Goal: Task Accomplishment & Management: Complete application form

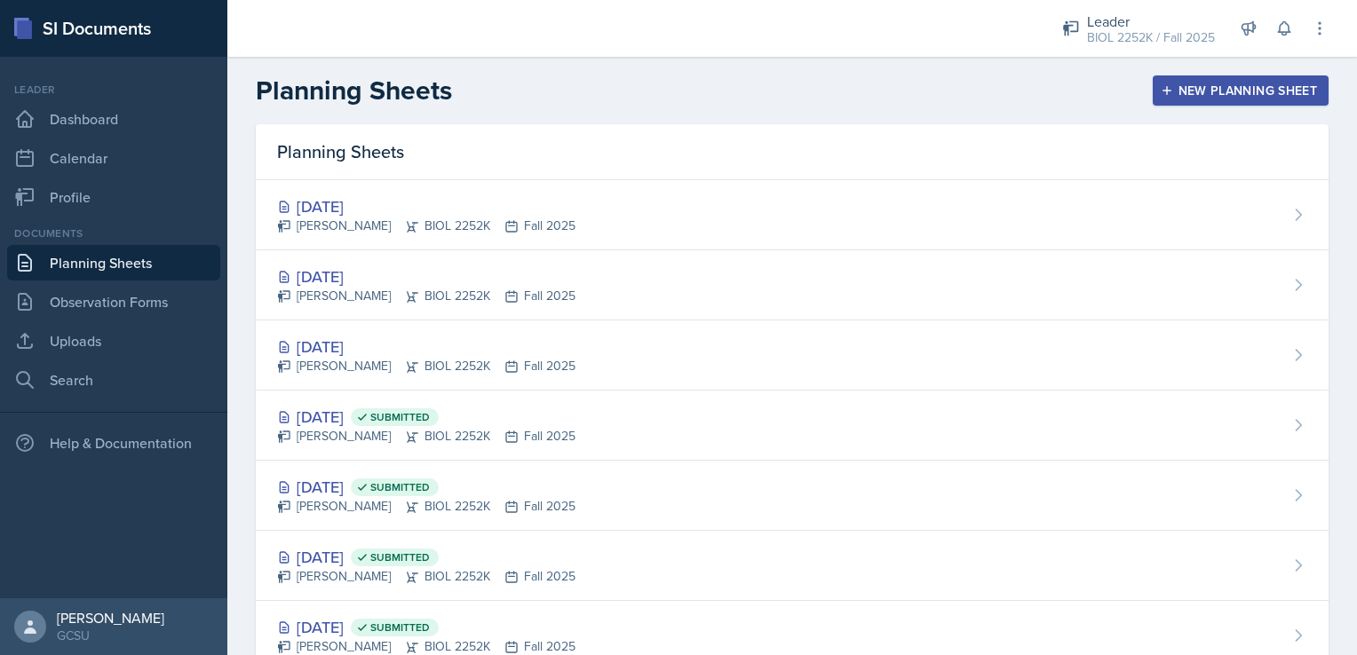
click at [1208, 83] on div "New Planning Sheet" at bounding box center [1240, 90] width 153 height 14
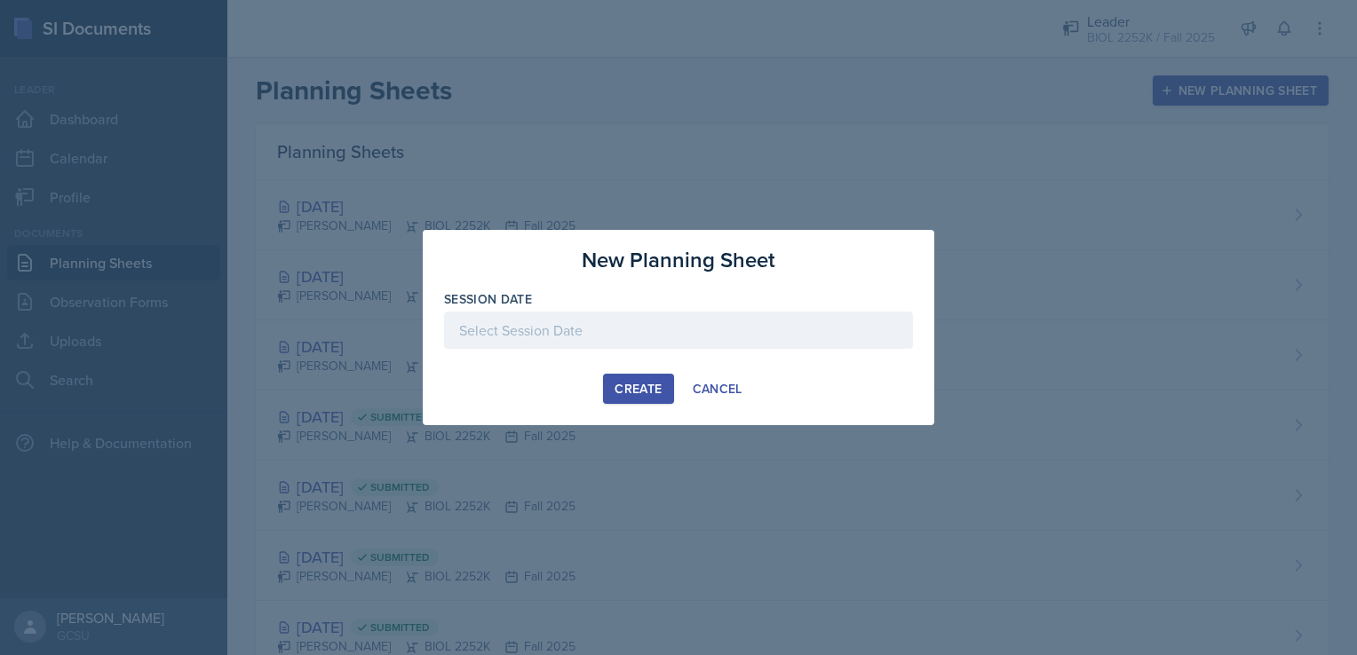
click at [626, 318] on div at bounding box center [678, 330] width 469 height 37
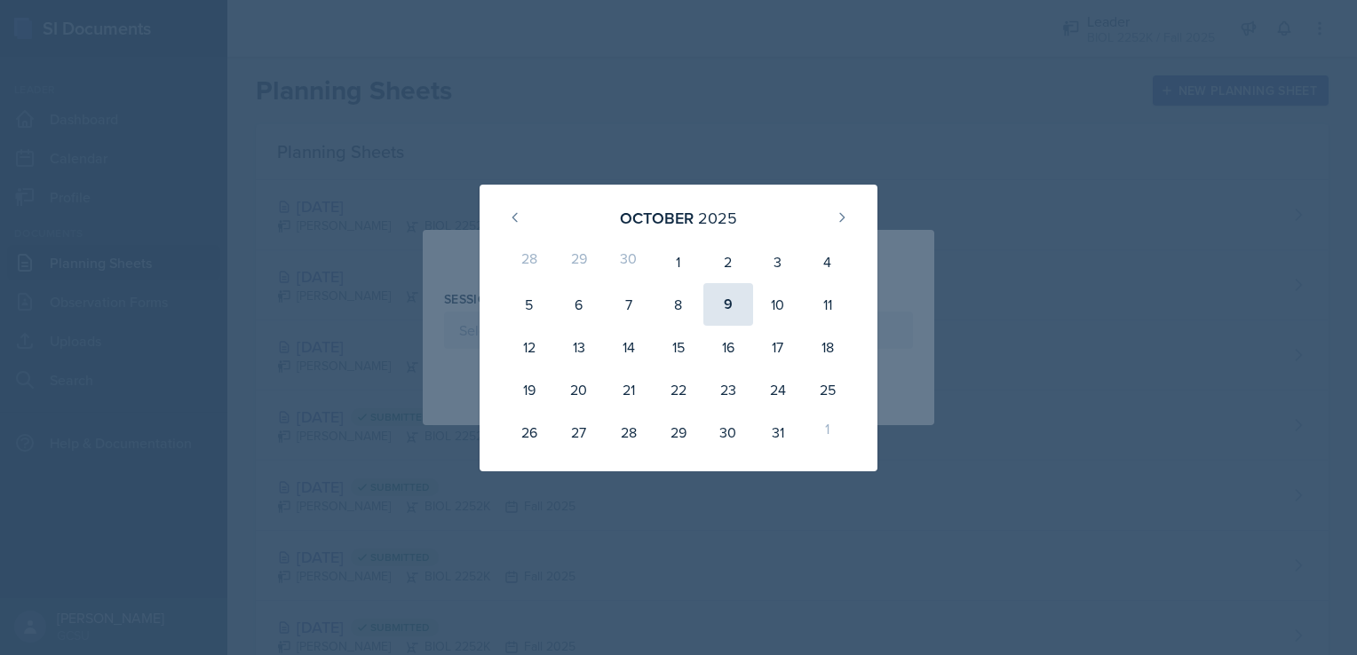
click at [737, 310] on div "9" at bounding box center [728, 304] width 50 height 43
type input "[DATE]"
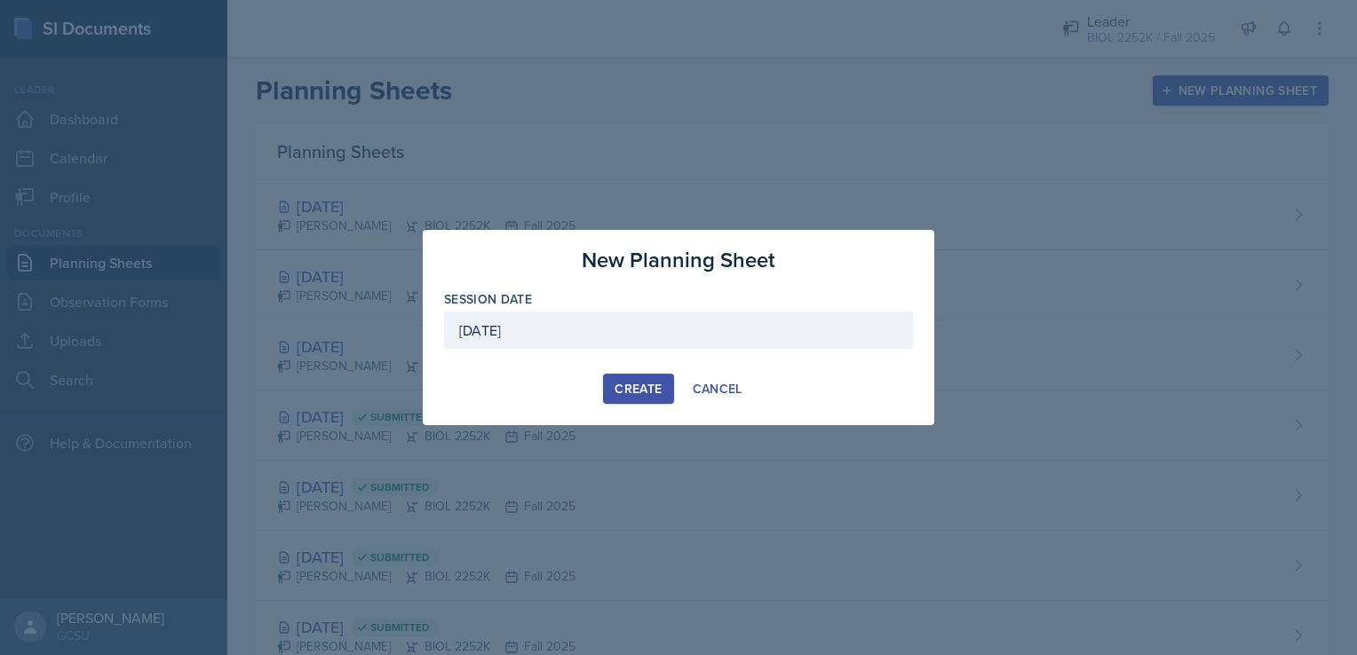
click at [620, 387] on div "Create" at bounding box center [637, 389] width 47 height 14
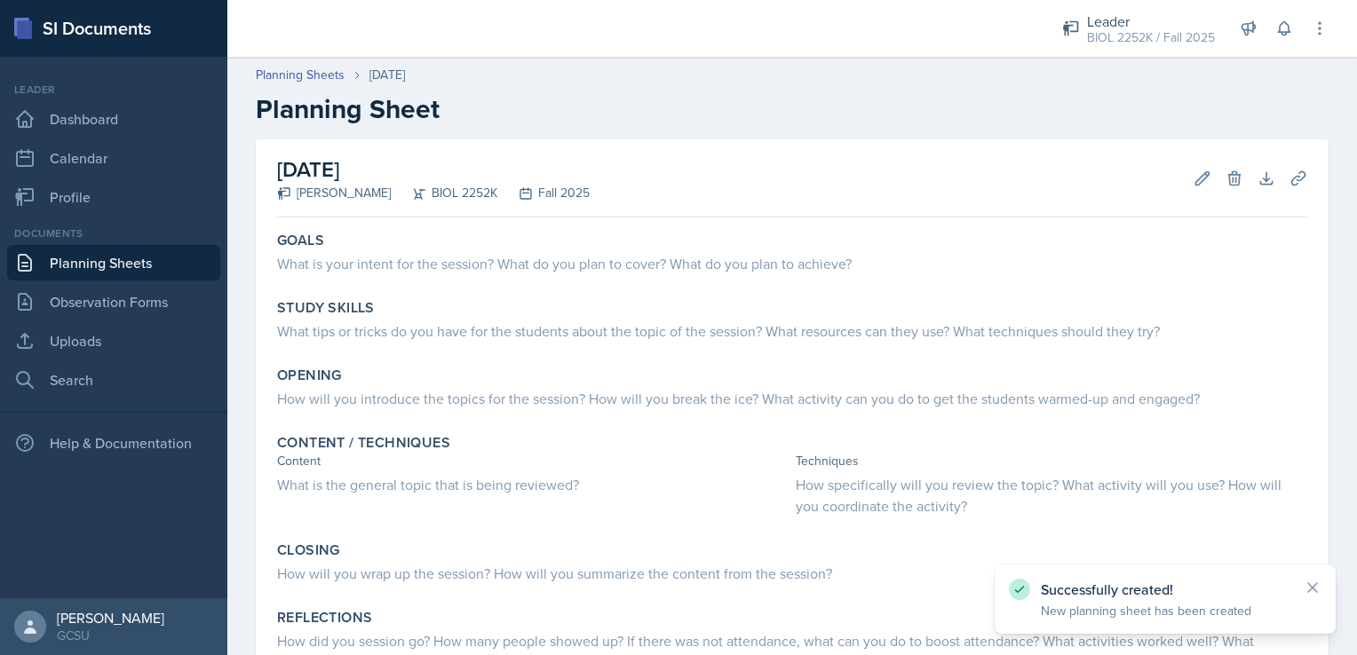
click at [420, 286] on div "Goals What is your intent for the session? What do you plan to cover? What do y…" at bounding box center [792, 465] width 1030 height 480
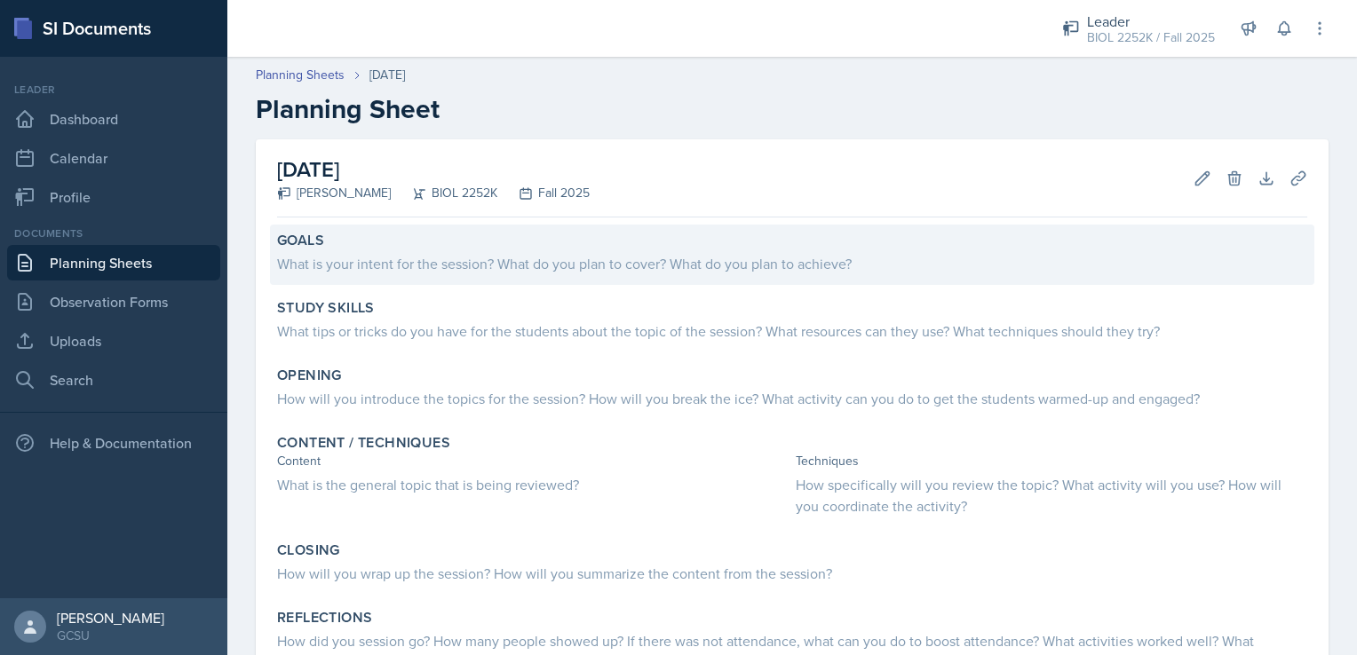
click at [398, 271] on div "What is your intent for the session? What do you plan to cover? What do you pla…" at bounding box center [792, 263] width 1030 height 21
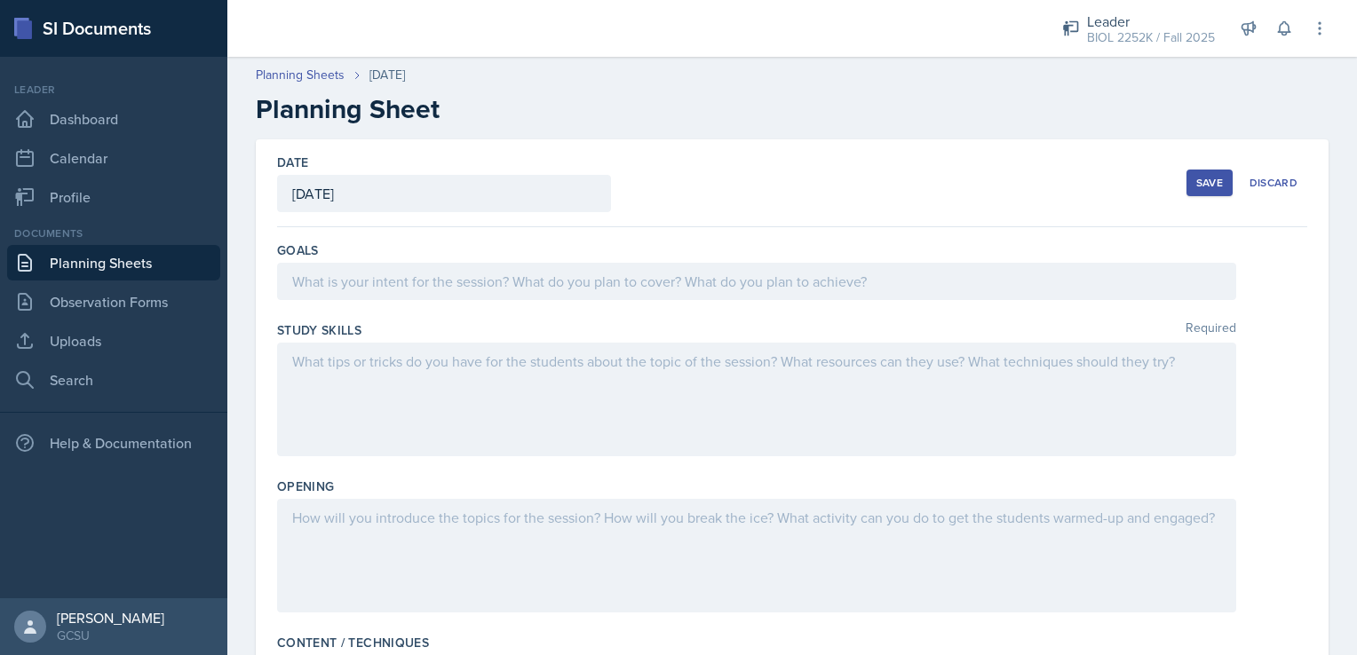
click at [411, 377] on div at bounding box center [756, 400] width 959 height 114
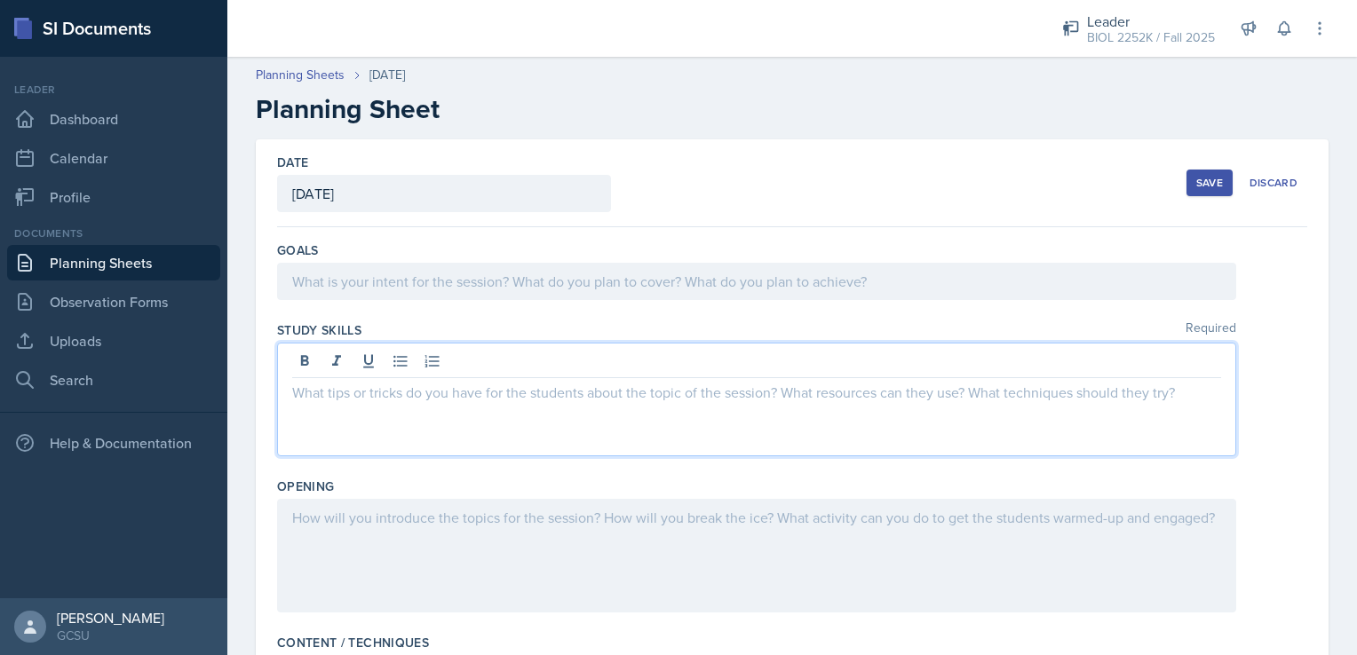
click at [377, 270] on div at bounding box center [756, 281] width 959 height 37
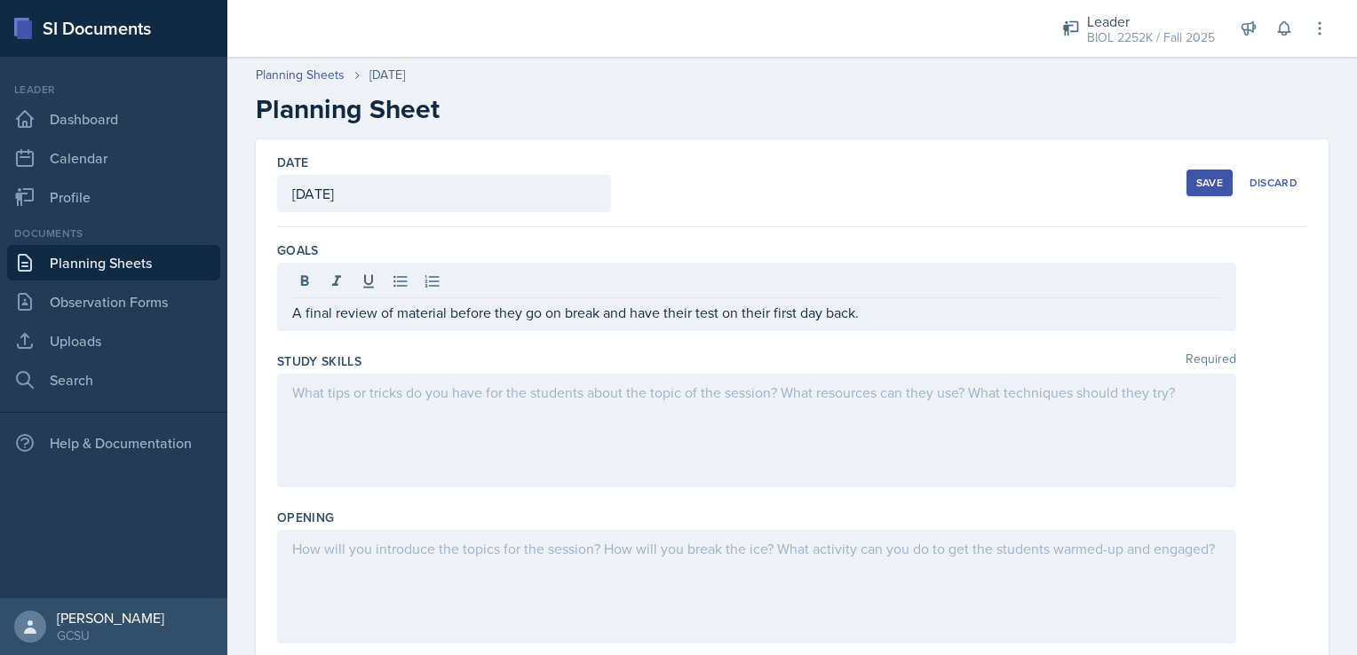
click at [572, 433] on div at bounding box center [756, 431] width 959 height 114
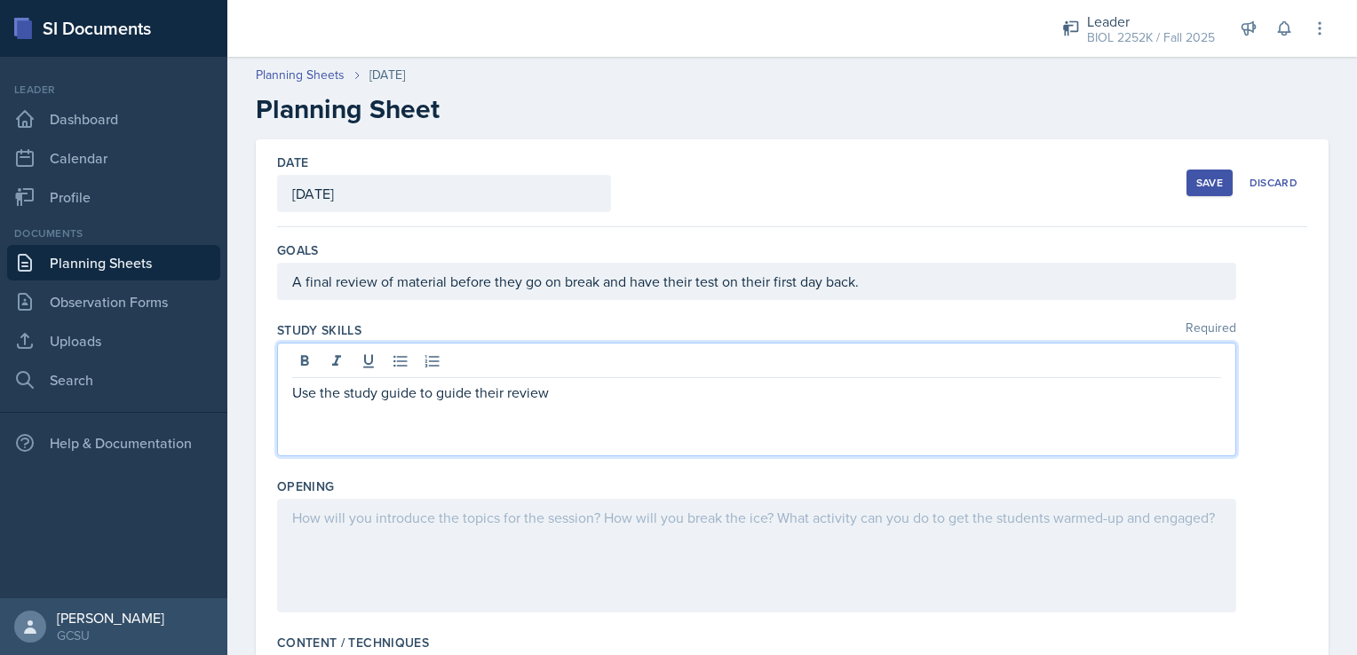
click at [494, 398] on p "Use the study guide to guide their review" at bounding box center [756, 392] width 929 height 21
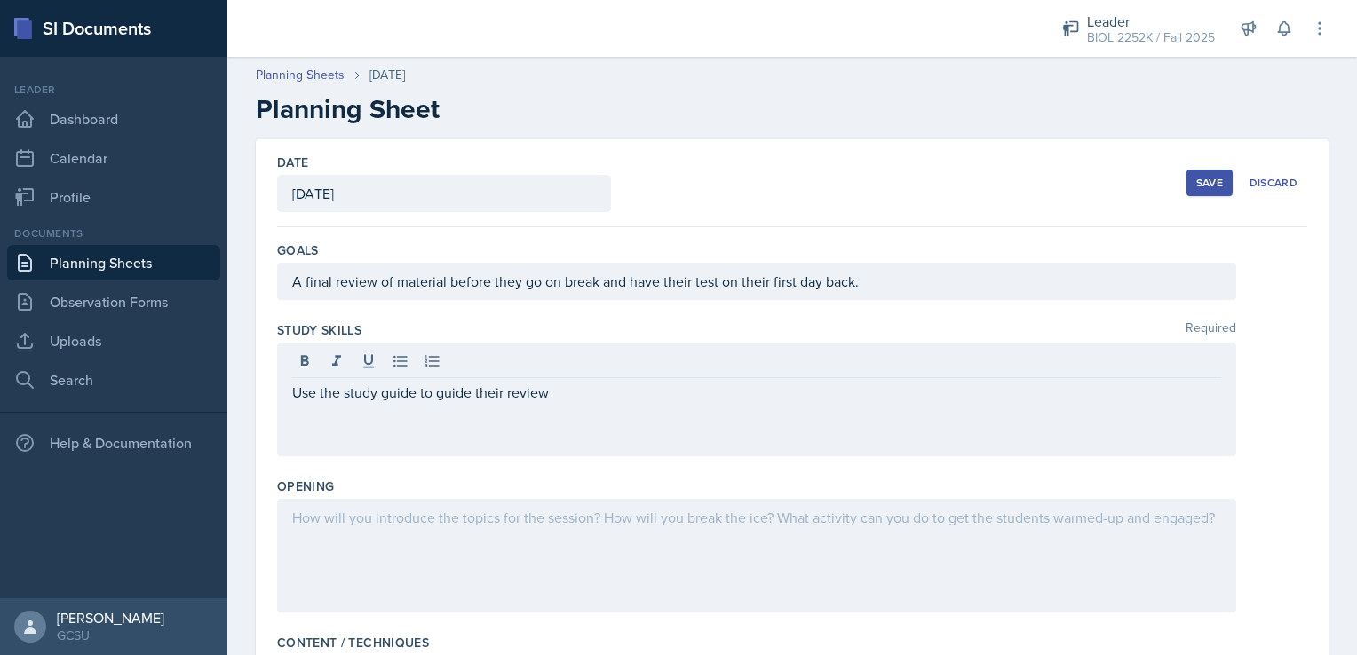
click at [495, 552] on div at bounding box center [756, 556] width 959 height 114
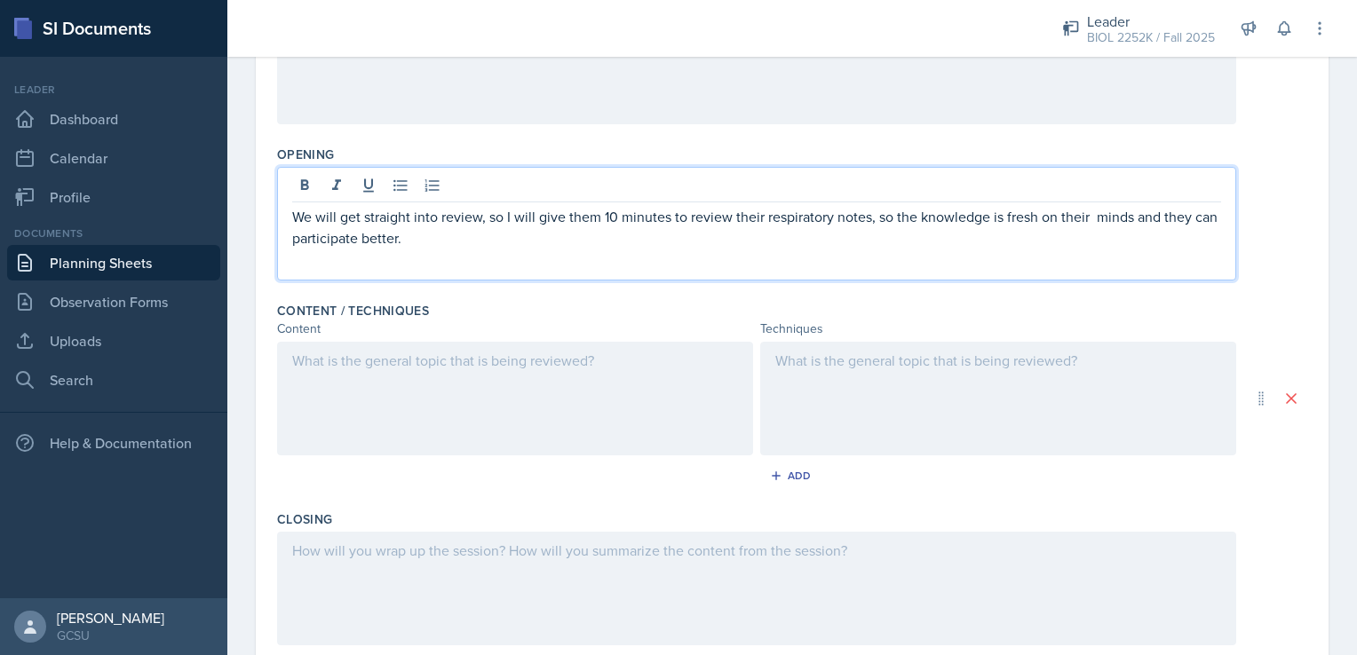
scroll to position [337, 0]
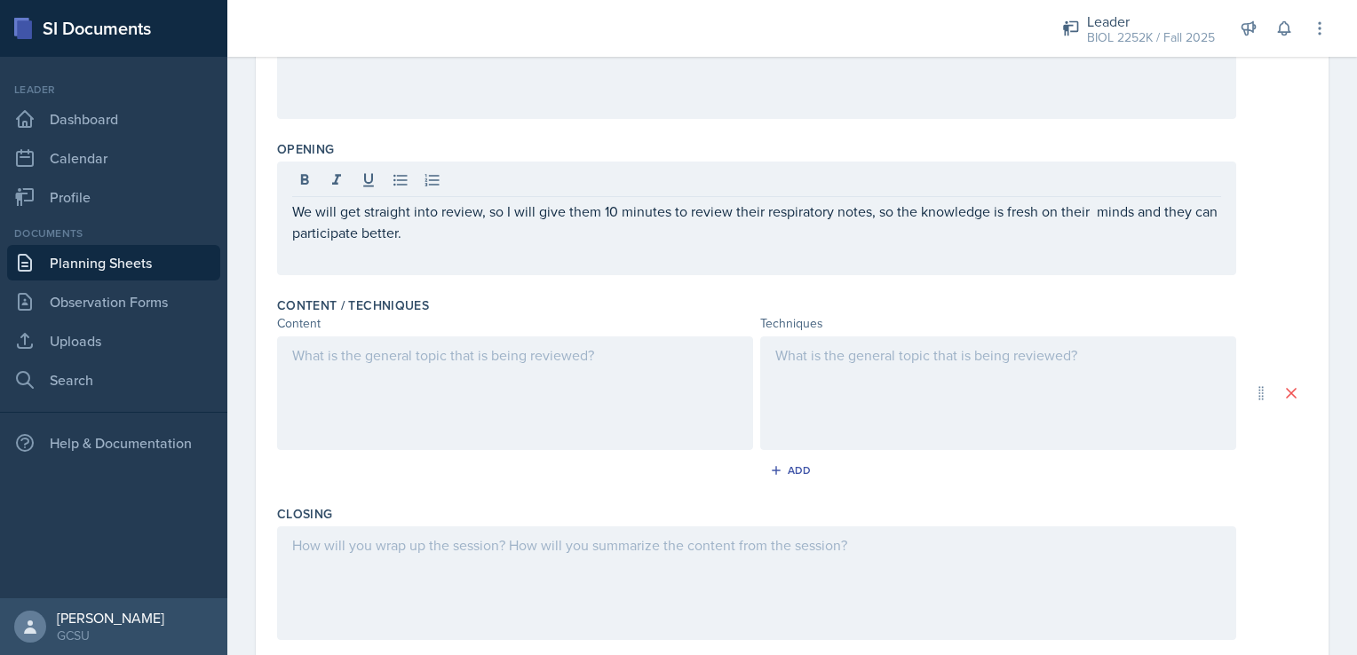
click at [738, 186] on div at bounding box center [756, 182] width 929 height 29
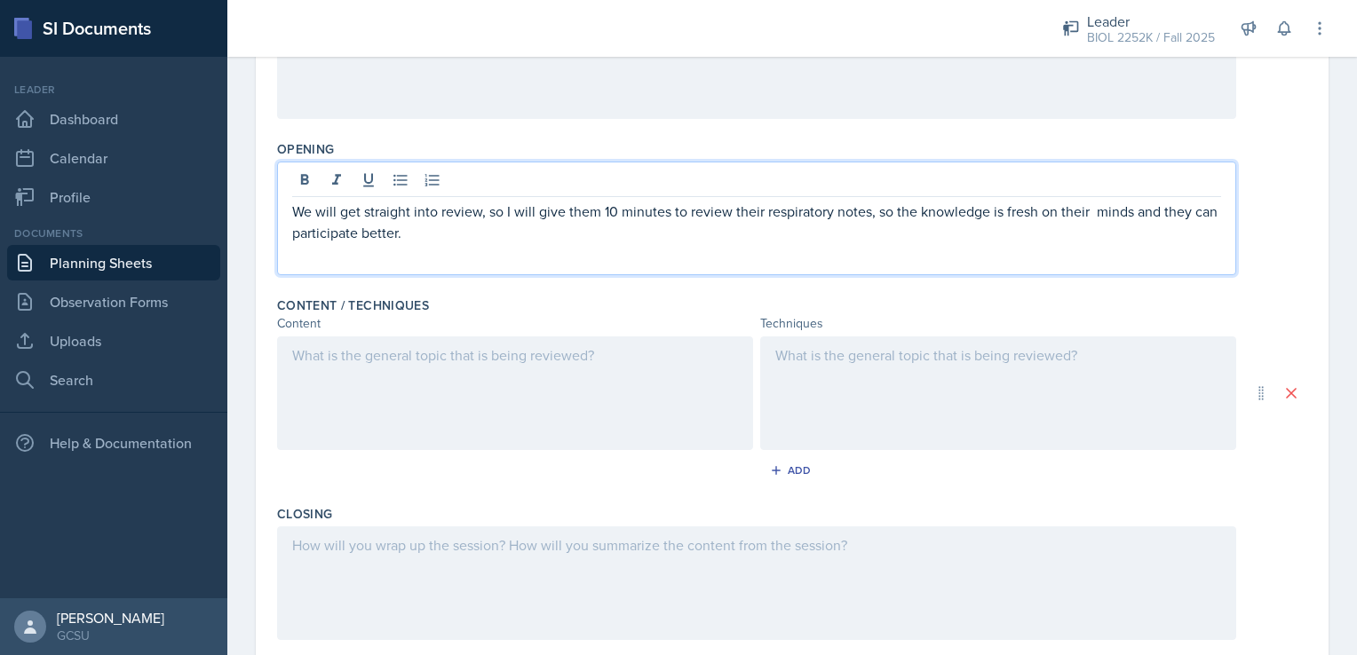
drag, startPoint x: 437, startPoint y: 229, endPoint x: 259, endPoint y: 217, distance: 178.0
click at [259, 217] on div "Date [DATE] [DATE] 28 29 30 1 2 3 4 5 6 7 8 9 10 11 12 13 14 15 16 17 18 19 20 …" at bounding box center [792, 313] width 1073 height 1023
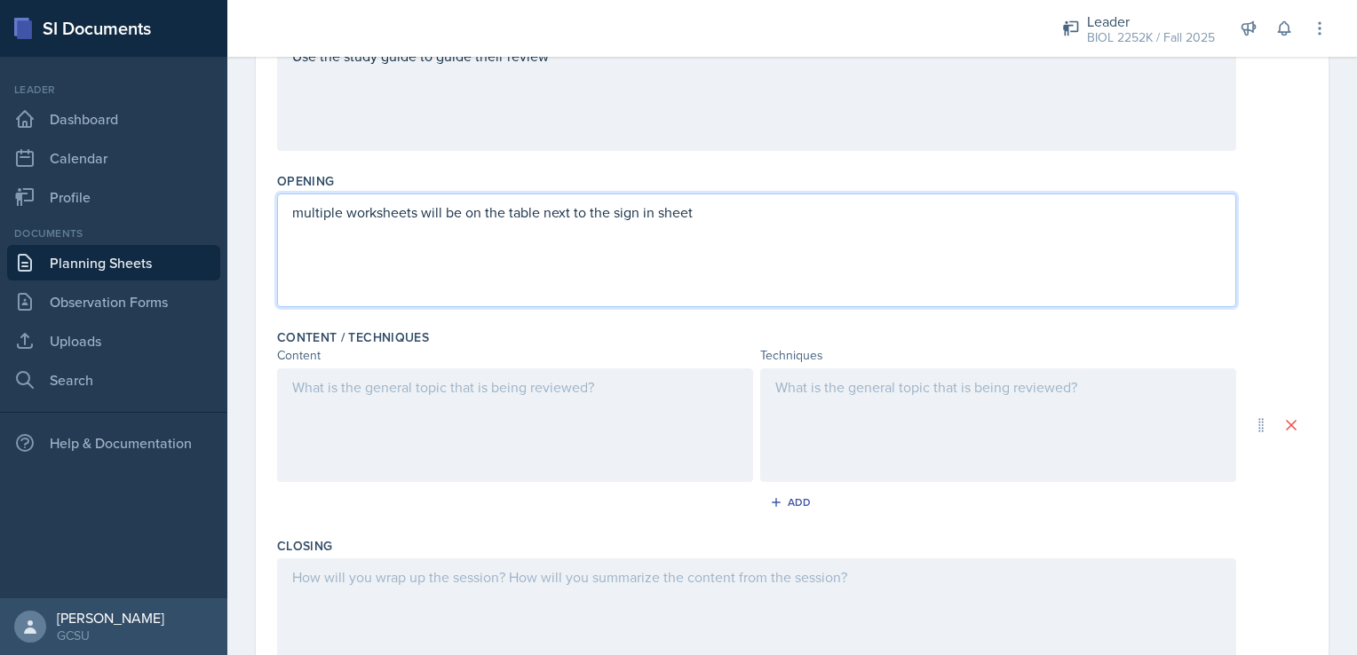
click at [301, 211] on p "multiple worksheets will be on the table next to the sign in sheet" at bounding box center [756, 212] width 929 height 21
click at [694, 215] on p "Multiple worksheets will be on the table next to the sign in sheet" at bounding box center [756, 212] width 929 height 21
click at [896, 211] on p "Multiple worksheets will be on the table next to the sign in sheet availible to…" at bounding box center [756, 212] width 929 height 21
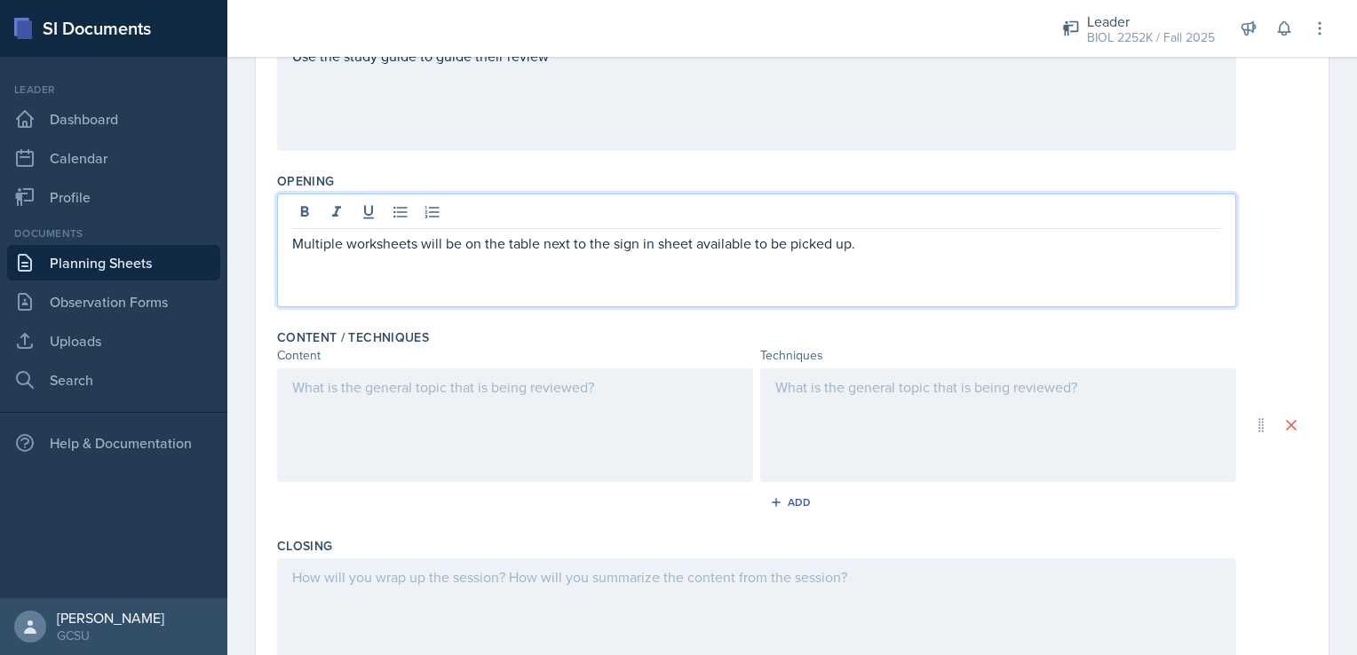
scroll to position [337, 0]
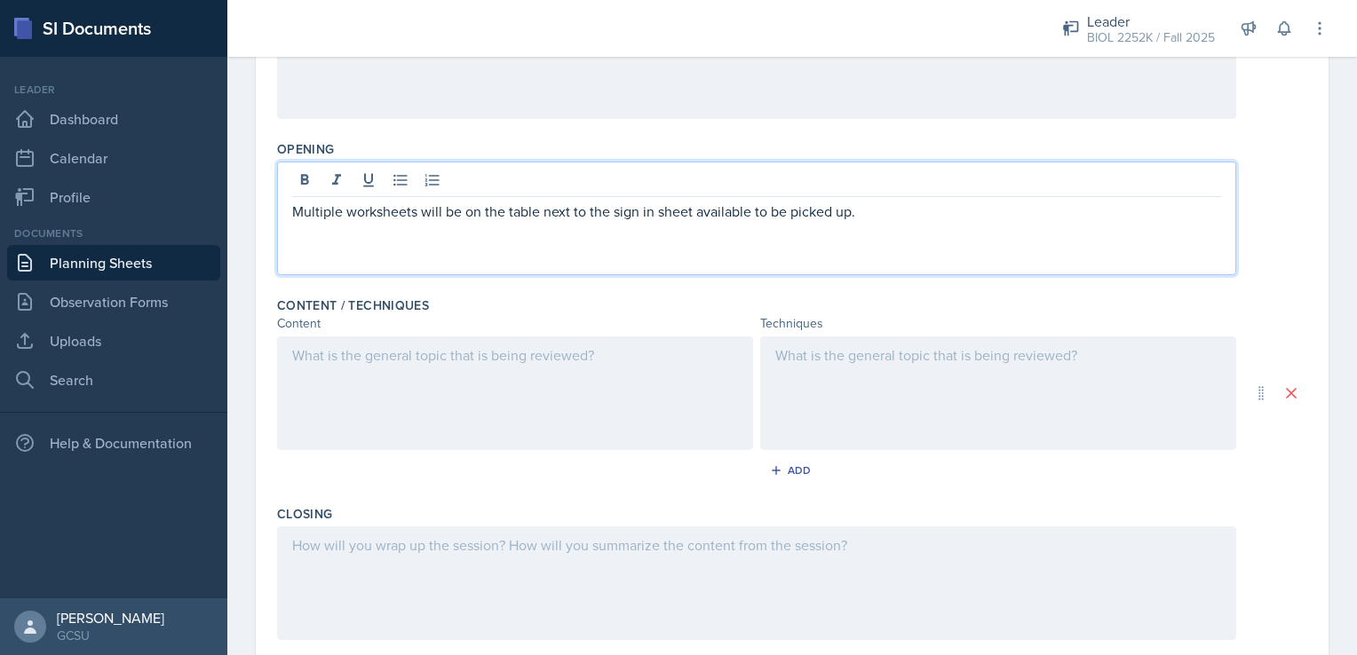
click at [890, 203] on p "Multiple worksheets will be on the table next to the sign in sheet available to…" at bounding box center [756, 211] width 929 height 21
click at [527, 353] on div at bounding box center [515, 394] width 476 height 114
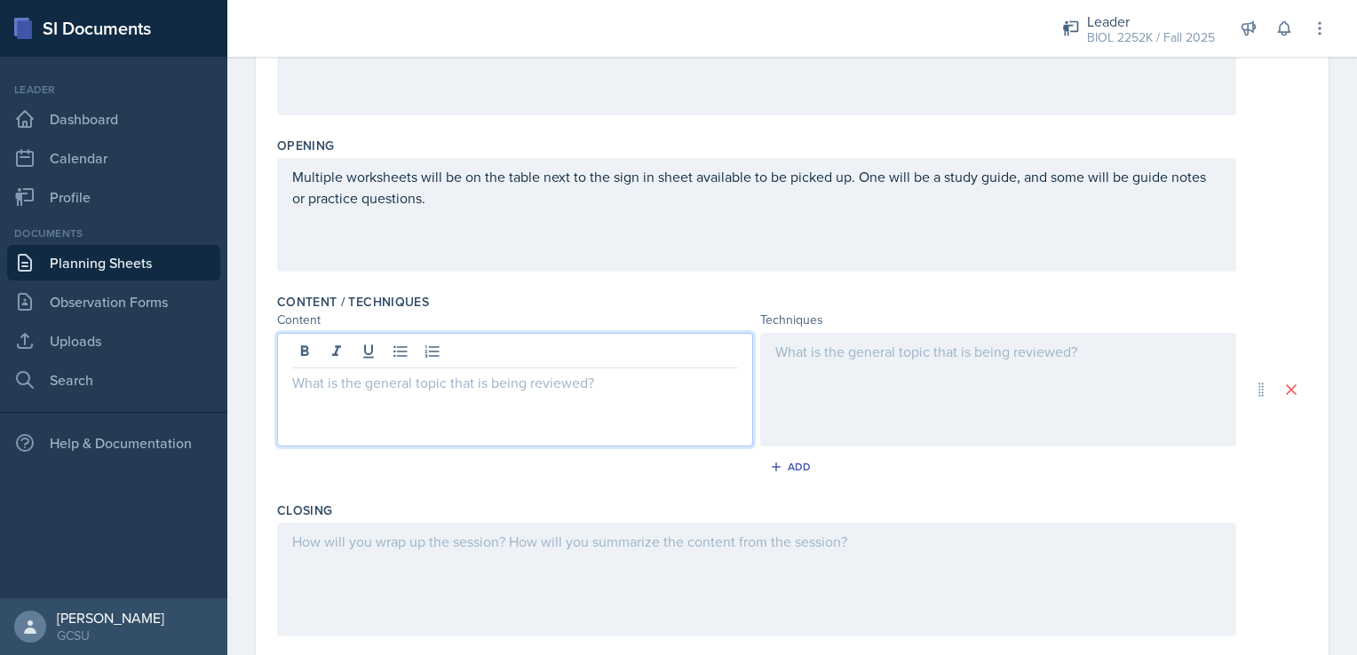
scroll to position [343, 0]
click at [536, 294] on div "Content / Techniques" at bounding box center [792, 300] width 1030 height 18
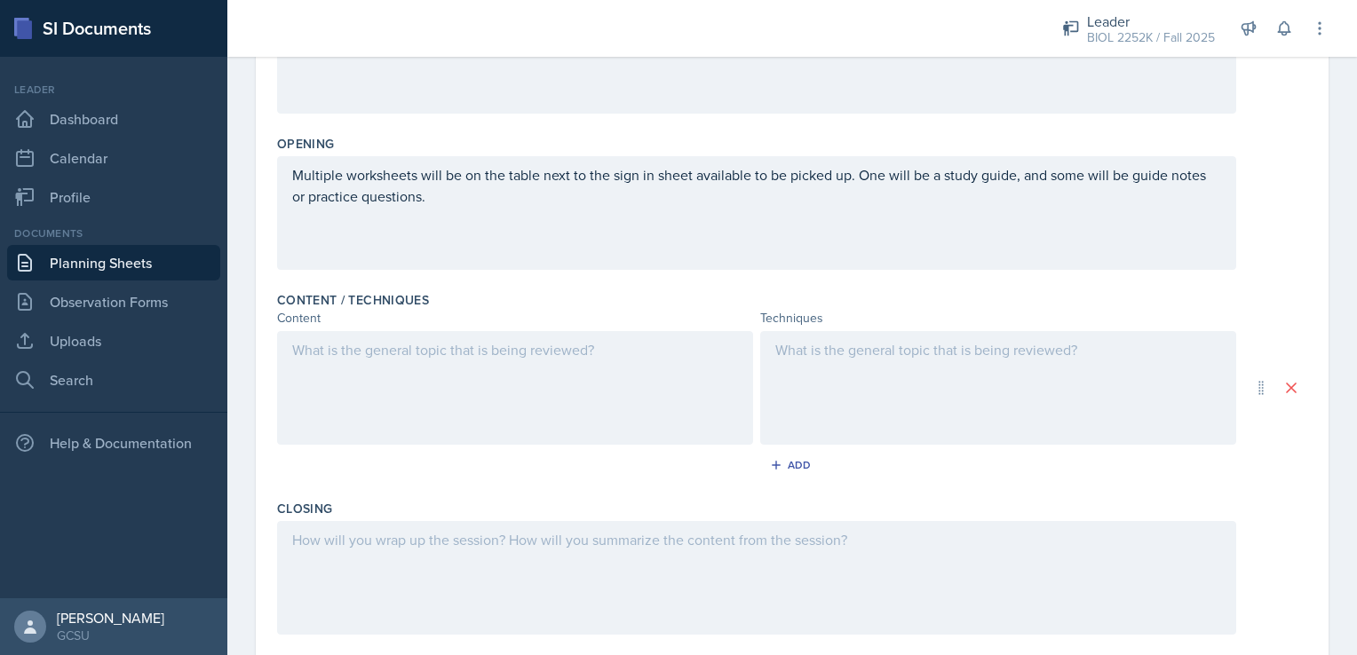
click at [437, 403] on div at bounding box center [515, 388] width 476 height 114
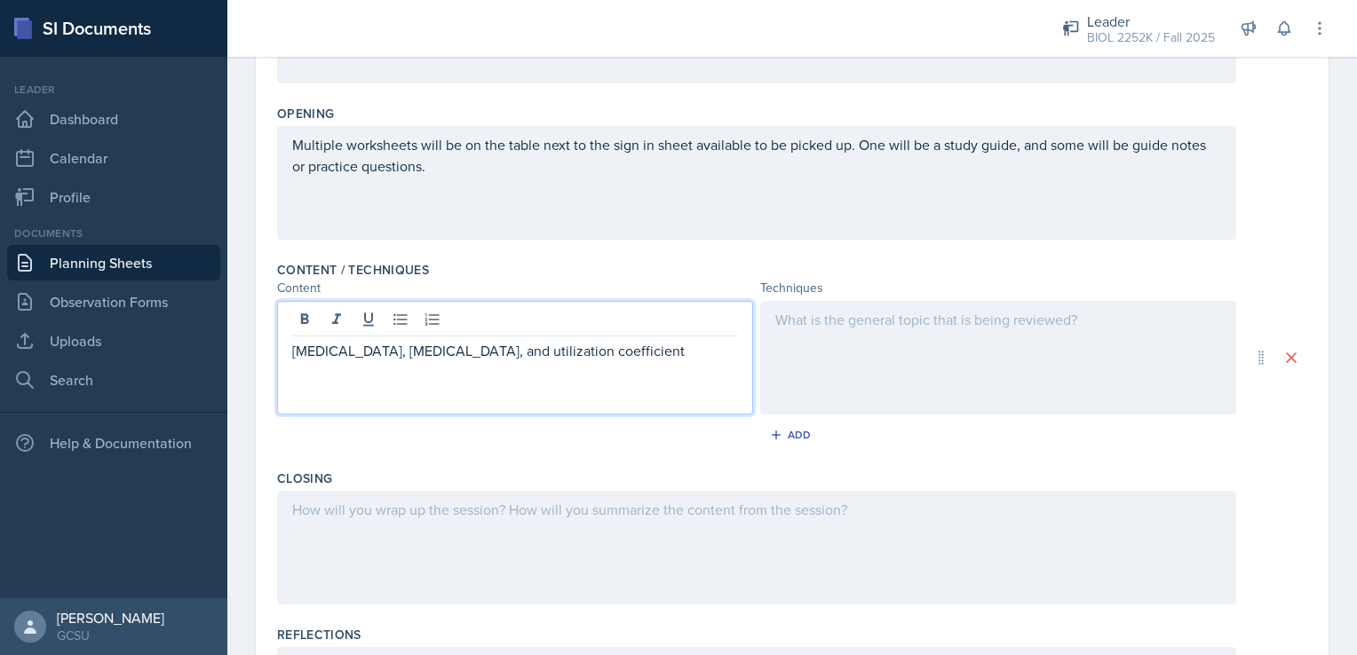
click at [860, 336] on div at bounding box center [998, 358] width 476 height 114
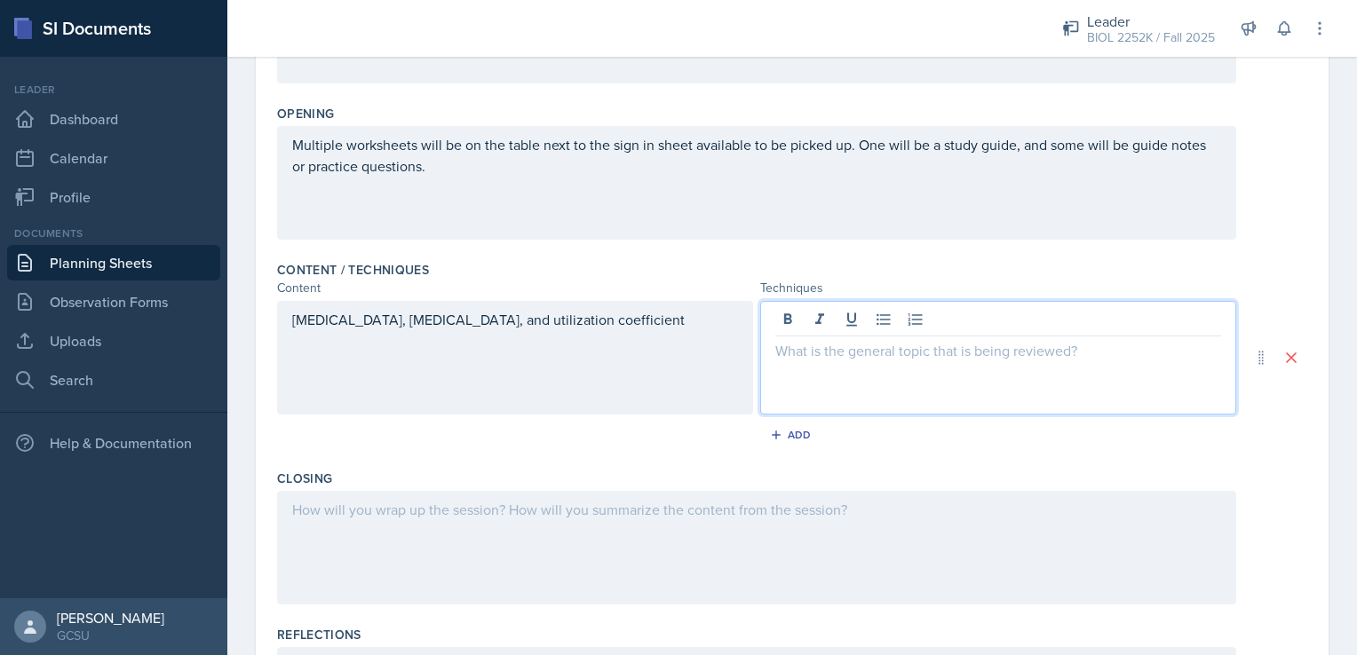
scroll to position [404, 0]
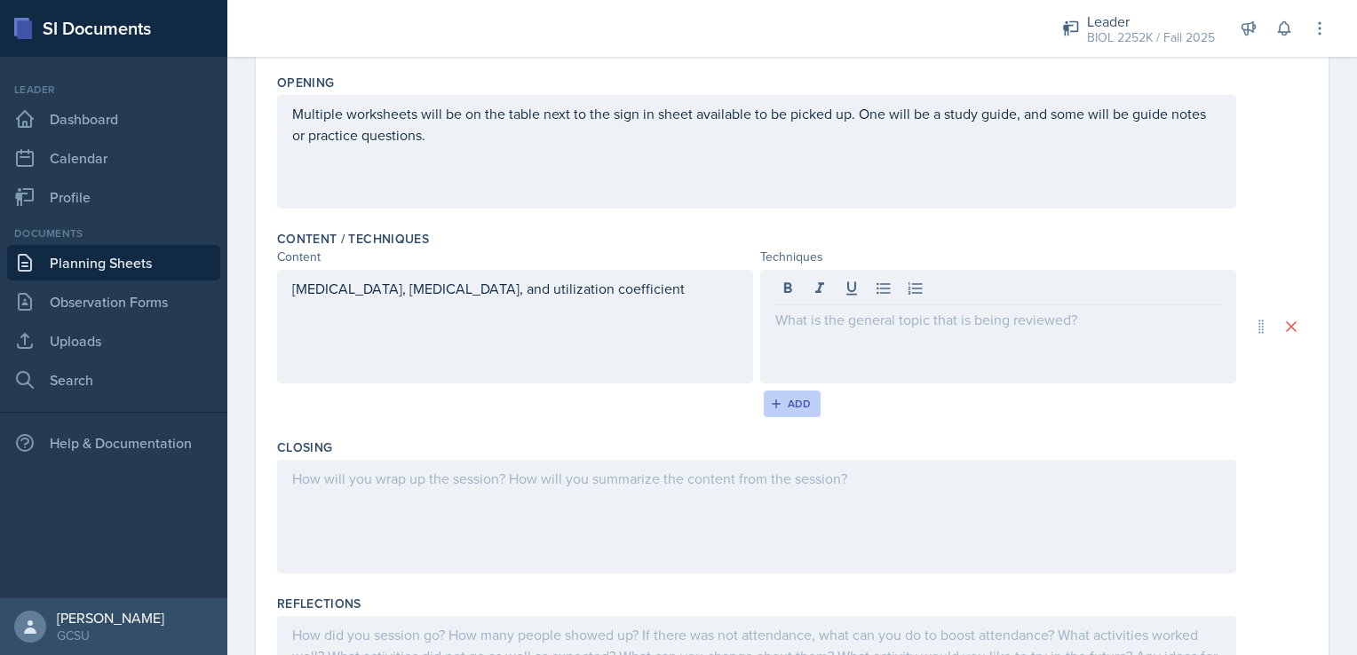
click at [781, 408] on div "Add" at bounding box center [792, 404] width 38 height 14
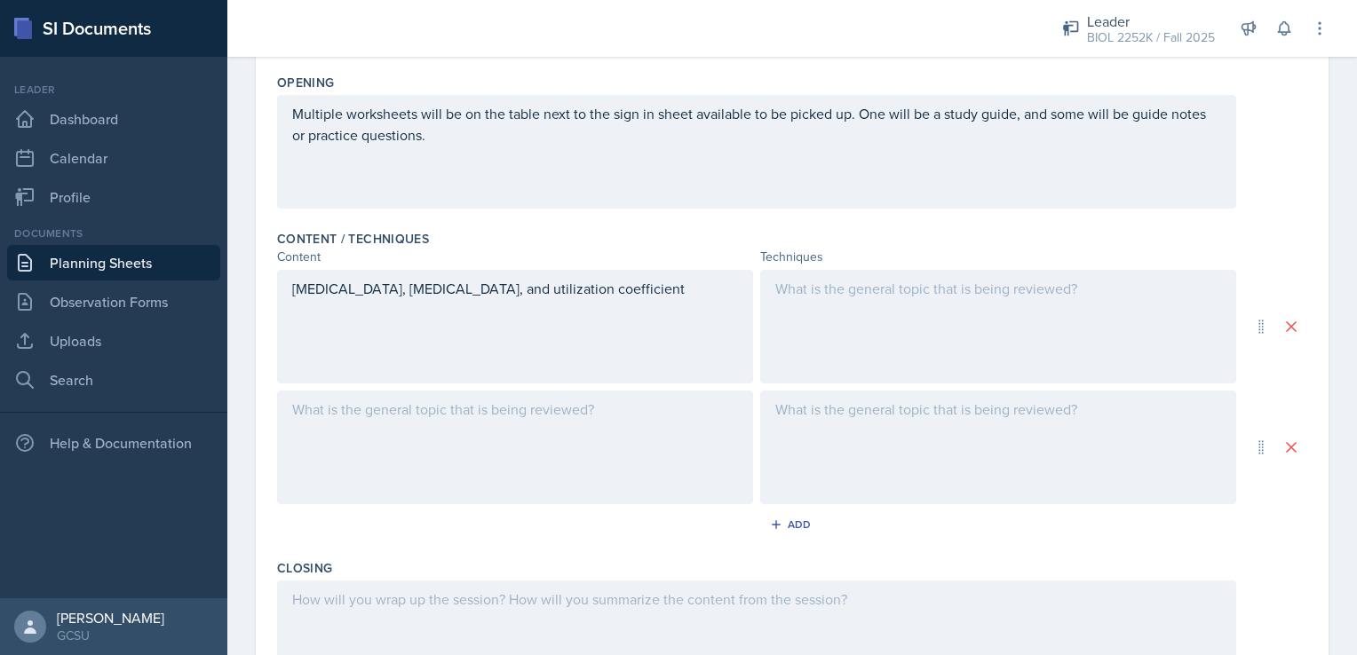
click at [575, 424] on div at bounding box center [515, 448] width 476 height 114
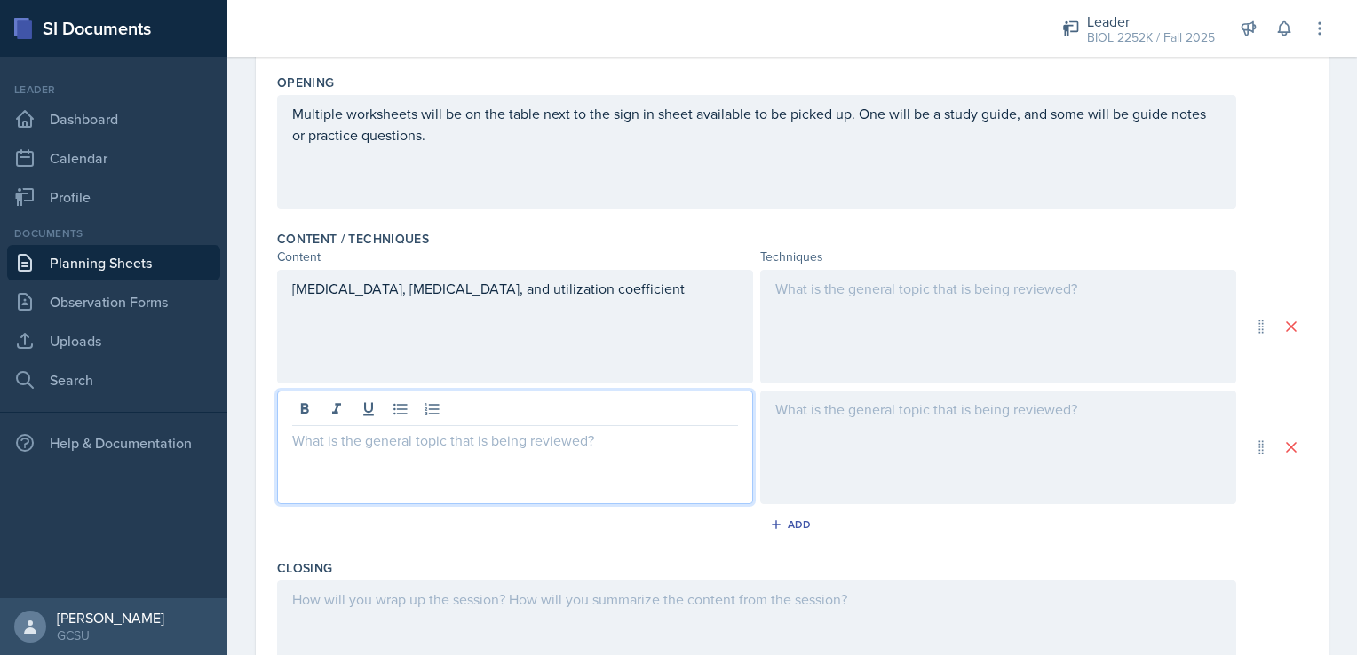
scroll to position [434, 0]
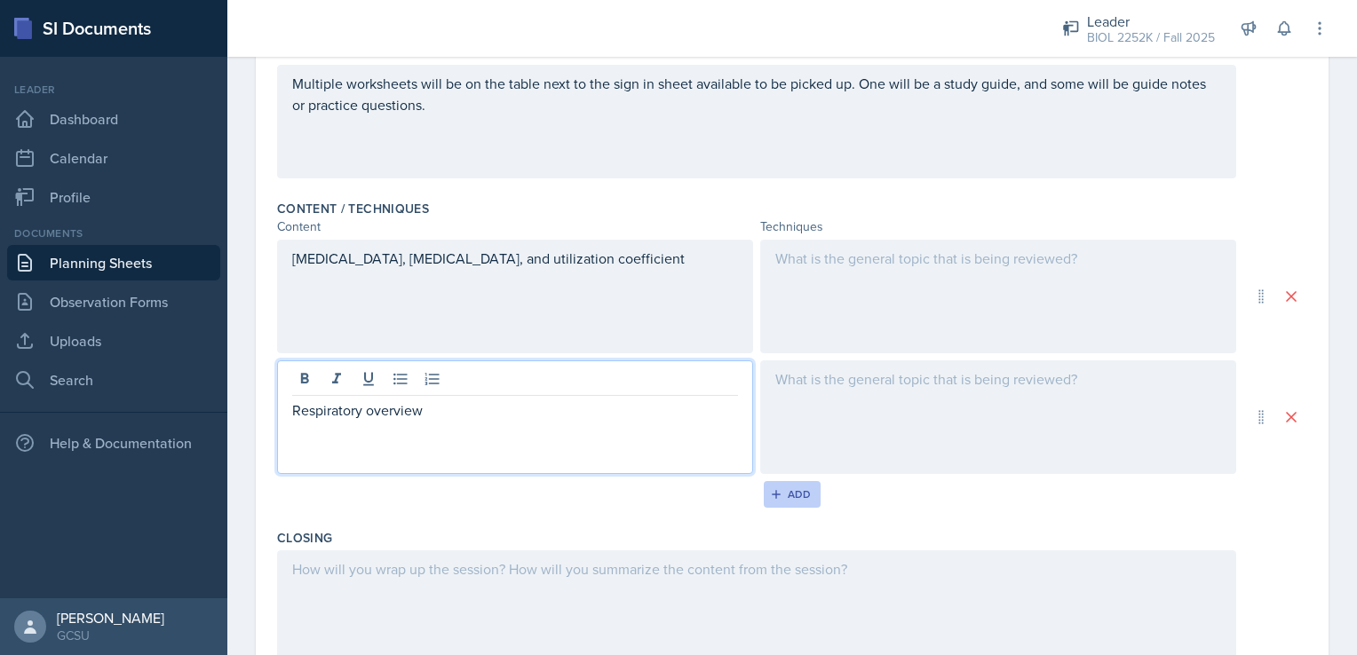
click at [780, 496] on div "Add" at bounding box center [792, 495] width 38 height 14
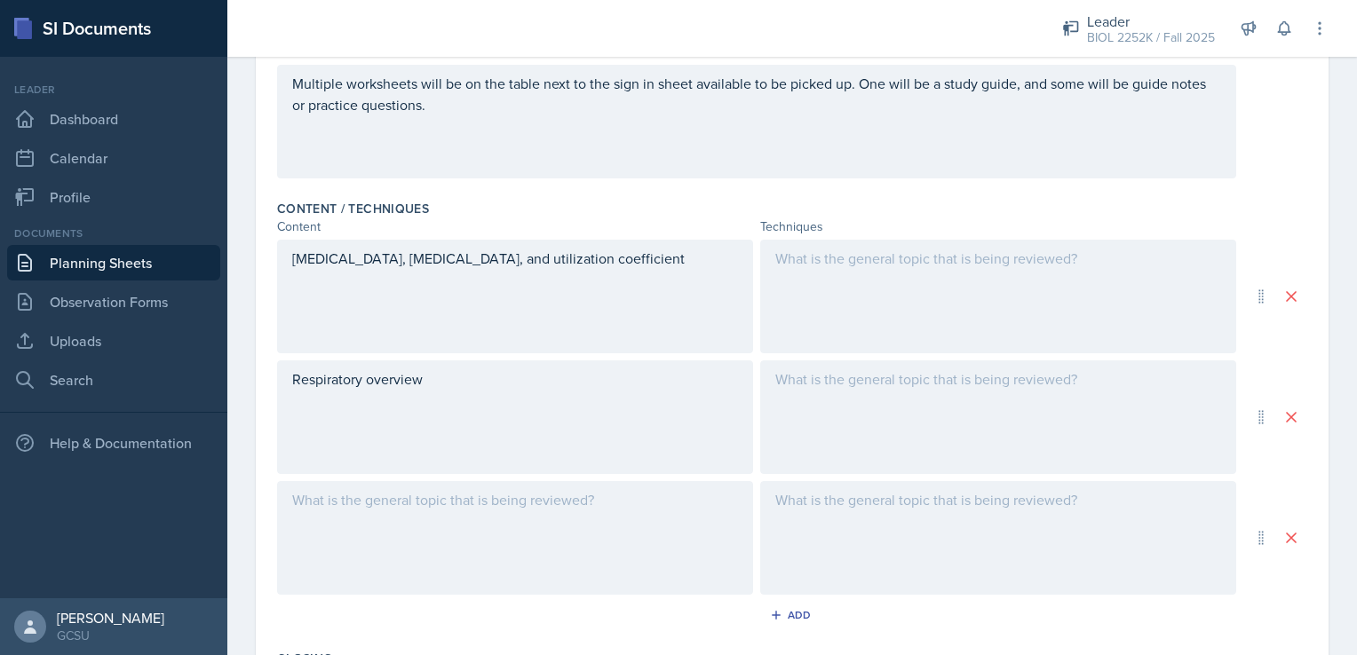
click at [540, 539] on div at bounding box center [515, 538] width 476 height 114
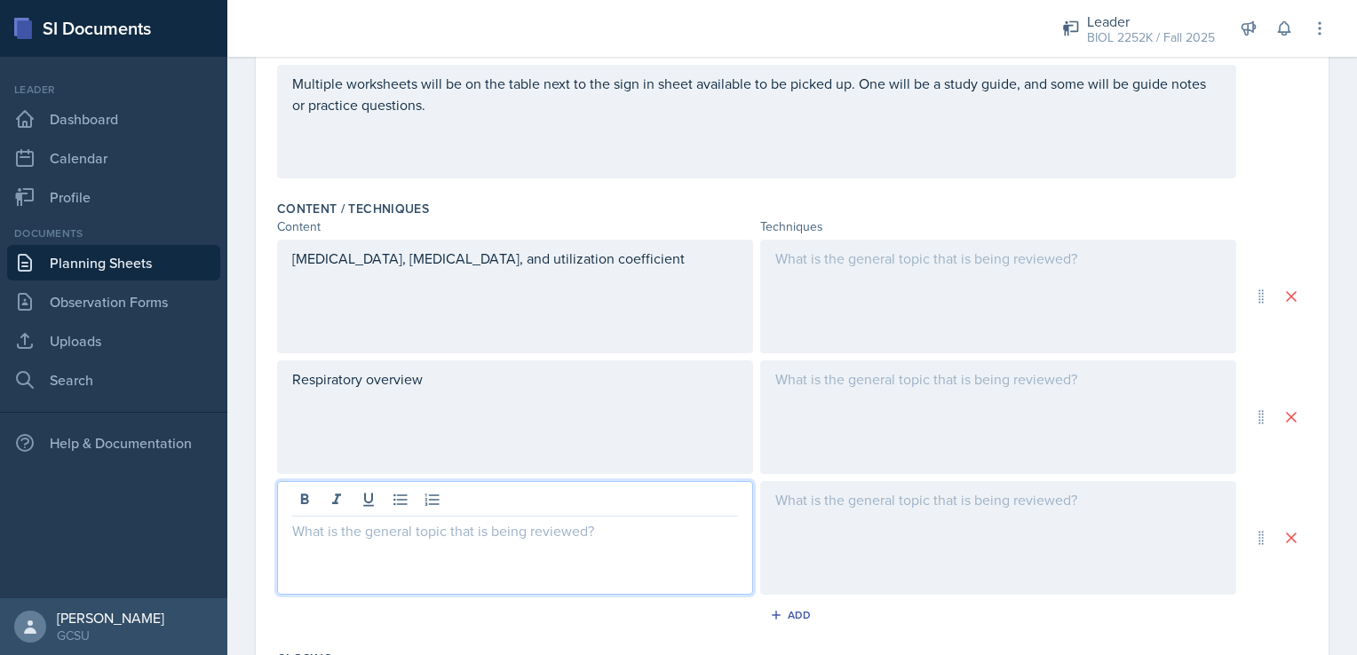
scroll to position [465, 0]
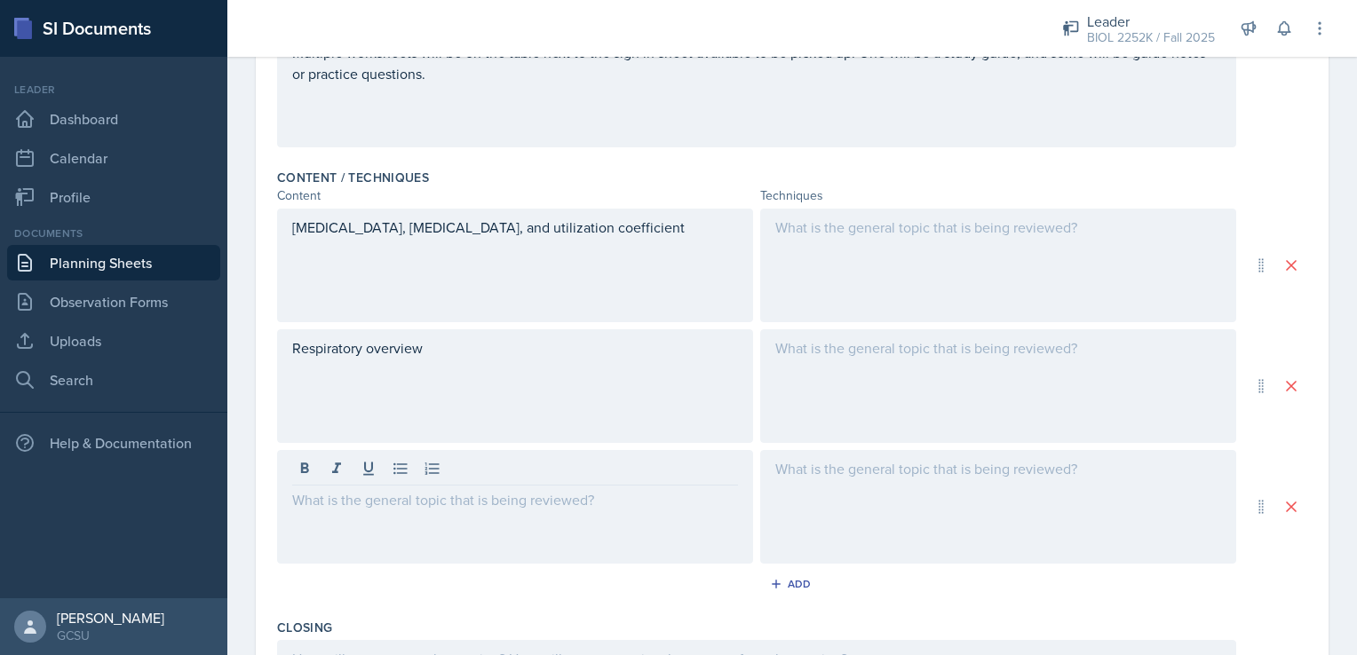
click at [835, 283] on div at bounding box center [998, 266] width 476 height 114
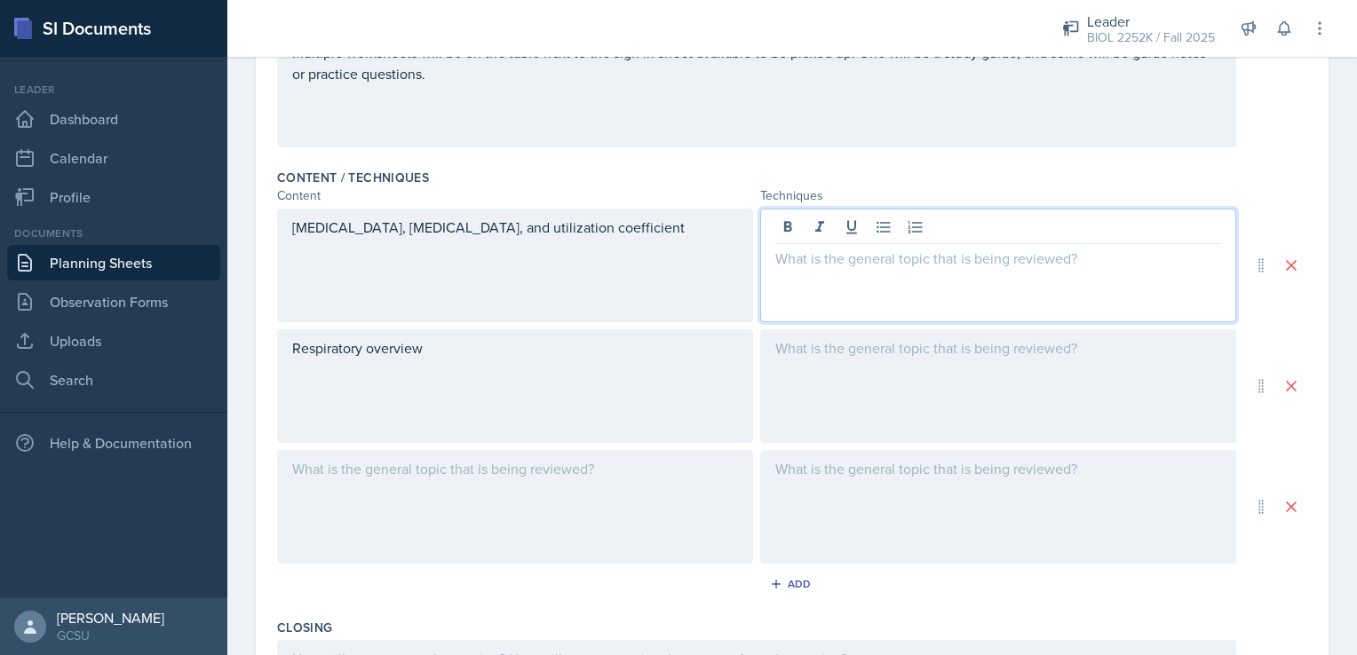
scroll to position [496, 0]
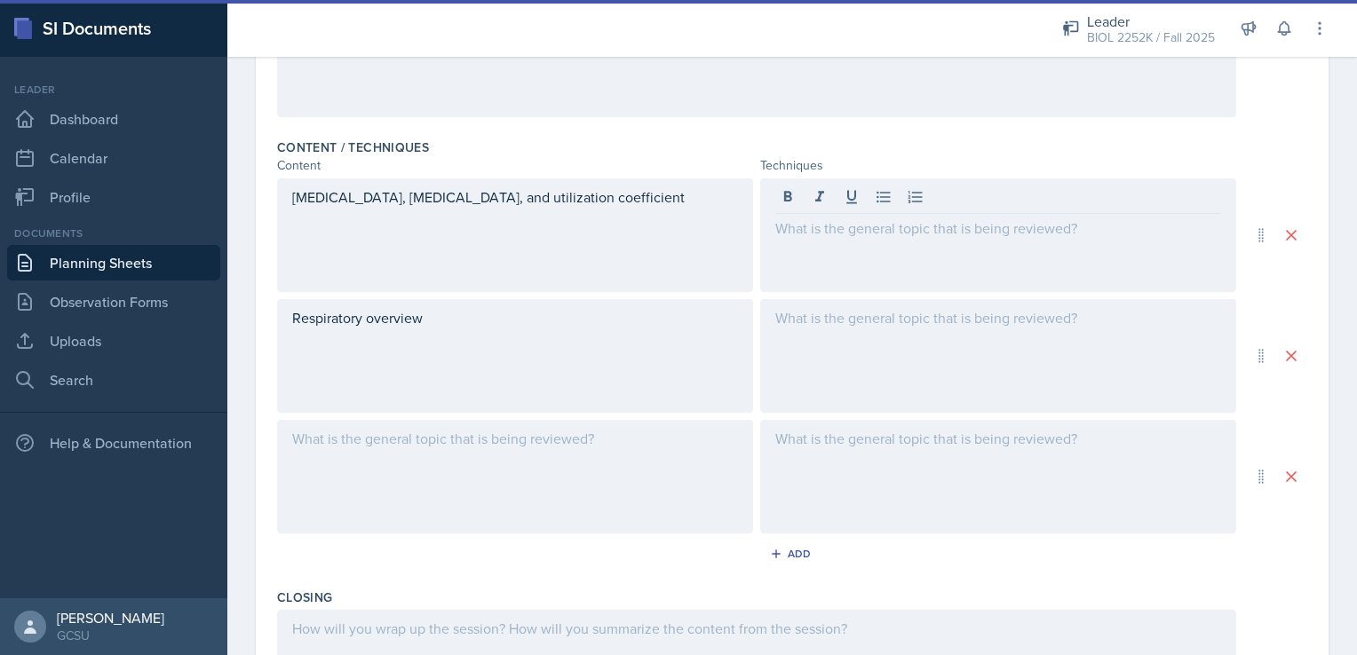
click at [540, 476] on div at bounding box center [515, 477] width 476 height 114
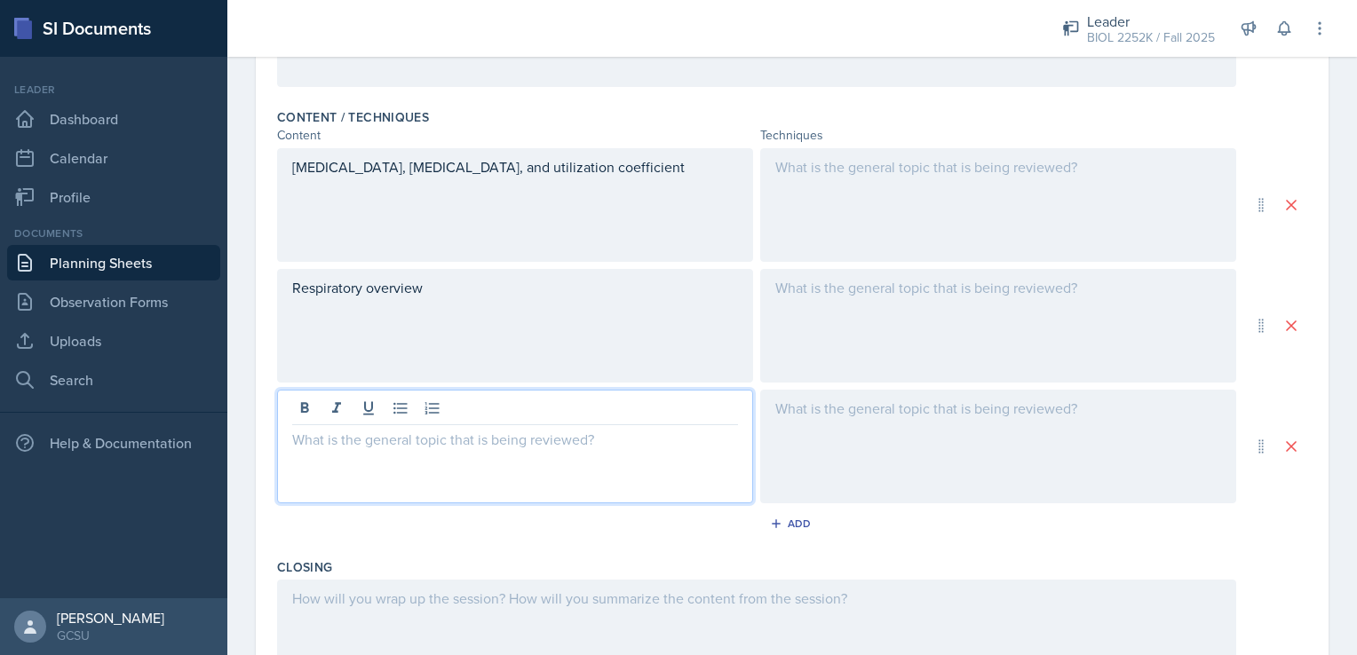
click at [806, 313] on div at bounding box center [998, 326] width 476 height 114
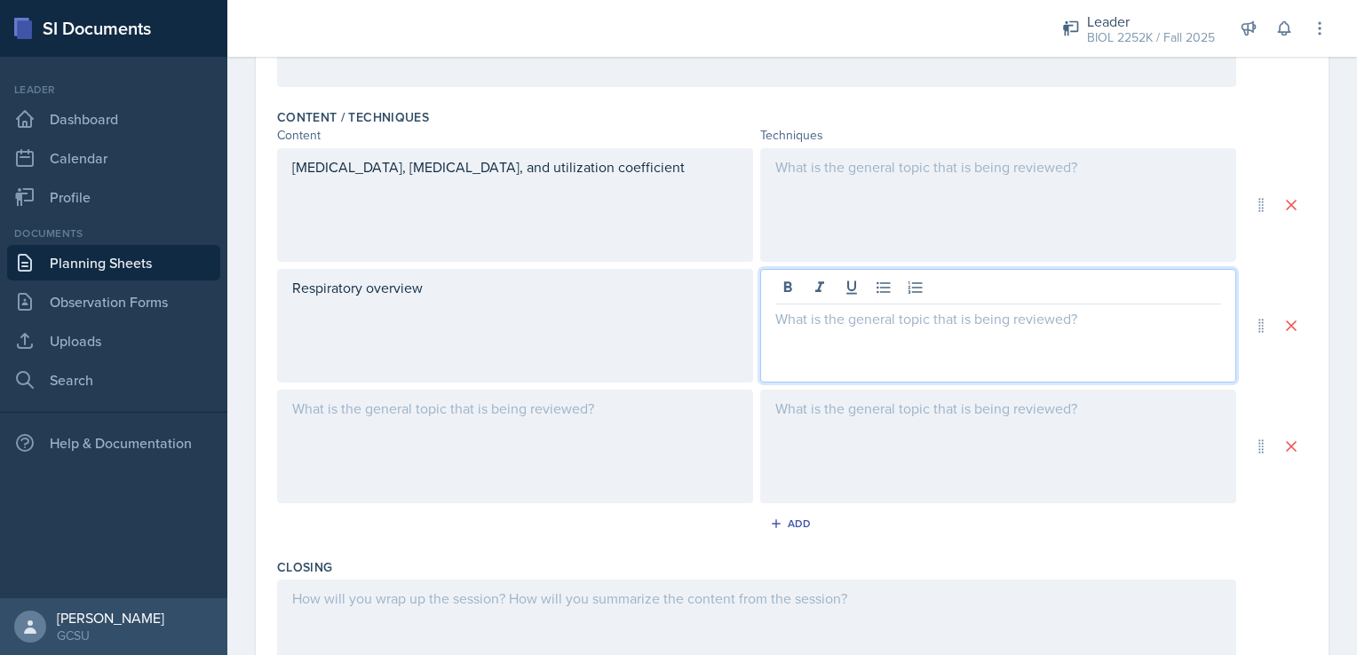
scroll to position [557, 0]
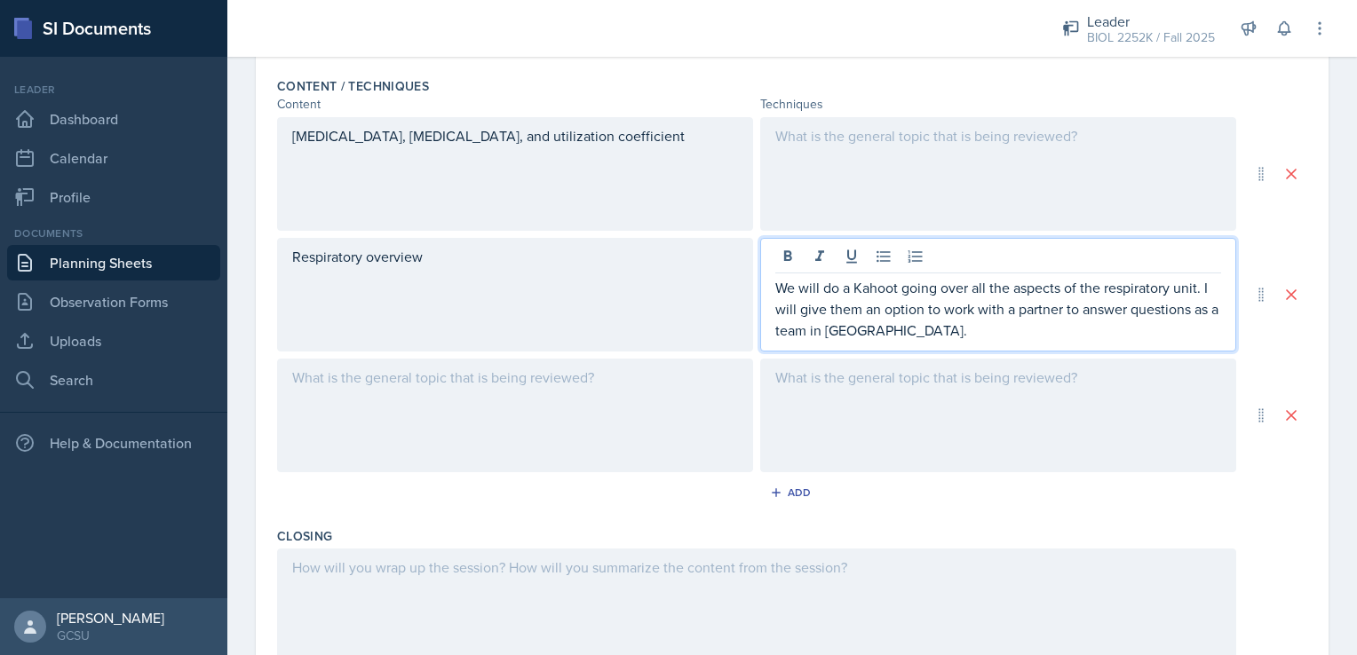
click at [647, 393] on div at bounding box center [515, 416] width 476 height 114
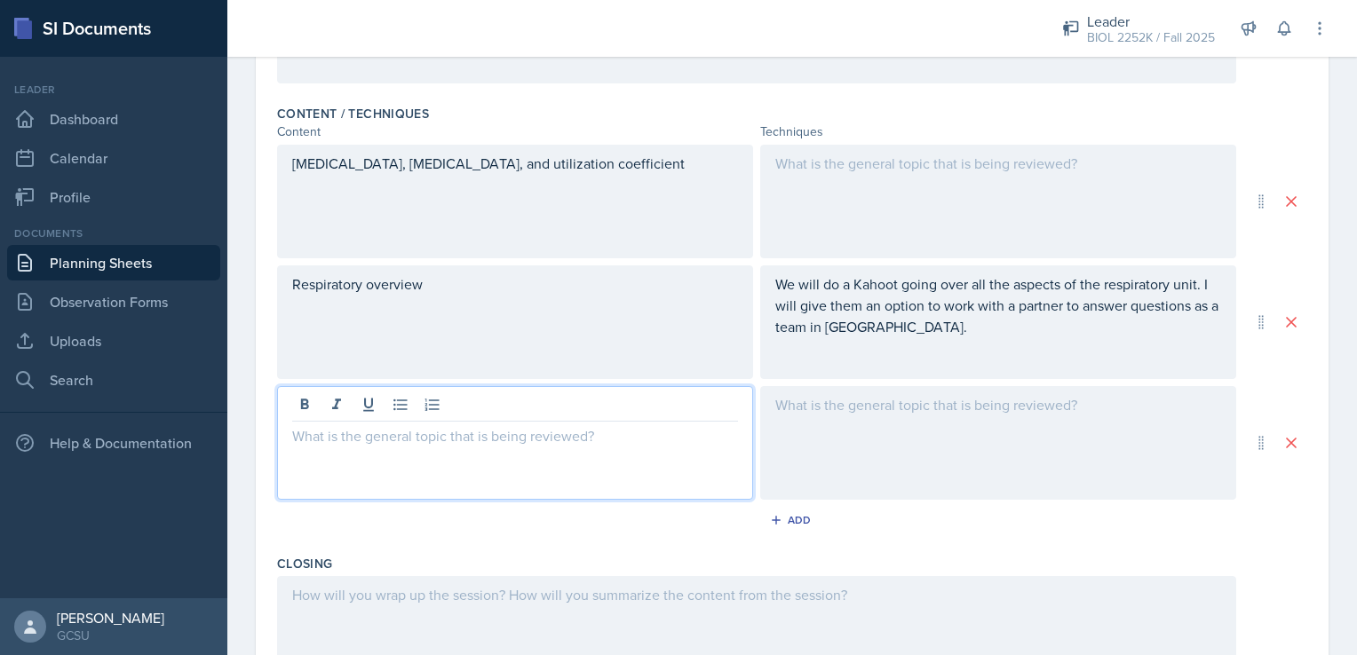
scroll to position [528, 0]
click at [901, 343] on div "We will do a Kahoot going over all the aspects of the respiratory unit. I will …" at bounding box center [998, 323] width 476 height 114
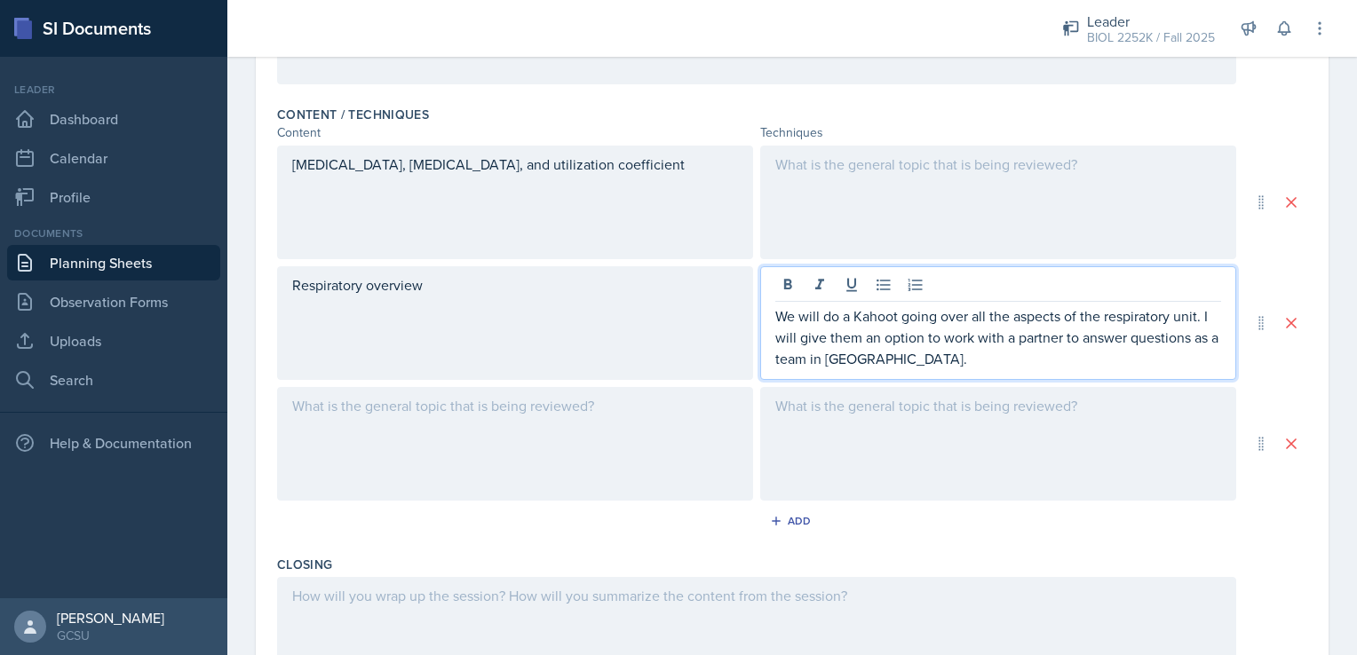
scroll to position [559, 0]
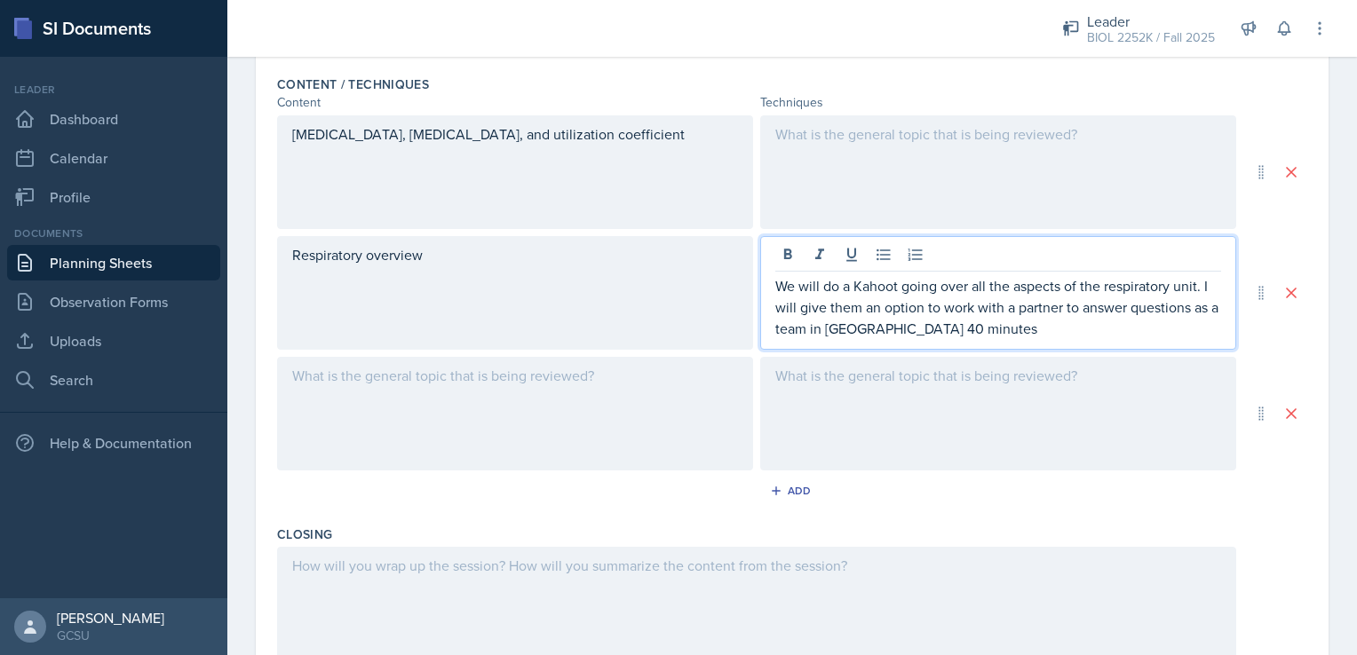
click at [857, 176] on div at bounding box center [998, 172] width 476 height 114
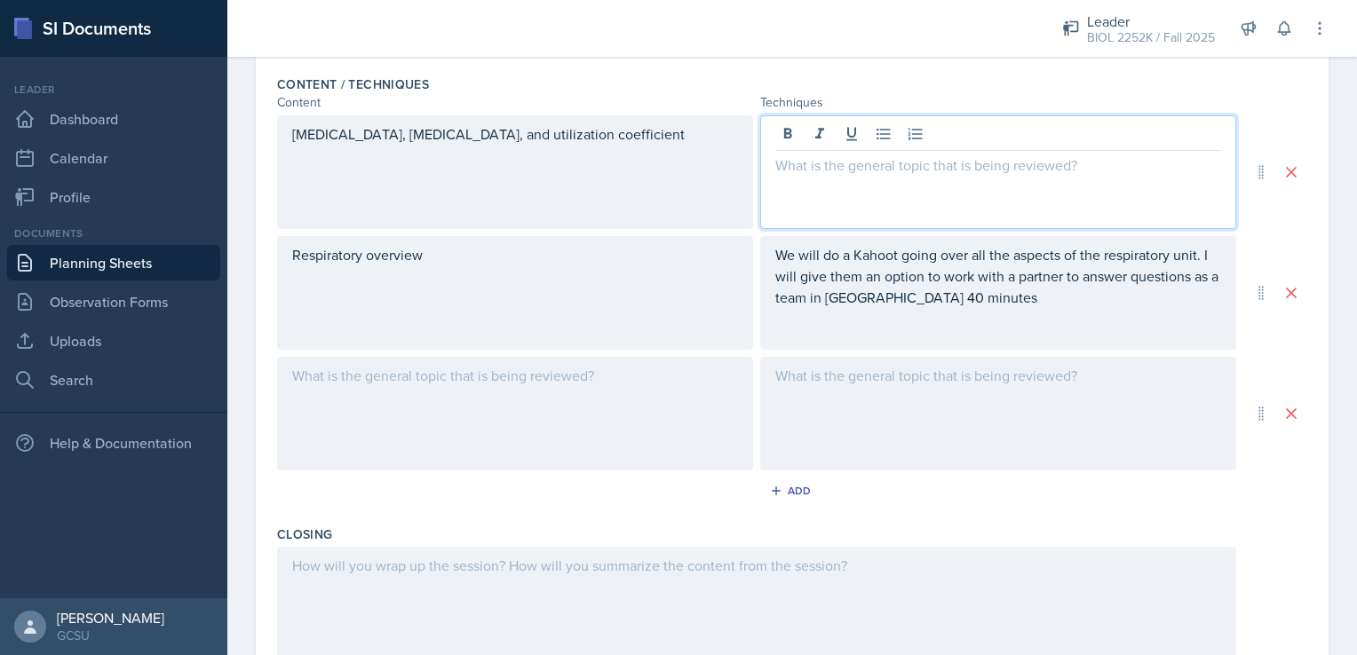
scroll to position [590, 0]
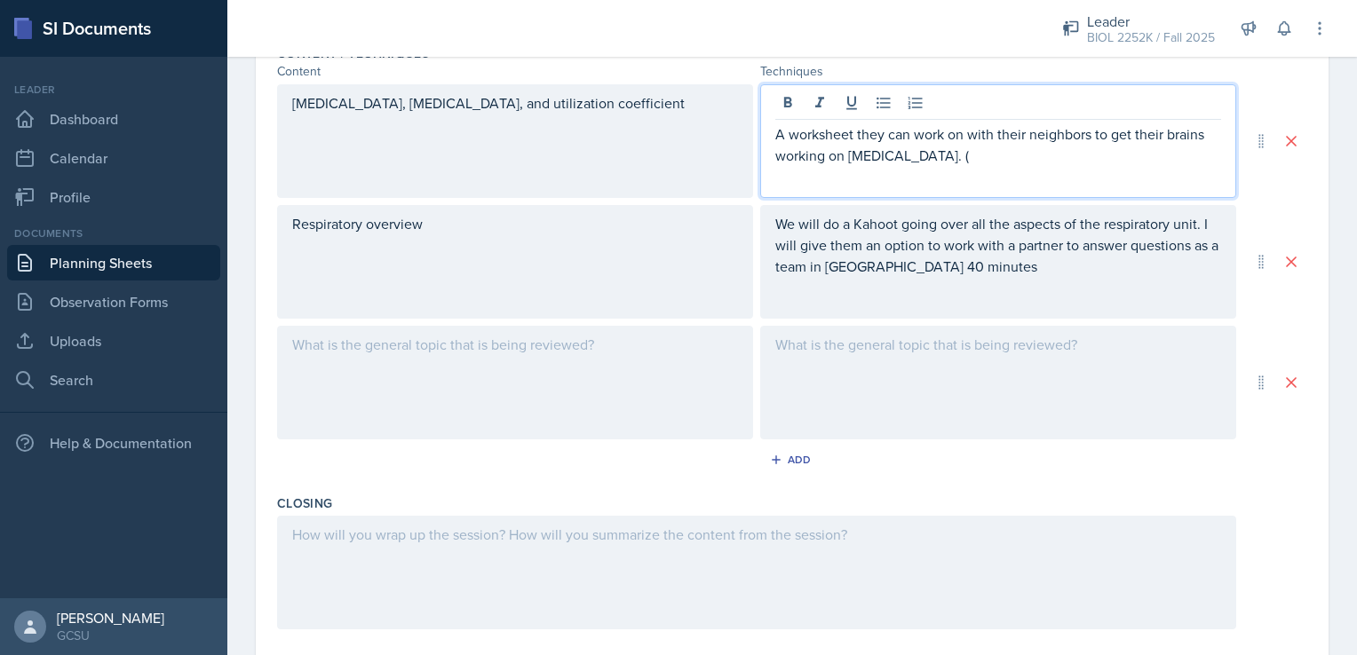
click at [982, 165] on div "A worksheet they can work on with their neighbors to get their brains working o…" at bounding box center [998, 141] width 476 height 114
click at [984, 154] on p "A worksheet they can work on with their neighbors to get their brains working o…" at bounding box center [998, 144] width 446 height 43
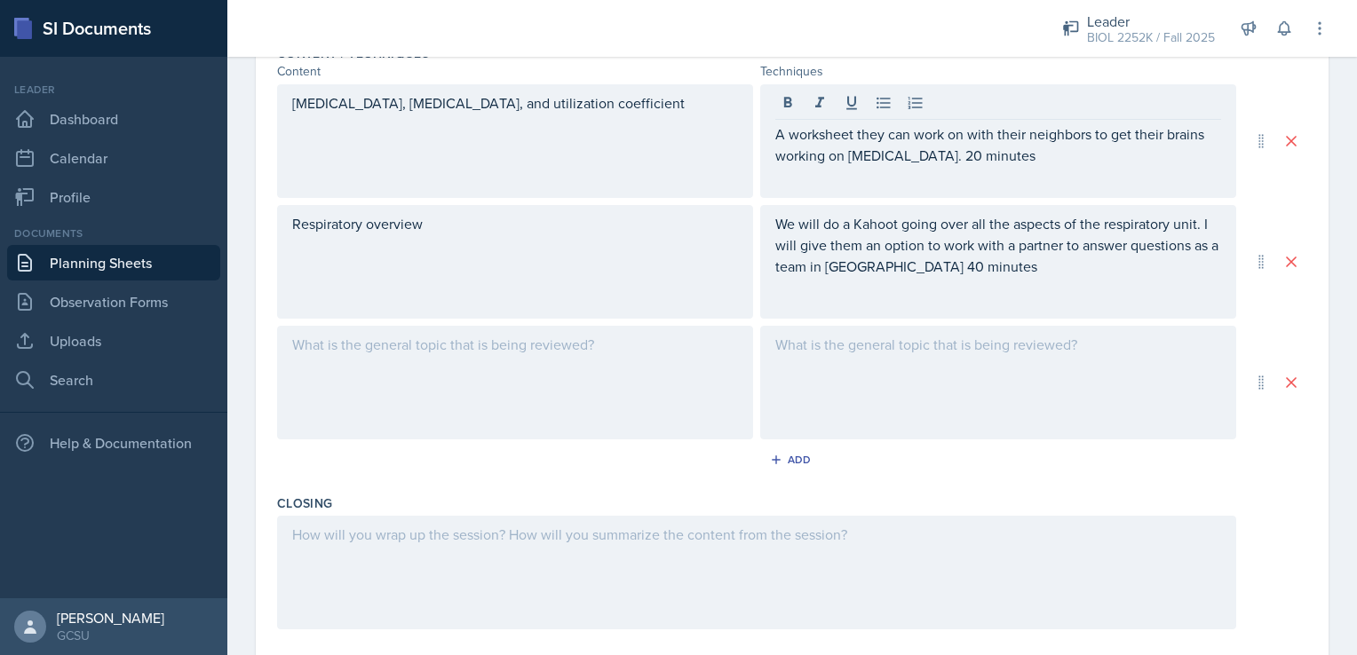
click at [695, 368] on div at bounding box center [515, 383] width 476 height 114
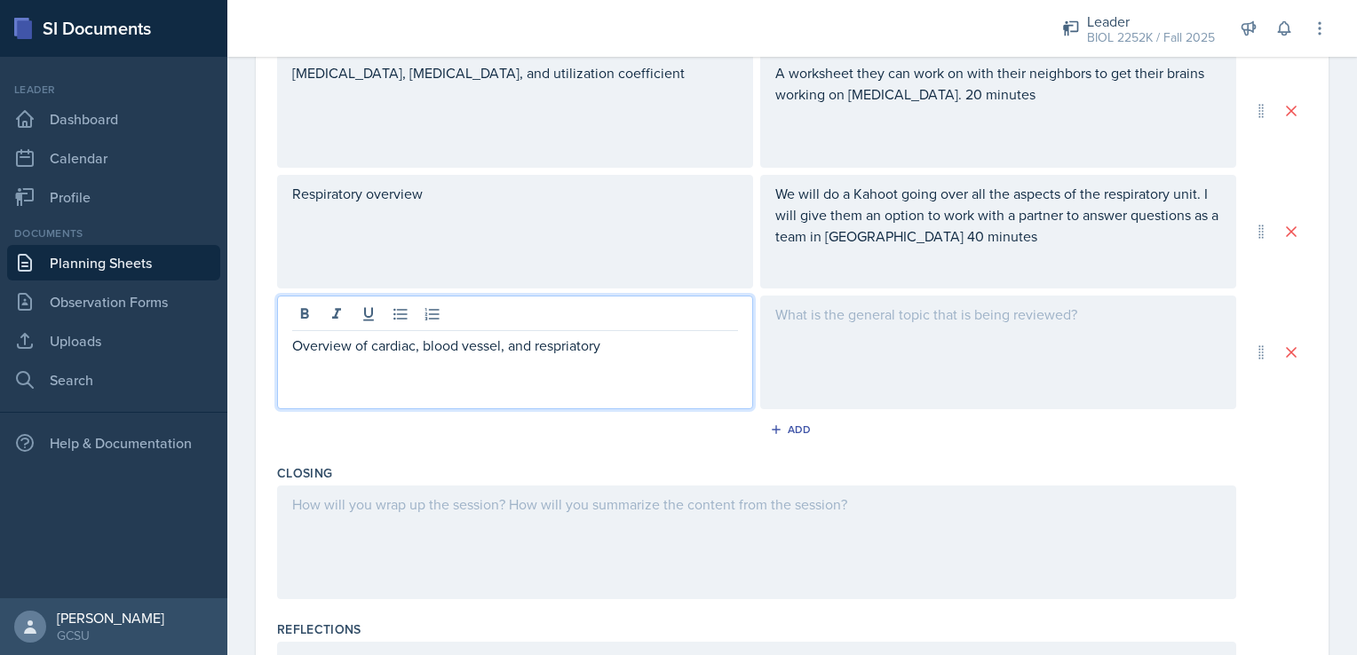
click at [567, 344] on p "Overview of cardiac, blood vessel, and respriatory" at bounding box center [515, 345] width 446 height 21
click at [655, 356] on div "Overview of cardiac, blood vessel, and respriatory" at bounding box center [515, 353] width 476 height 114
click at [856, 353] on div at bounding box center [998, 353] width 476 height 114
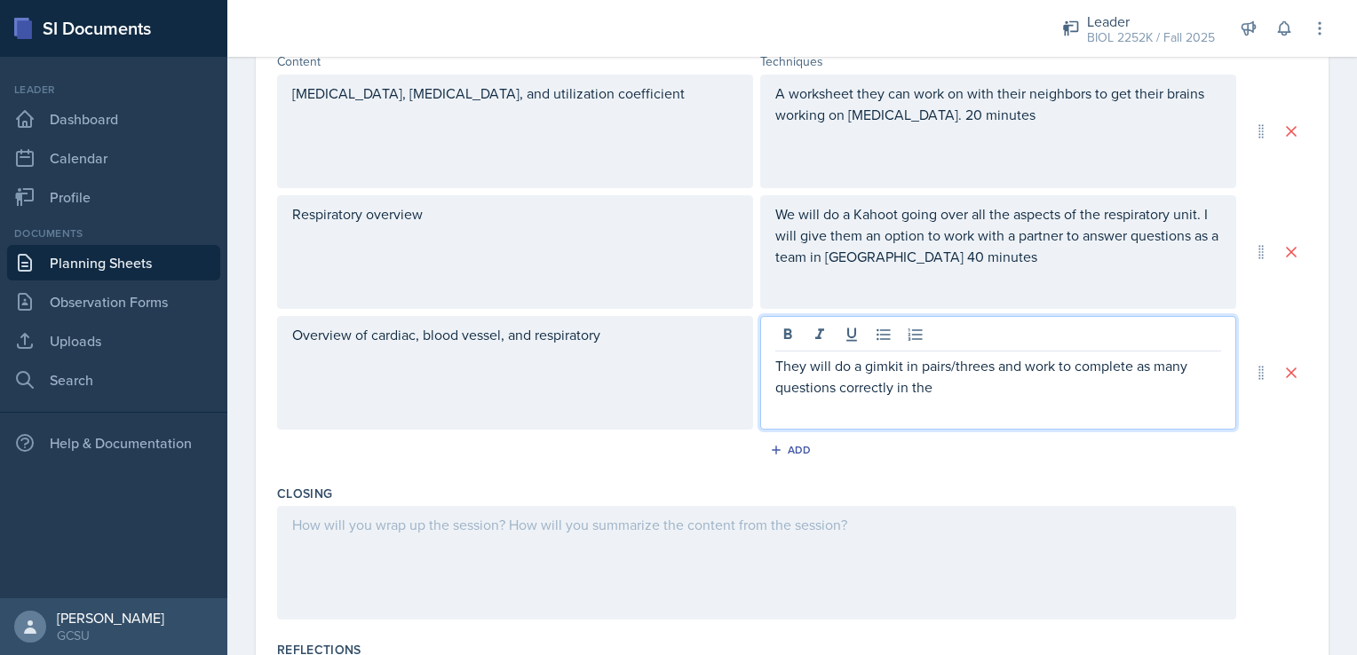
scroll to position [600, 0]
click at [1101, 385] on p "They will do a gimkit in pairs/threes and work to complete as many questions as…" at bounding box center [998, 375] width 446 height 43
click at [870, 409] on div "They will do a gimkit in pairs/threes and work to complete as many questions as…" at bounding box center [998, 372] width 476 height 114
click at [1177, 392] on p "They will do a gimkit in pairs/threes and work to complete as many questions as…" at bounding box center [998, 375] width 446 height 43
click at [797, 530] on div at bounding box center [756, 562] width 959 height 114
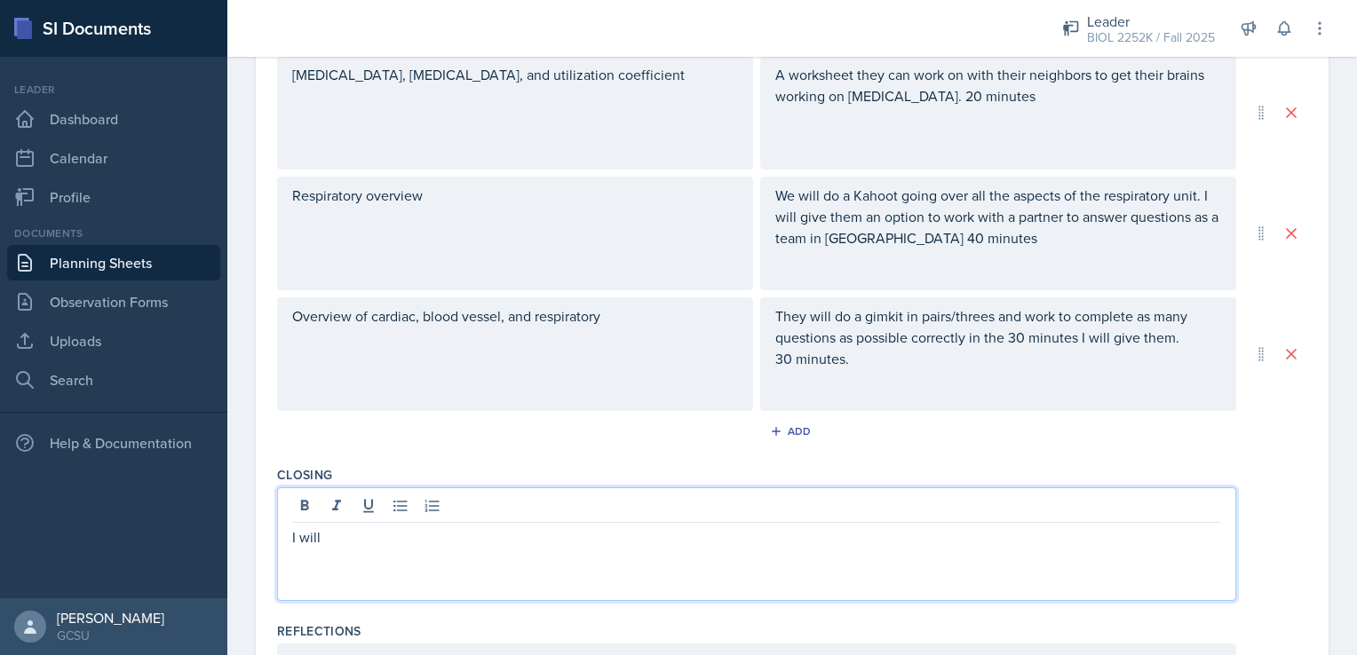
scroll to position [615, 0]
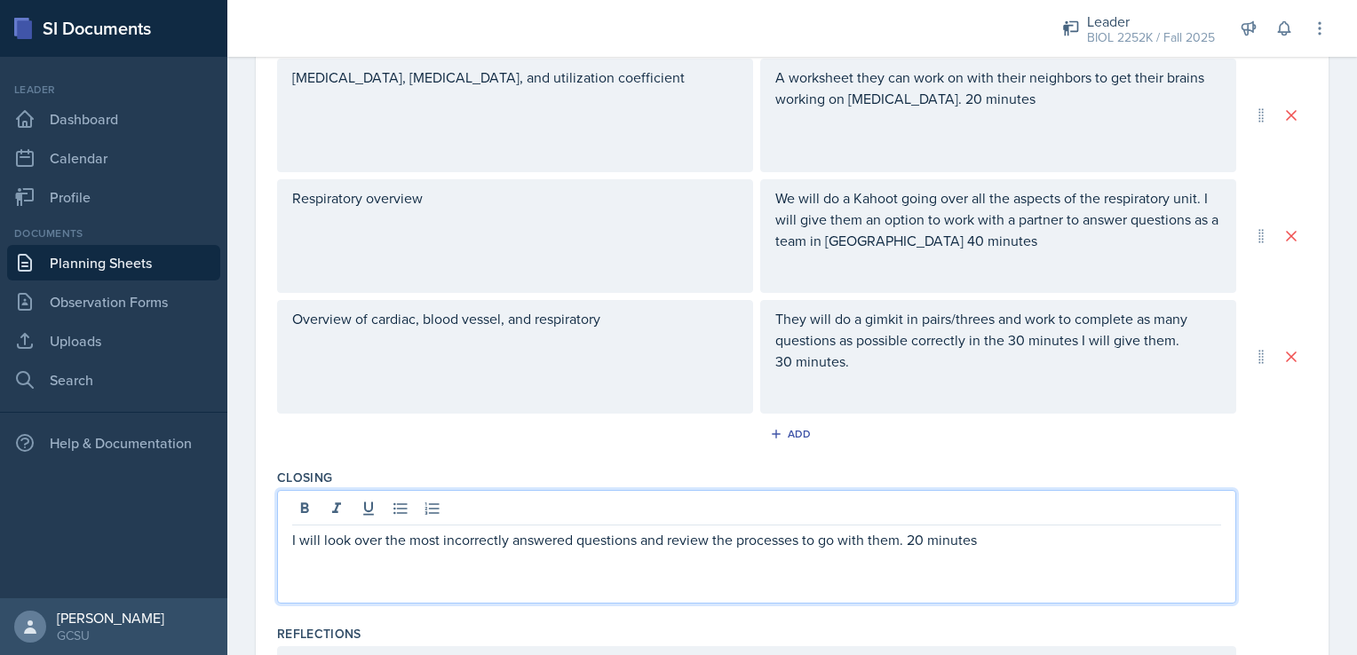
click at [633, 539] on p "I will look over the most incorrectly answered questions and review the process…" at bounding box center [756, 539] width 929 height 21
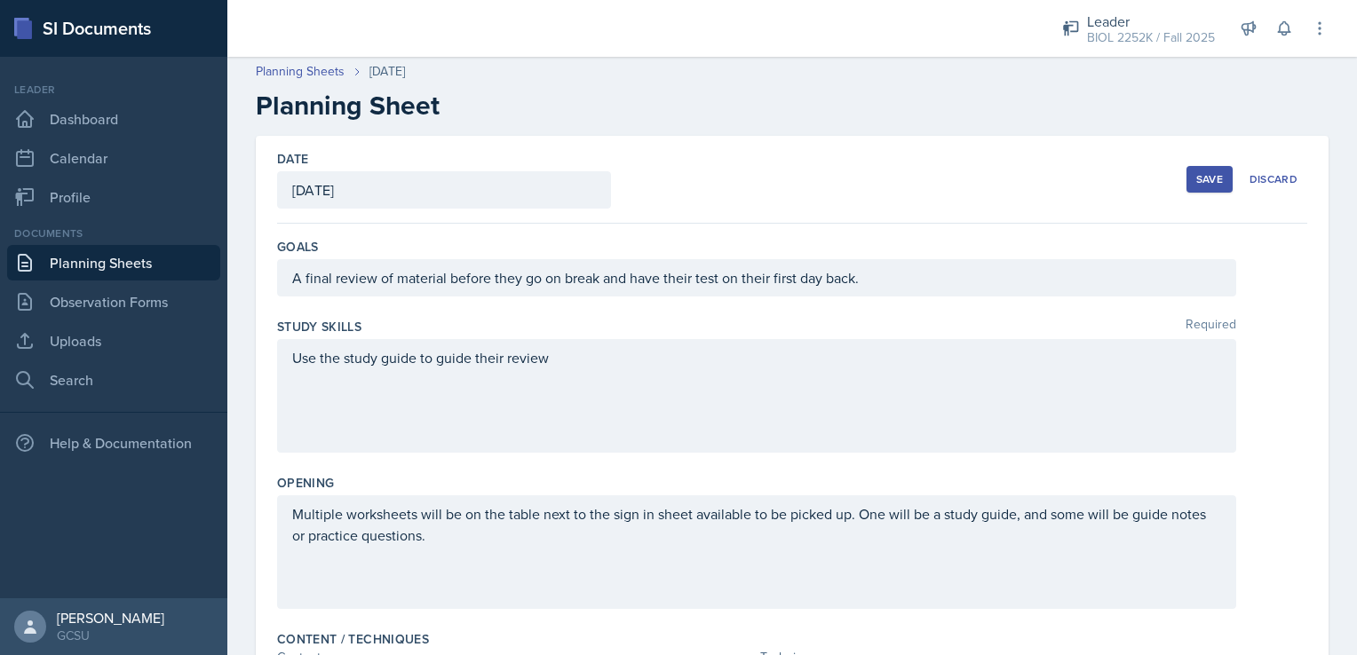
scroll to position [36, 0]
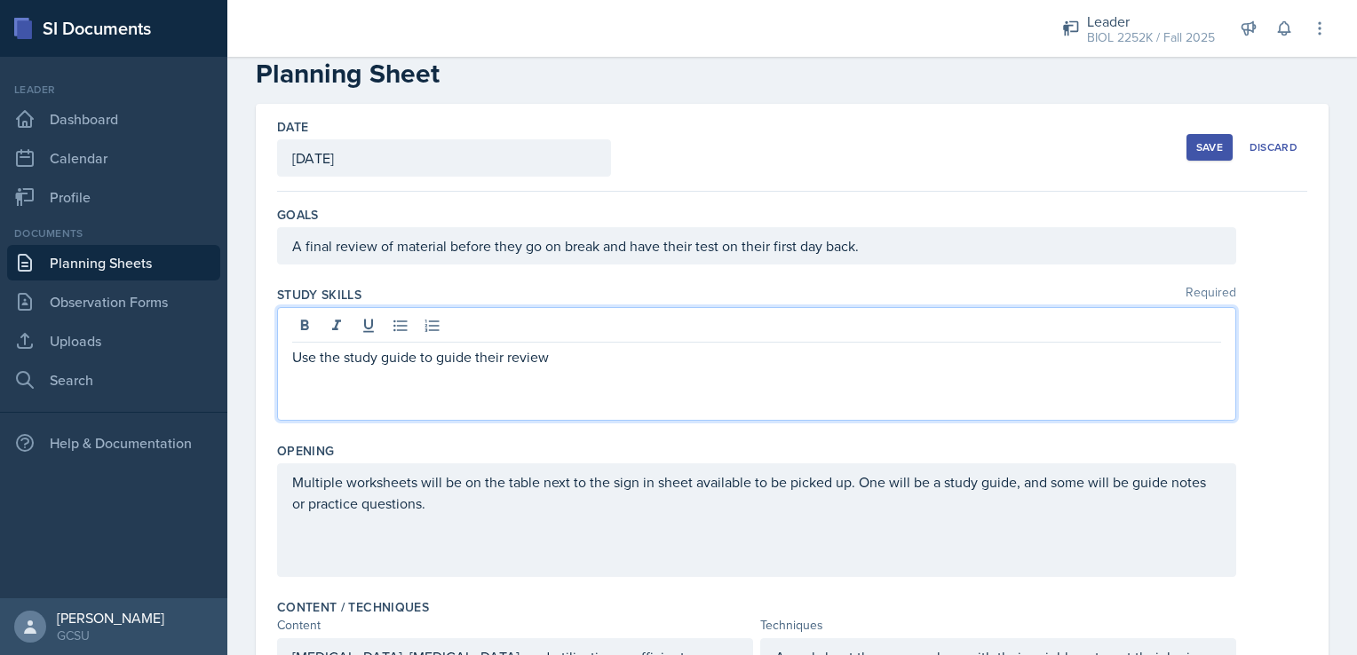
click at [597, 360] on p "Use the study guide to guide their review" at bounding box center [756, 356] width 929 height 21
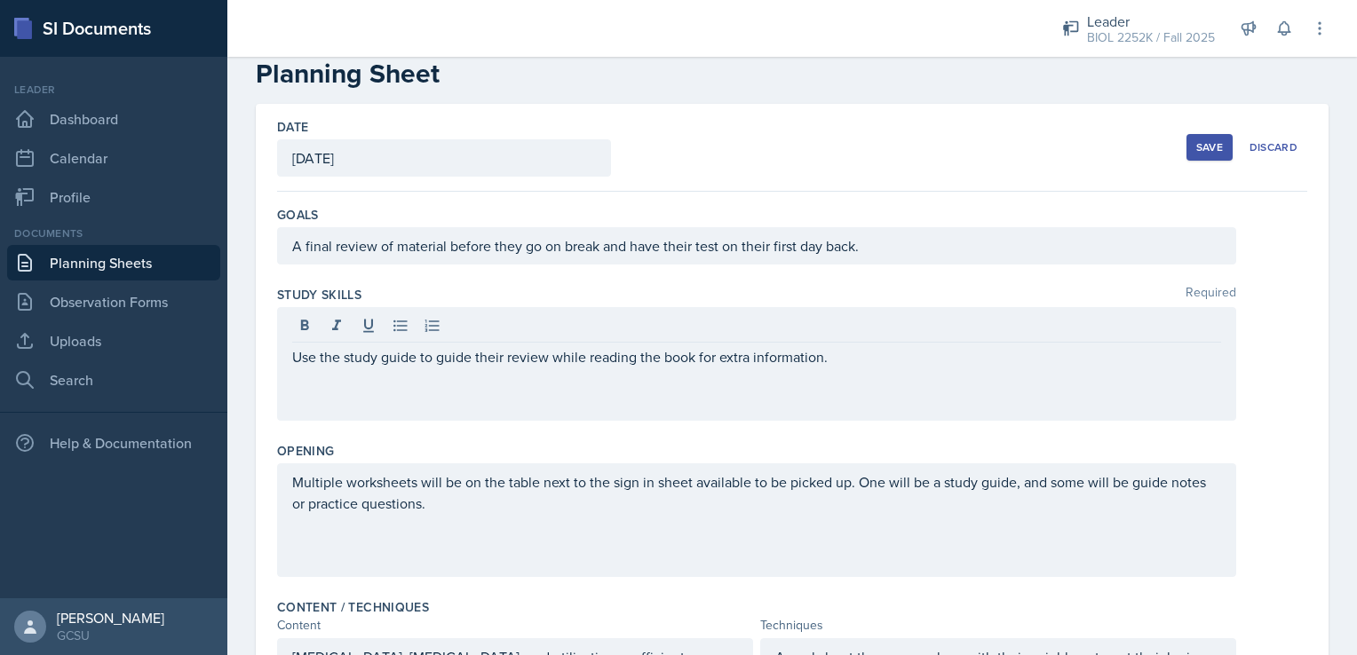
click at [1208, 147] on div "Save" at bounding box center [1209, 147] width 27 height 14
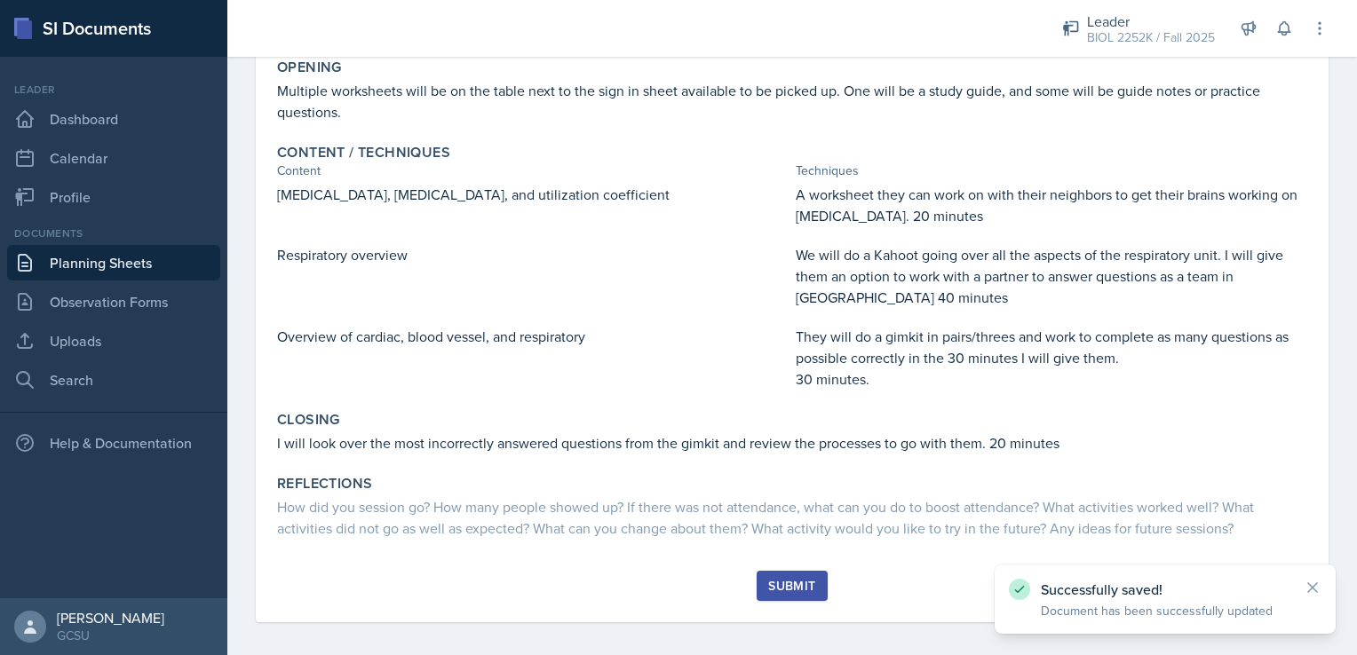
scroll to position [309, 0]
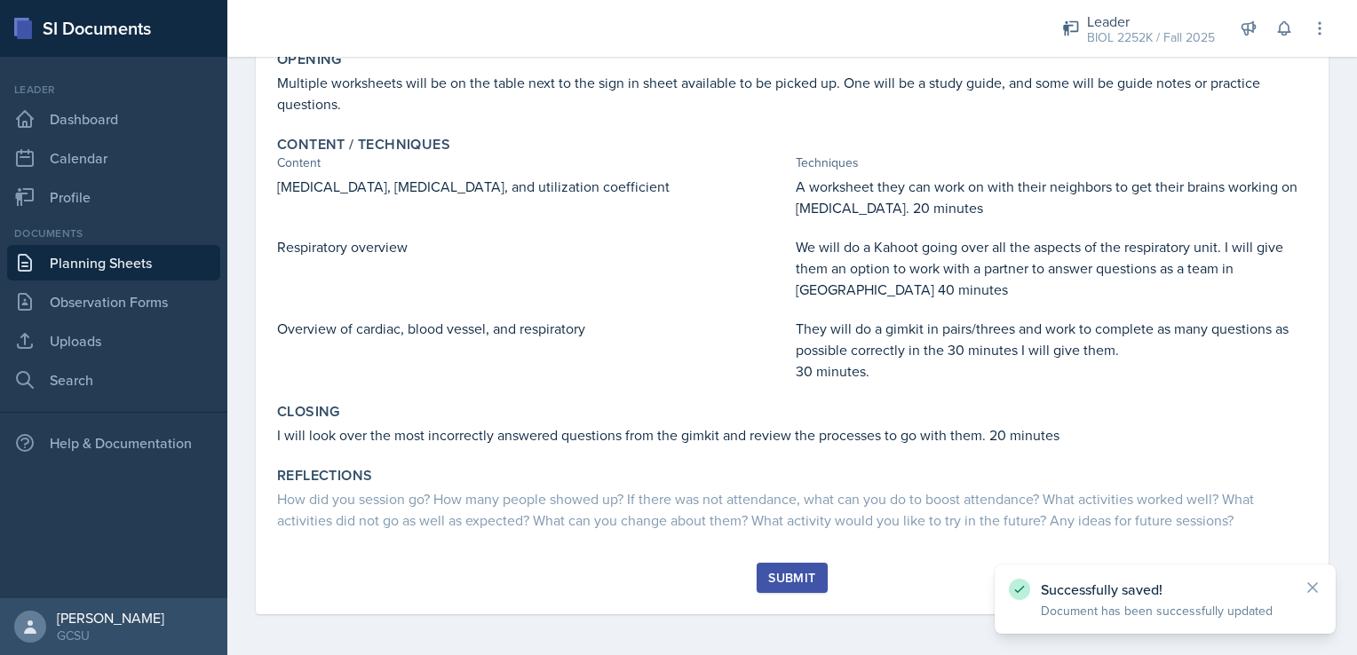
click at [795, 574] on div "Submit" at bounding box center [791, 578] width 47 height 14
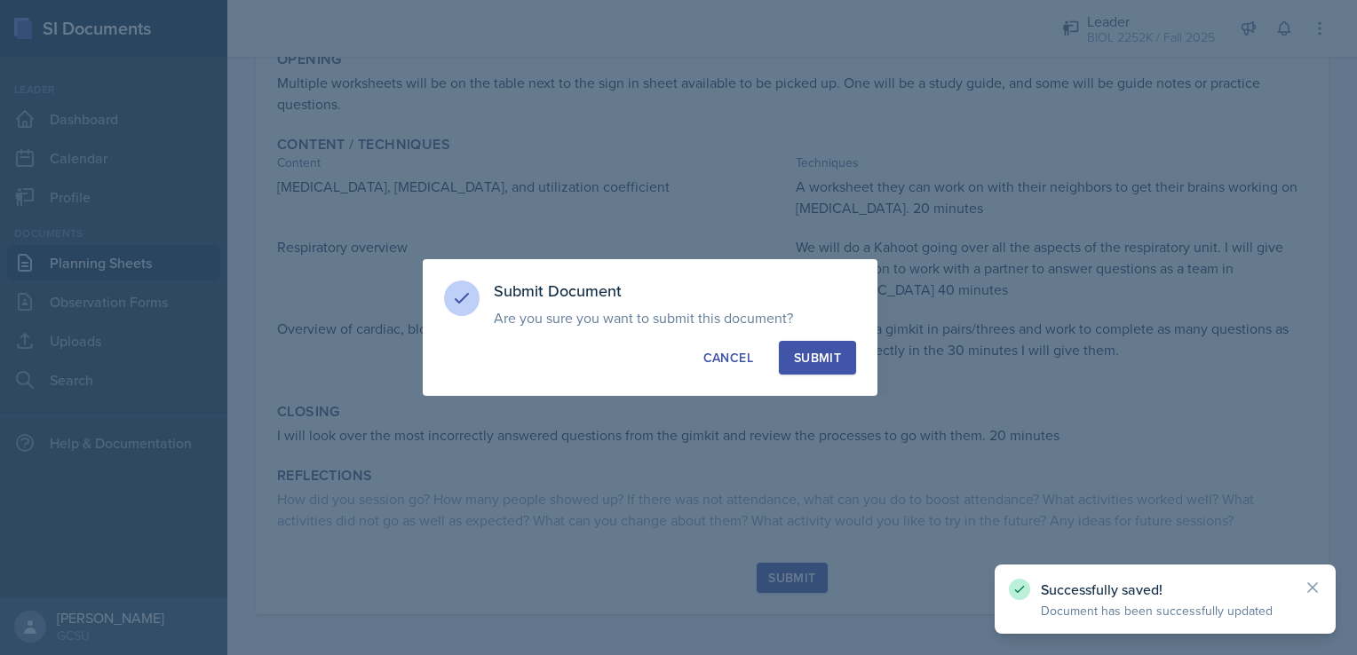
click at [821, 364] on div "Submit" at bounding box center [817, 358] width 47 height 18
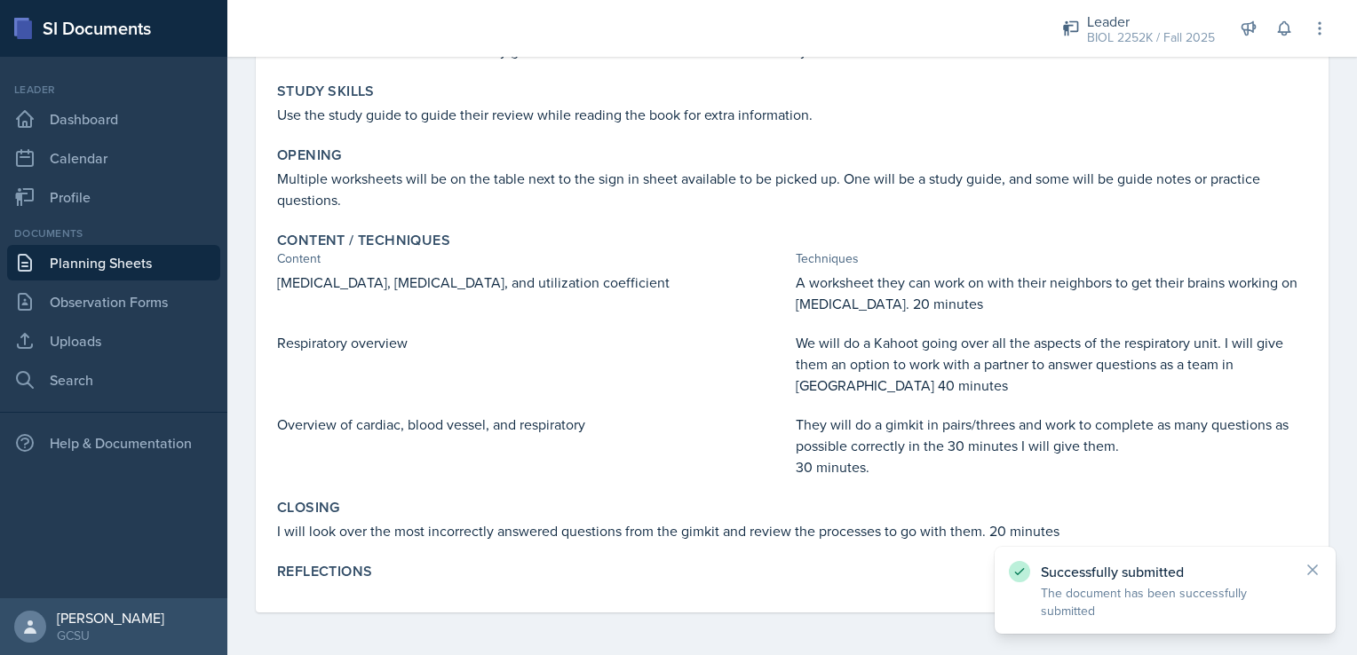
scroll to position [212, 0]
click at [71, 261] on link "Planning Sheets" at bounding box center [113, 263] width 213 height 36
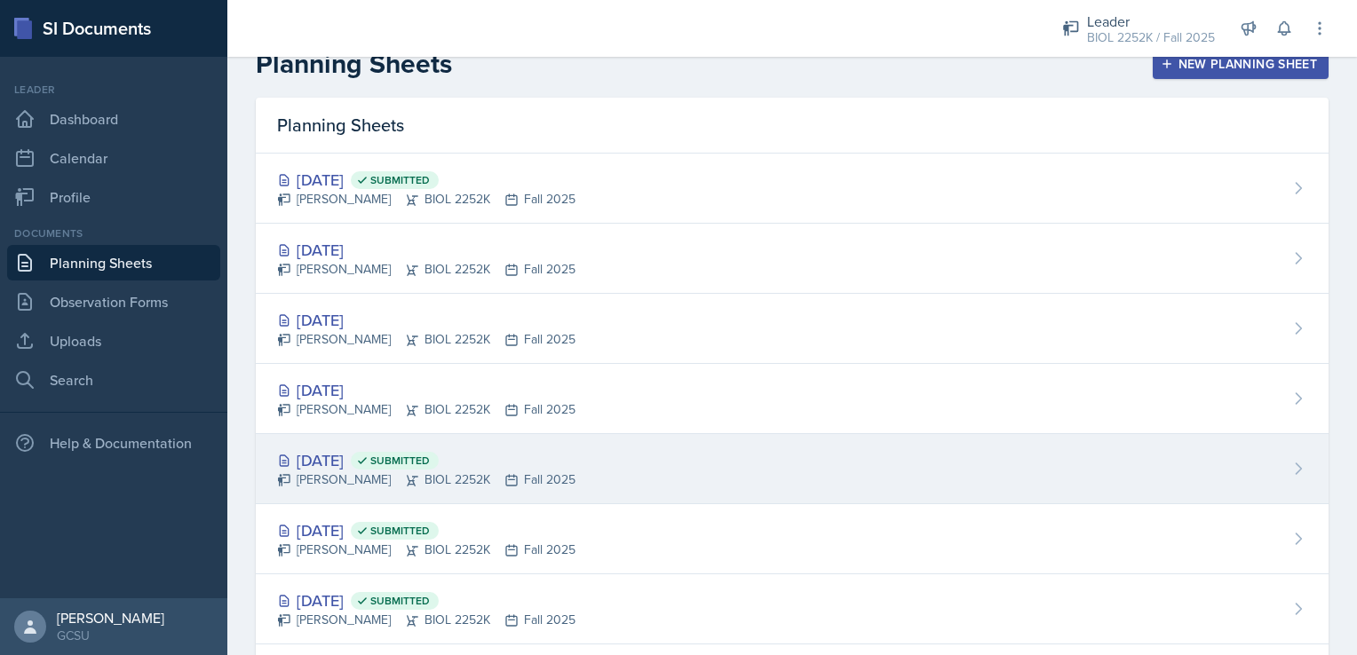
scroll to position [22, 0]
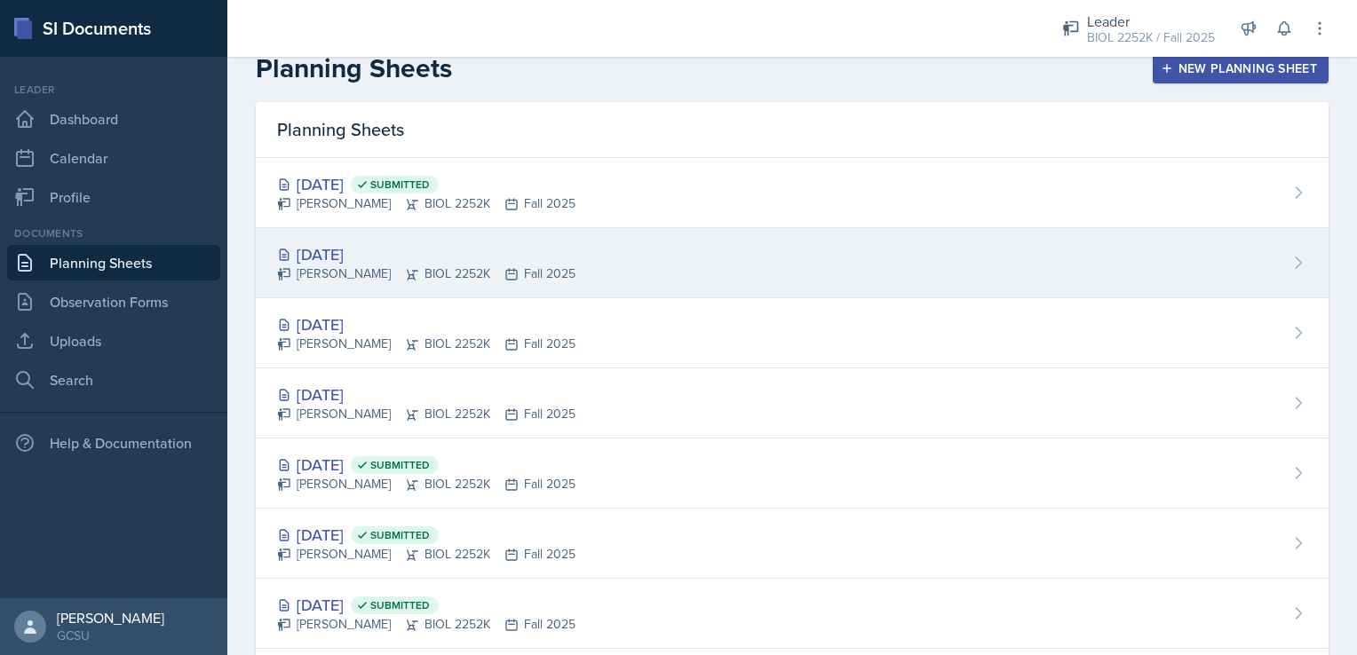
click at [429, 279] on div "[PERSON_NAME] BIOL 2252K Fall 2025" at bounding box center [426, 274] width 298 height 19
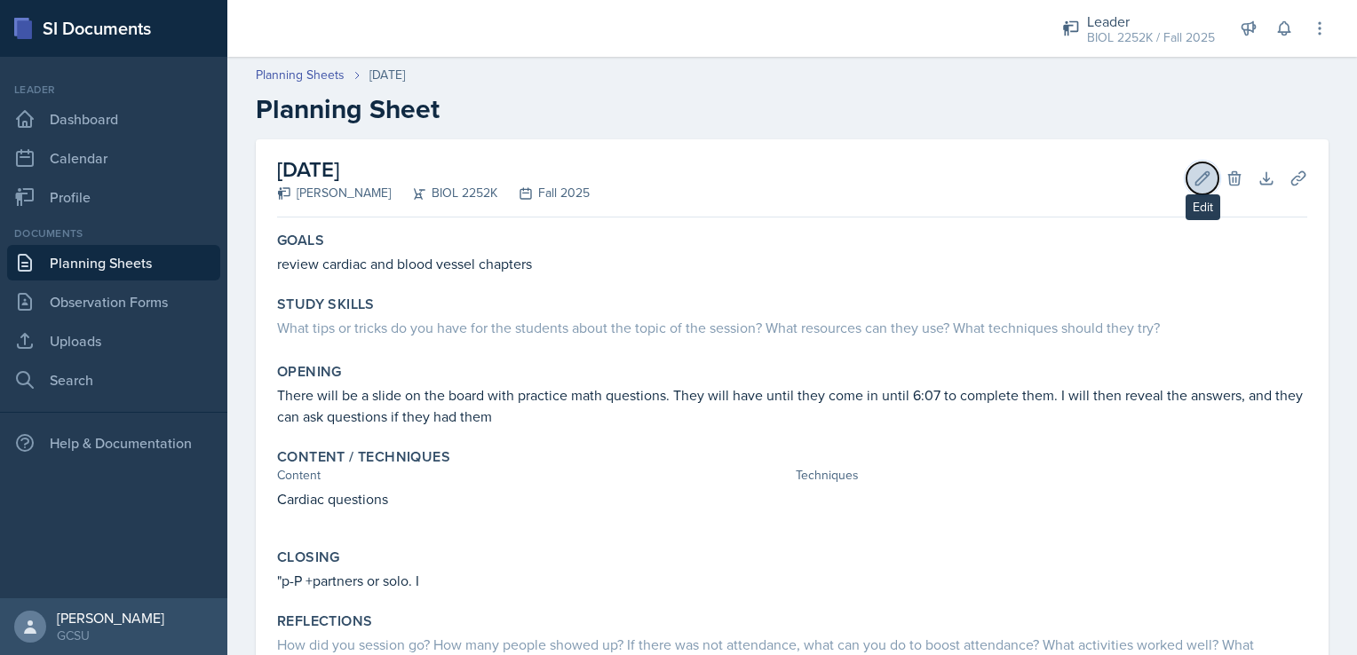
click at [1193, 174] on icon at bounding box center [1202, 179] width 18 height 18
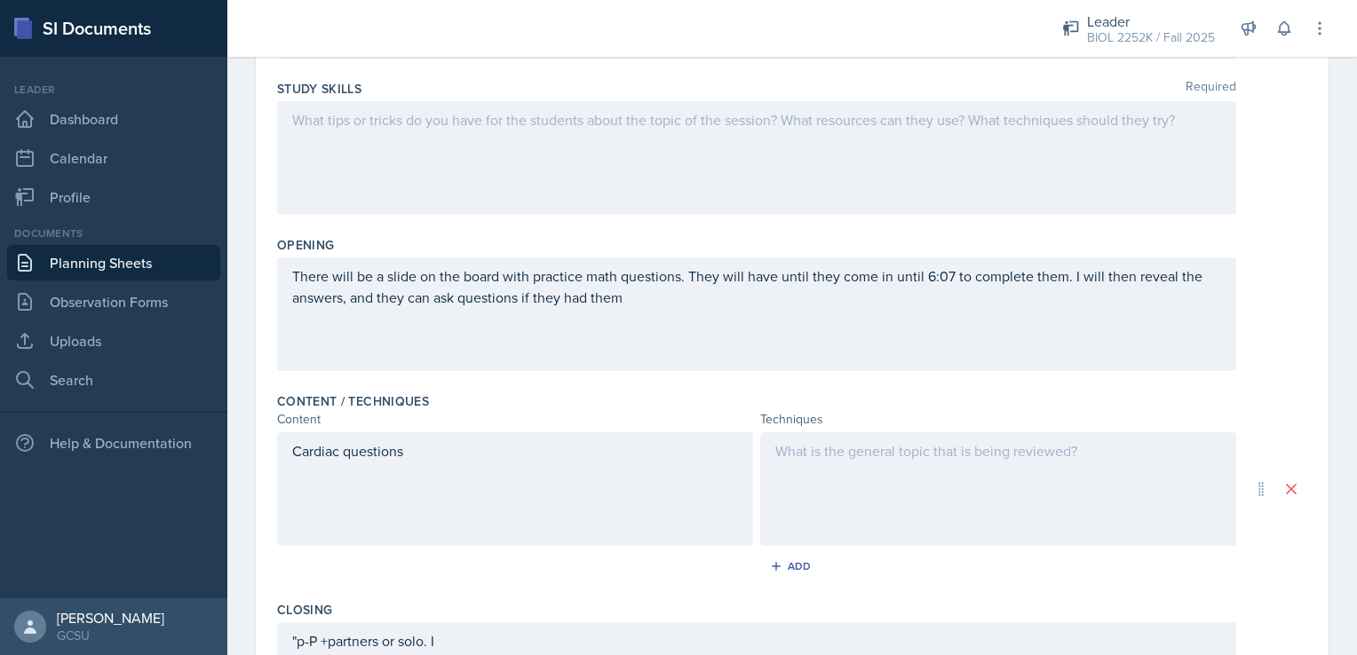
scroll to position [273, 0]
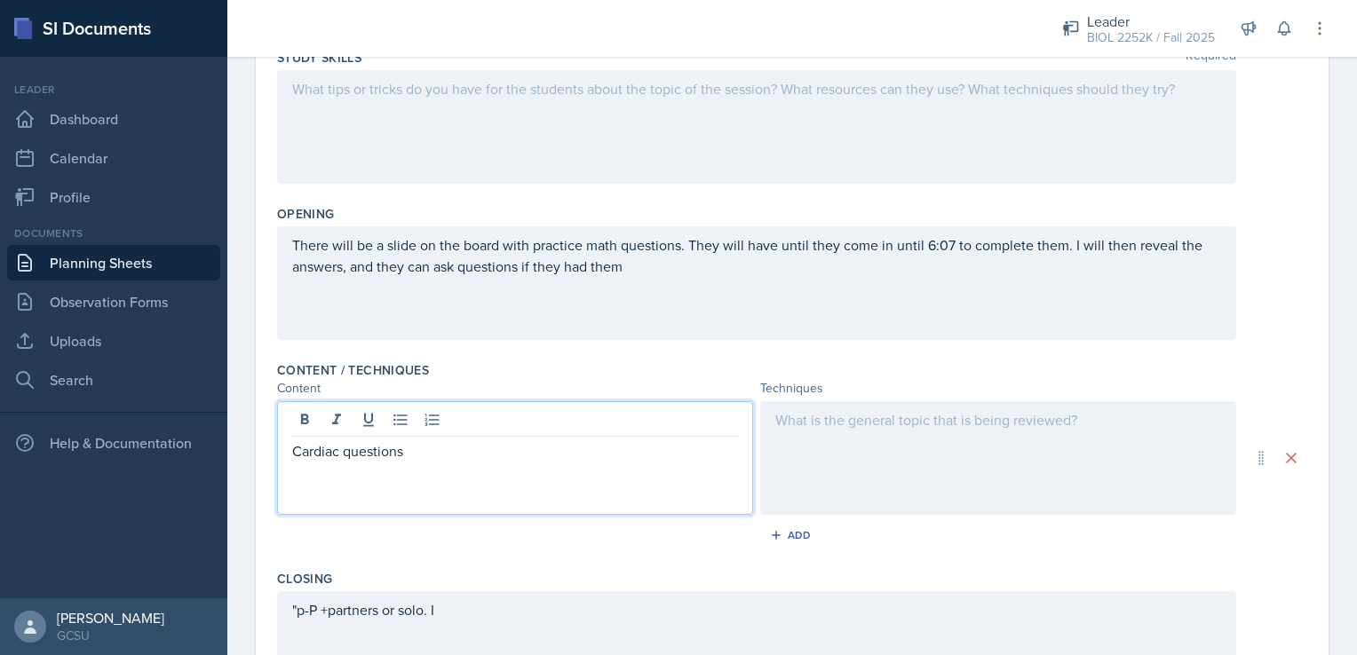
click at [425, 462] on p at bounding box center [515, 472] width 446 height 21
click at [429, 446] on p "Cardiac questions" at bounding box center [515, 450] width 446 height 21
drag, startPoint x: 429, startPoint y: 446, endPoint x: 258, endPoint y: 445, distance: 170.5
click at [258, 445] on div "Date [DATE] [DATE] 28 29 30 1 2 3 4 5 6 7 8 9 10 11 12 13 14 15 16 17 18 19 20 …" at bounding box center [792, 378] width 1073 height 1023
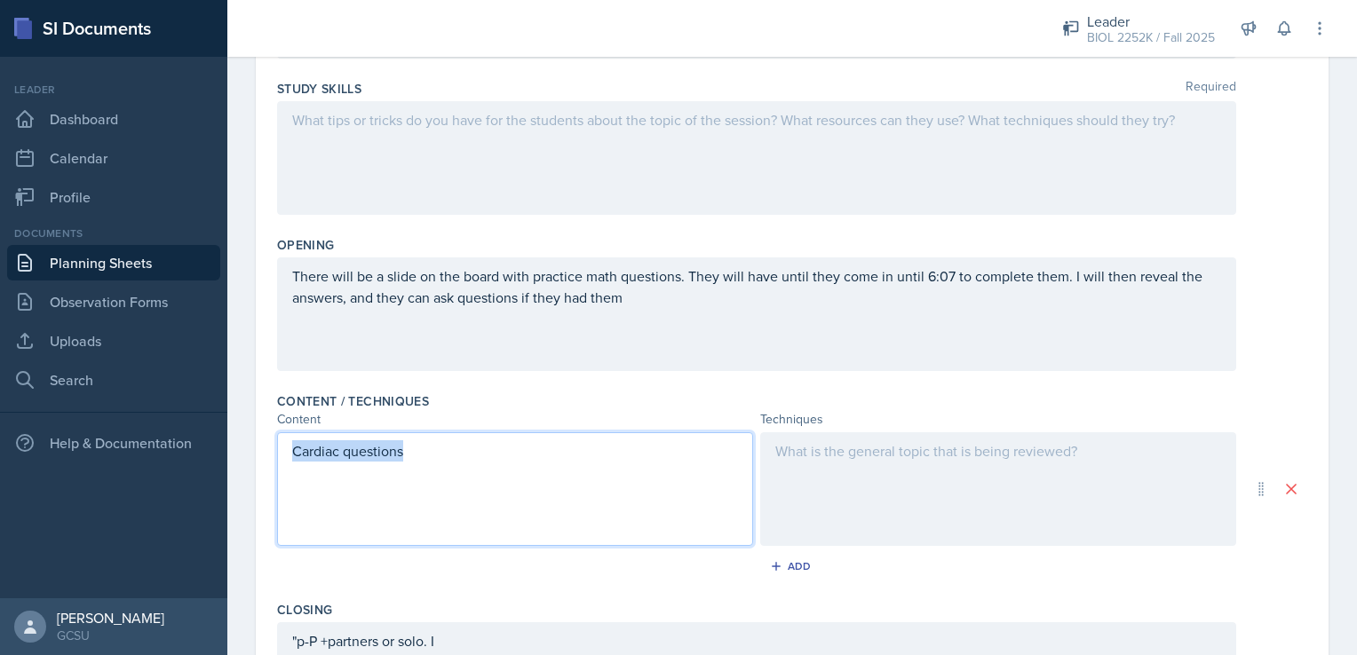
click at [506, 457] on p "Cardiac questions" at bounding box center [515, 450] width 446 height 21
click at [890, 499] on div at bounding box center [998, 489] width 476 height 114
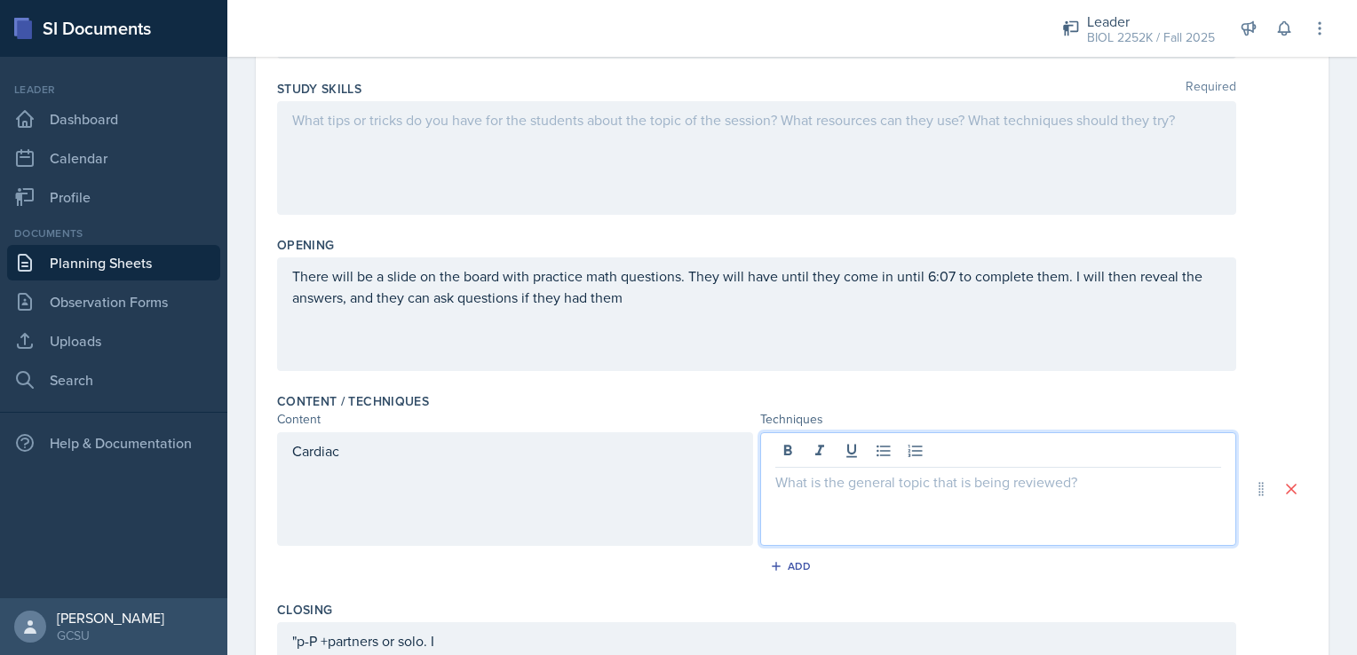
scroll to position [273, 0]
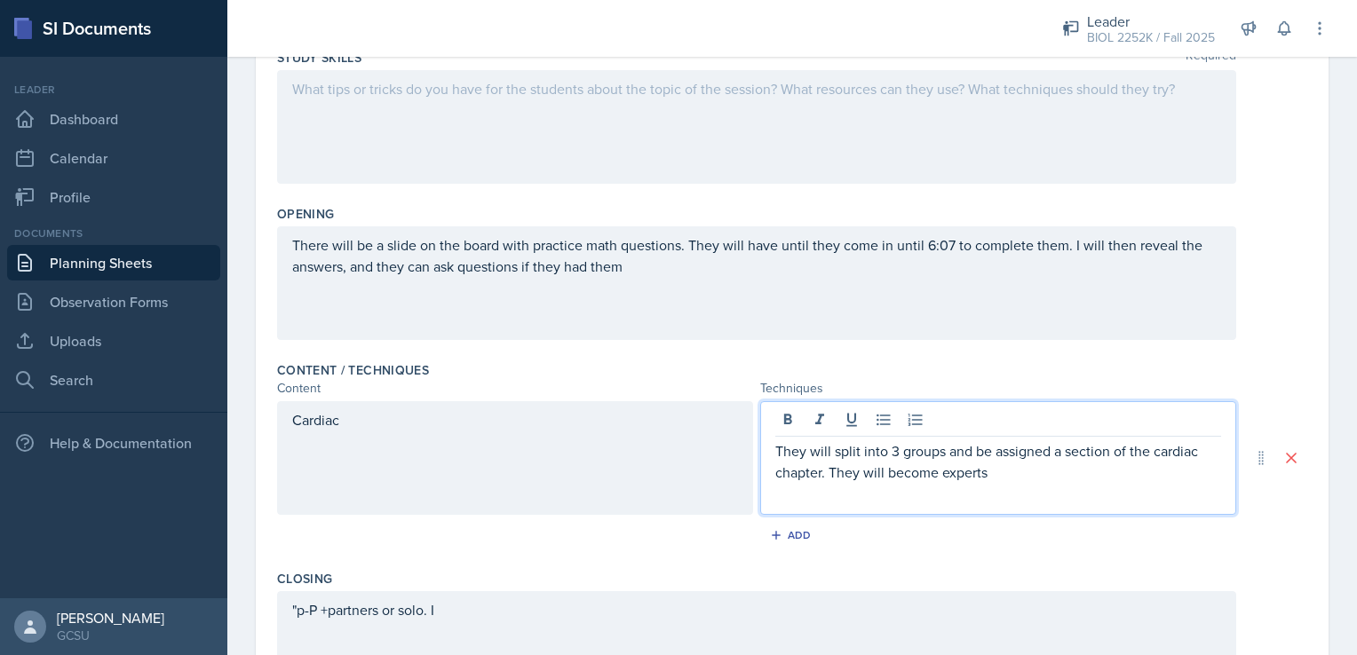
click at [995, 474] on p "They will split into 3 groups and be assigned a section of the cardiac chapter.…" at bounding box center [998, 461] width 446 height 43
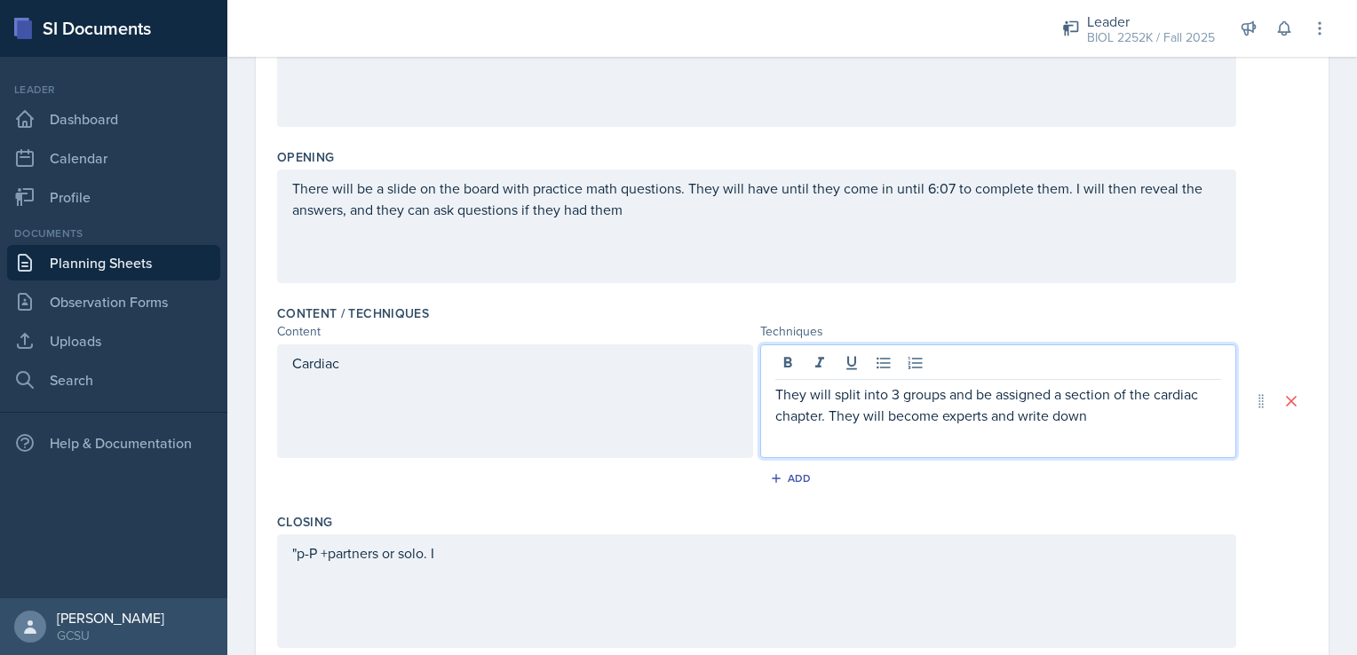
scroll to position [332, 0]
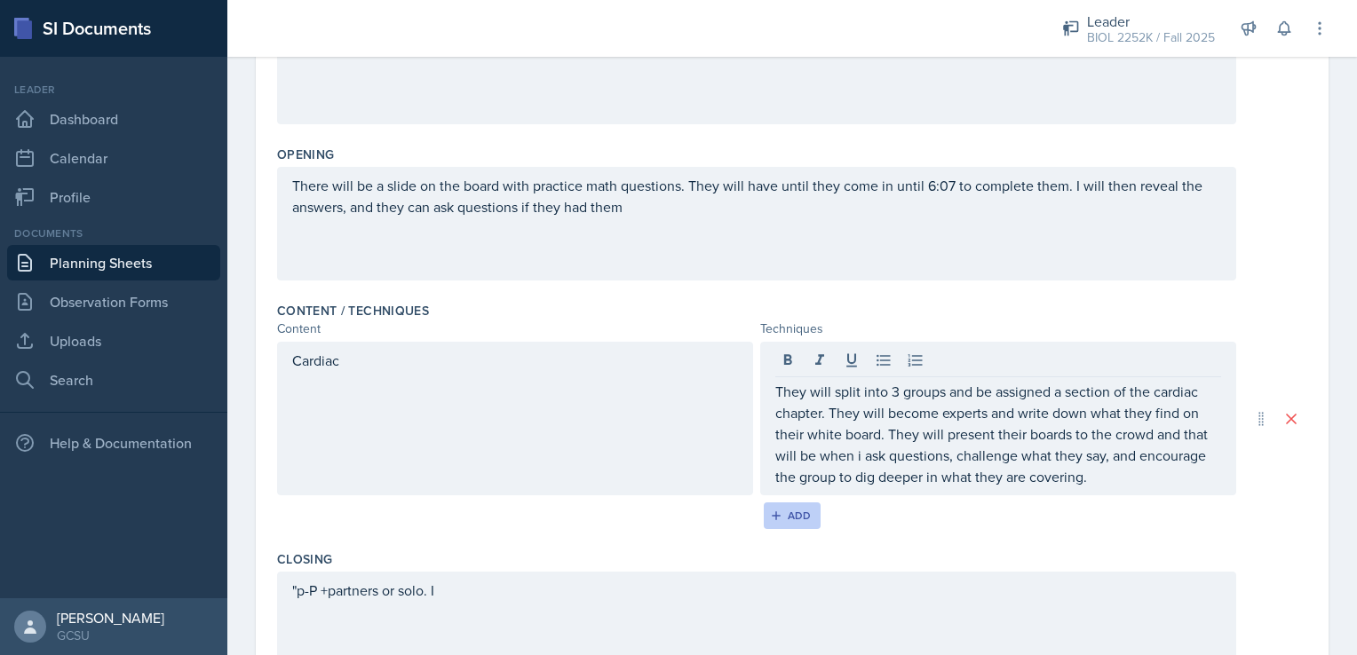
click at [770, 517] on icon "button" at bounding box center [776, 516] width 12 height 12
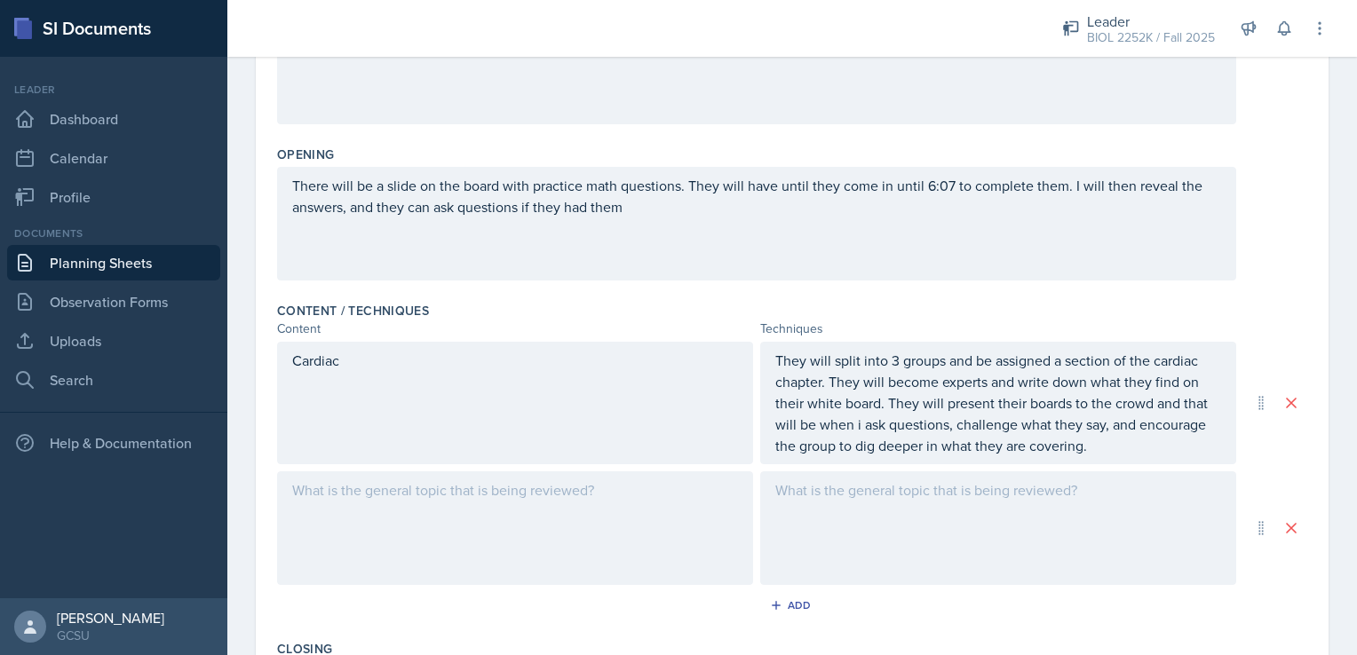
click at [579, 520] on div at bounding box center [515, 529] width 476 height 114
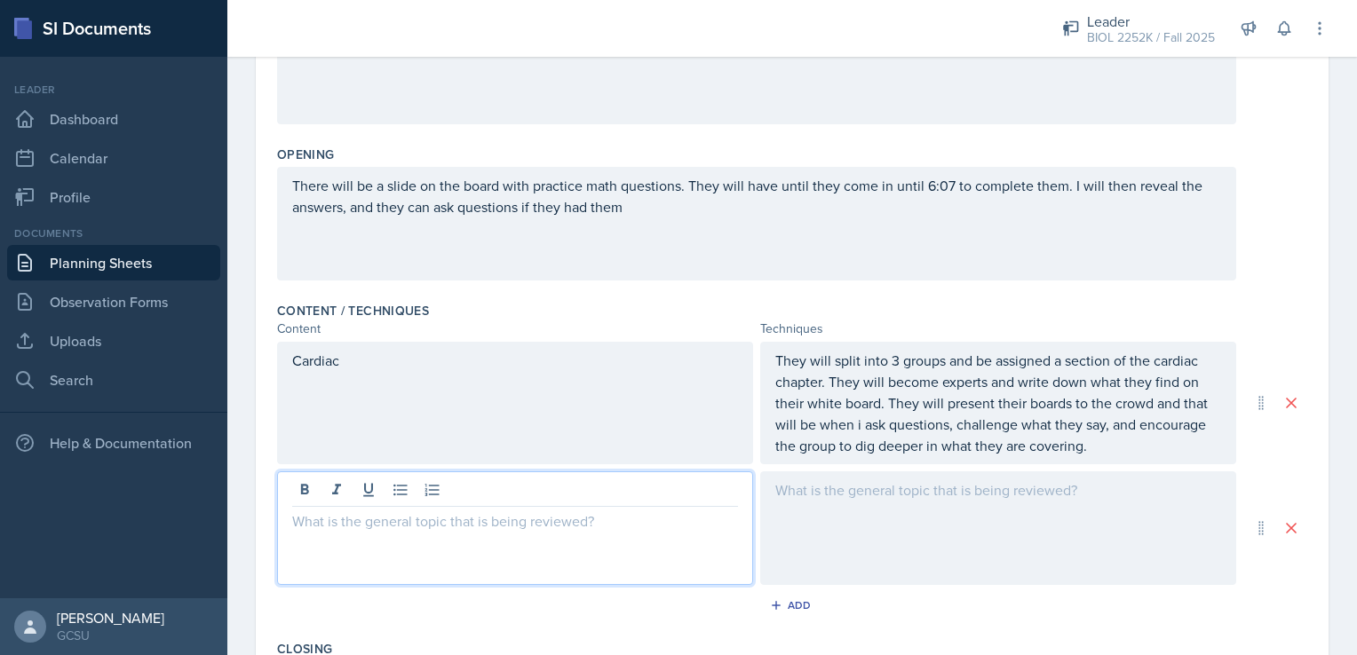
scroll to position [362, 0]
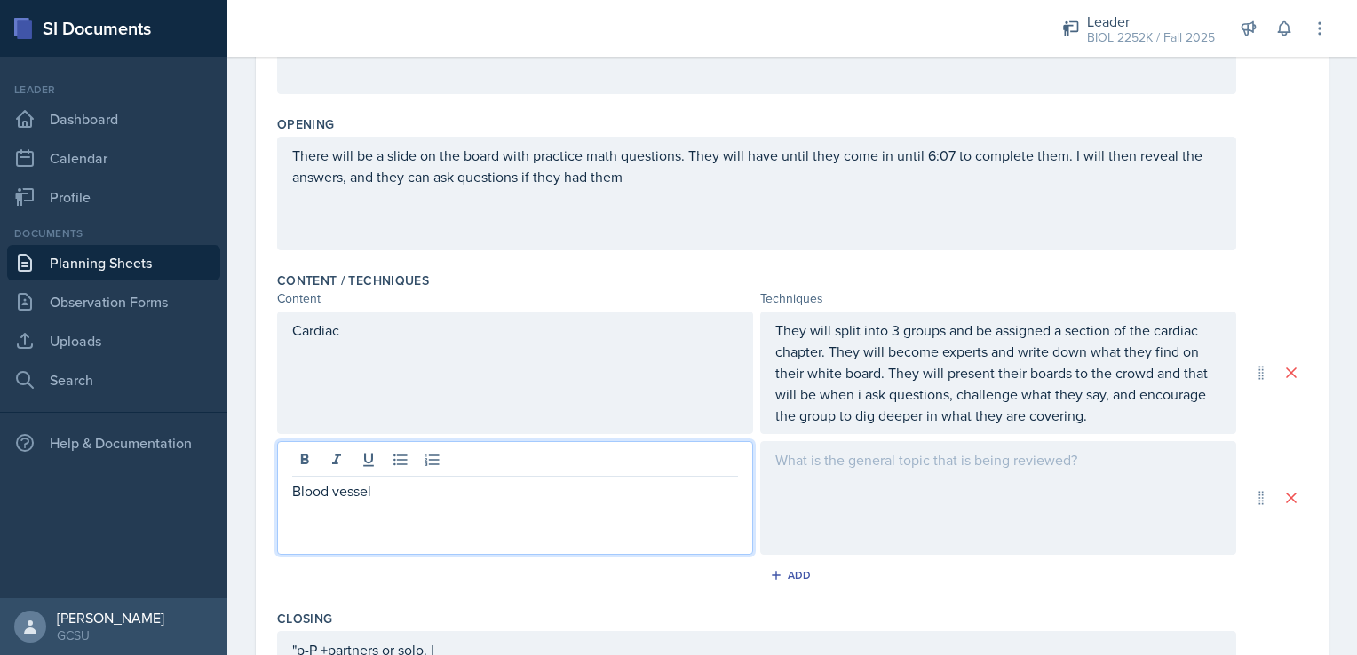
click at [984, 484] on div at bounding box center [998, 498] width 476 height 114
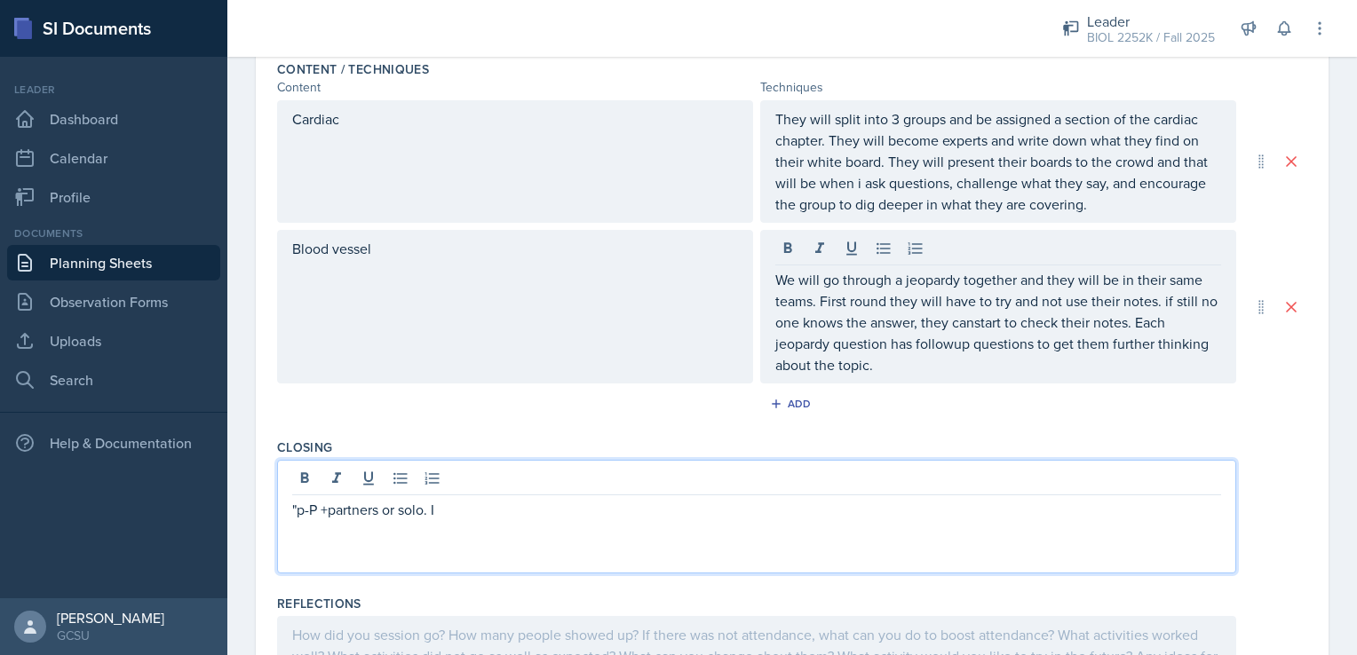
scroll to position [574, 0]
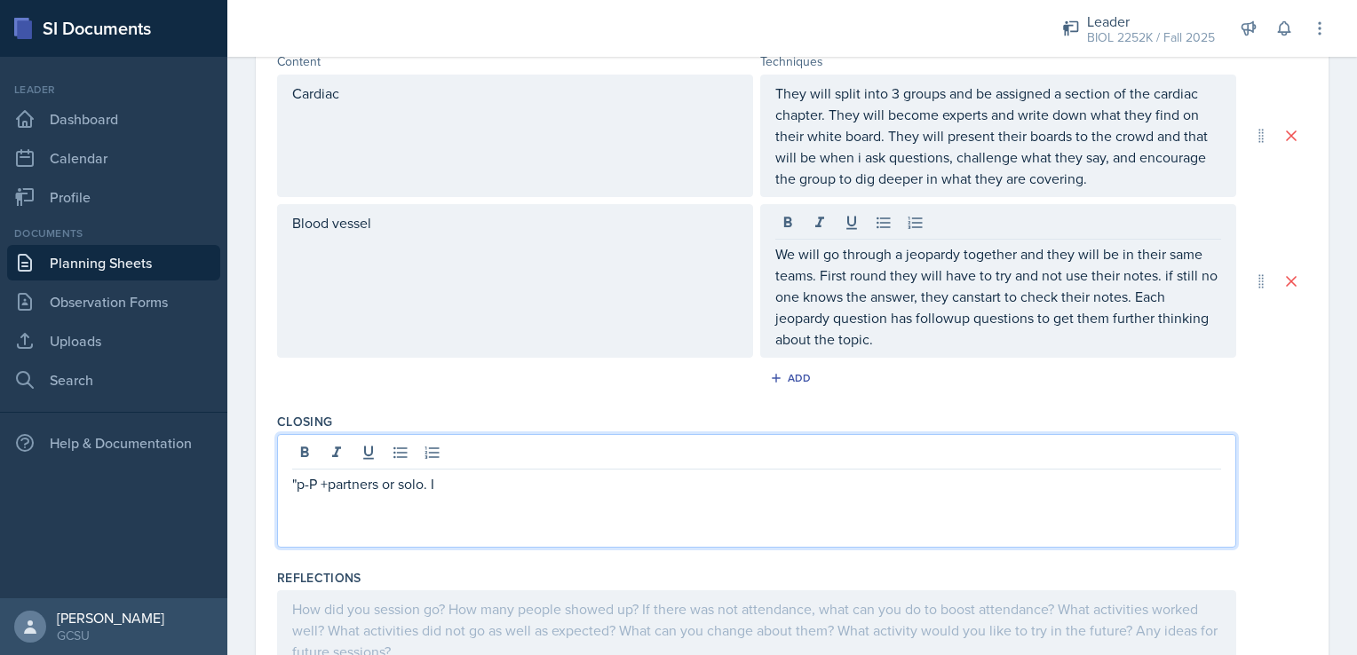
click at [657, 481] on p ""p-P +partners or solo. I" at bounding box center [756, 483] width 929 height 21
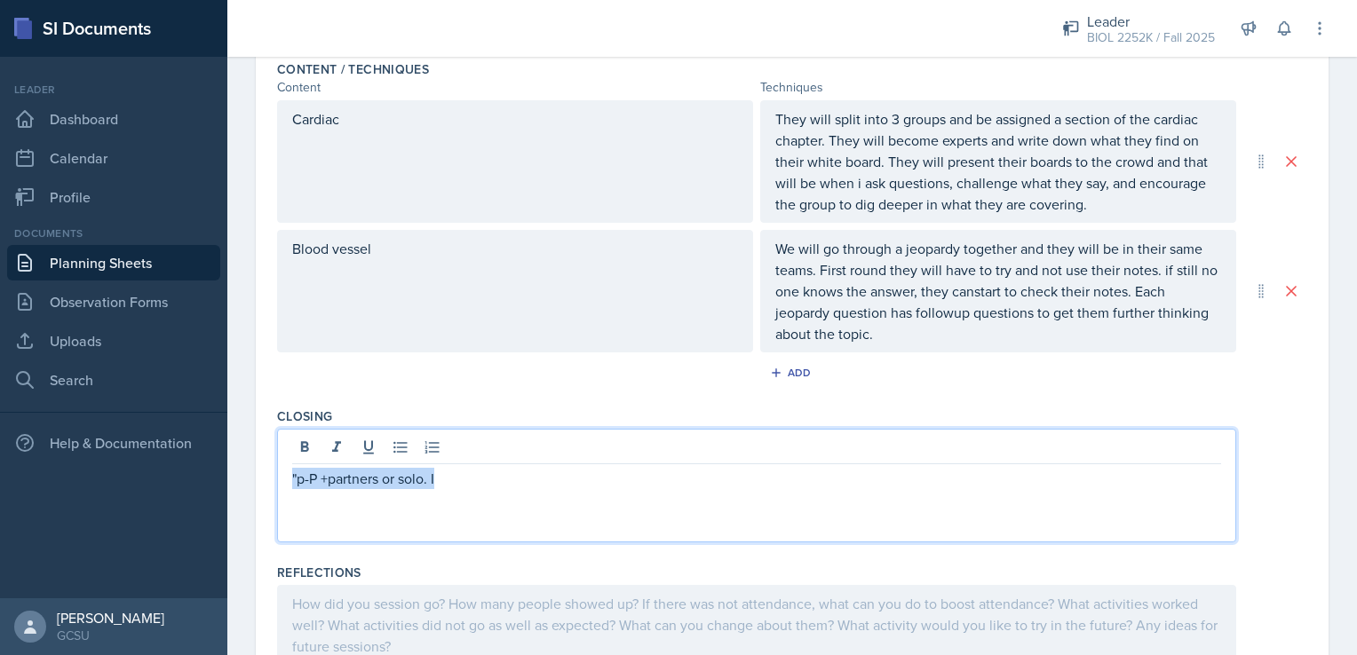
drag, startPoint x: 464, startPoint y: 474, endPoint x: 215, endPoint y: 469, distance: 248.7
click at [215, 469] on div "SI Documents Leader Dashboard Calendar Profile Documents Planning Sheets Observ…" at bounding box center [678, 327] width 1357 height 655
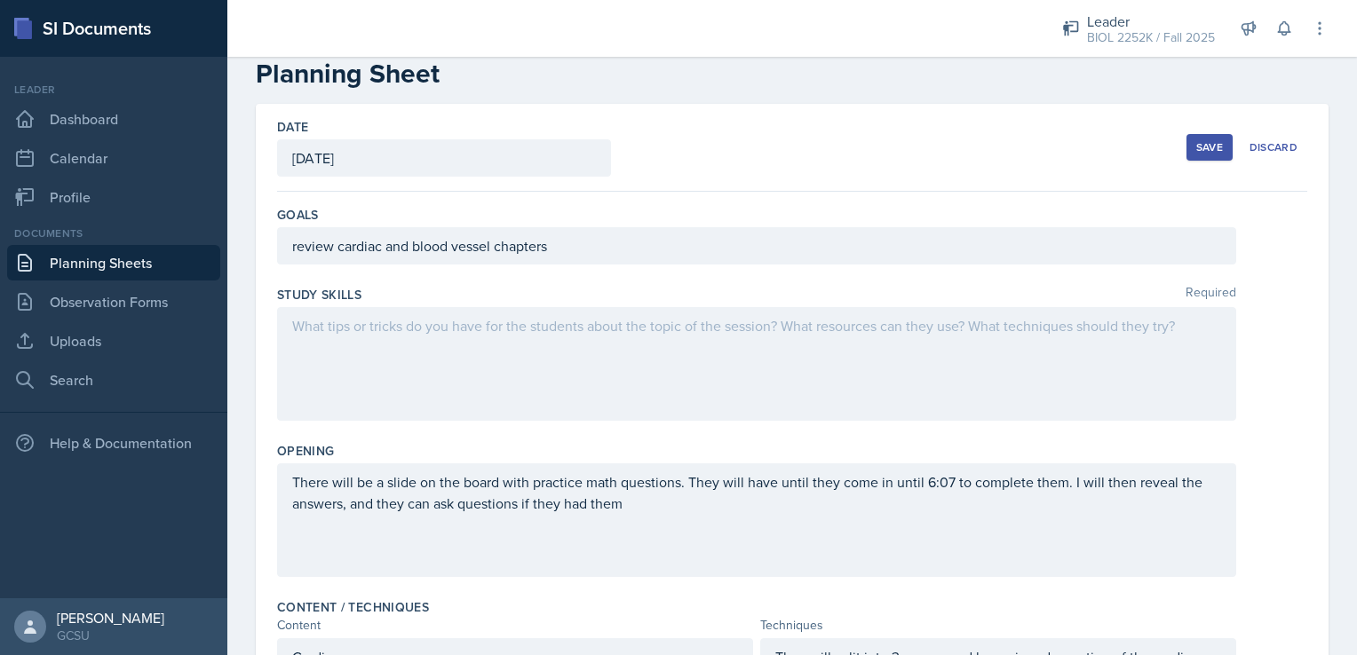
scroll to position [32, 0]
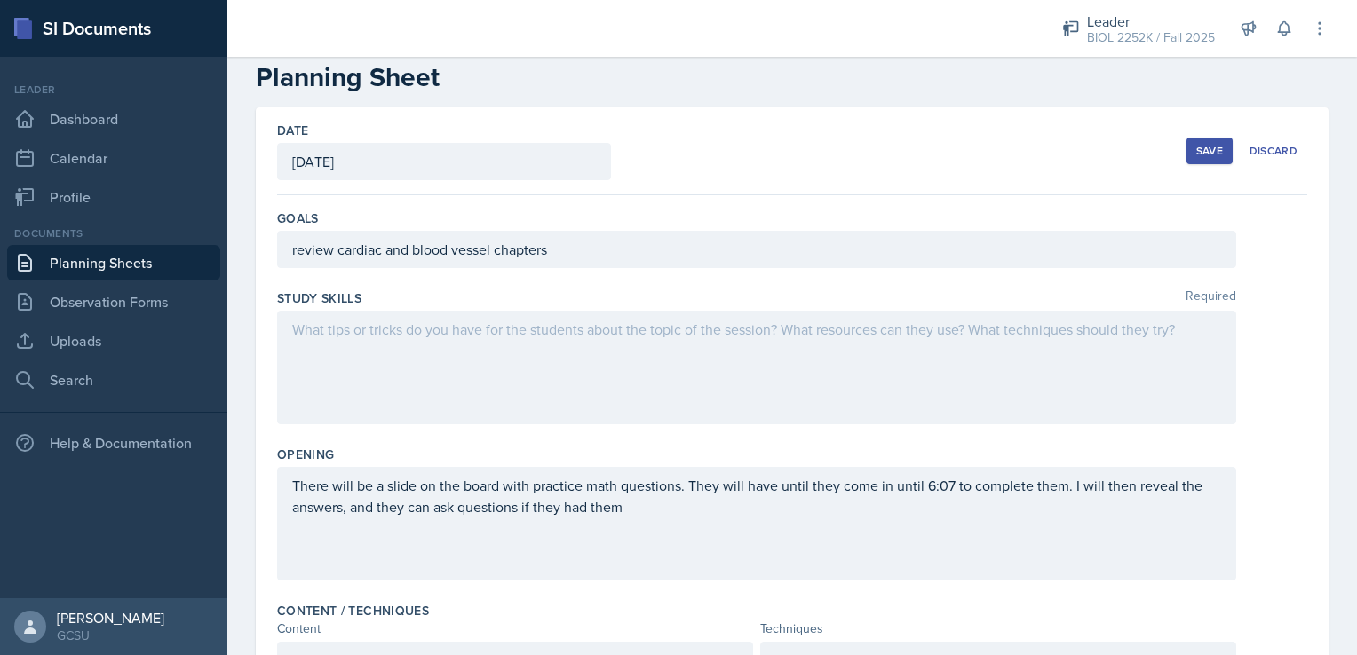
click at [868, 339] on div at bounding box center [756, 368] width 959 height 114
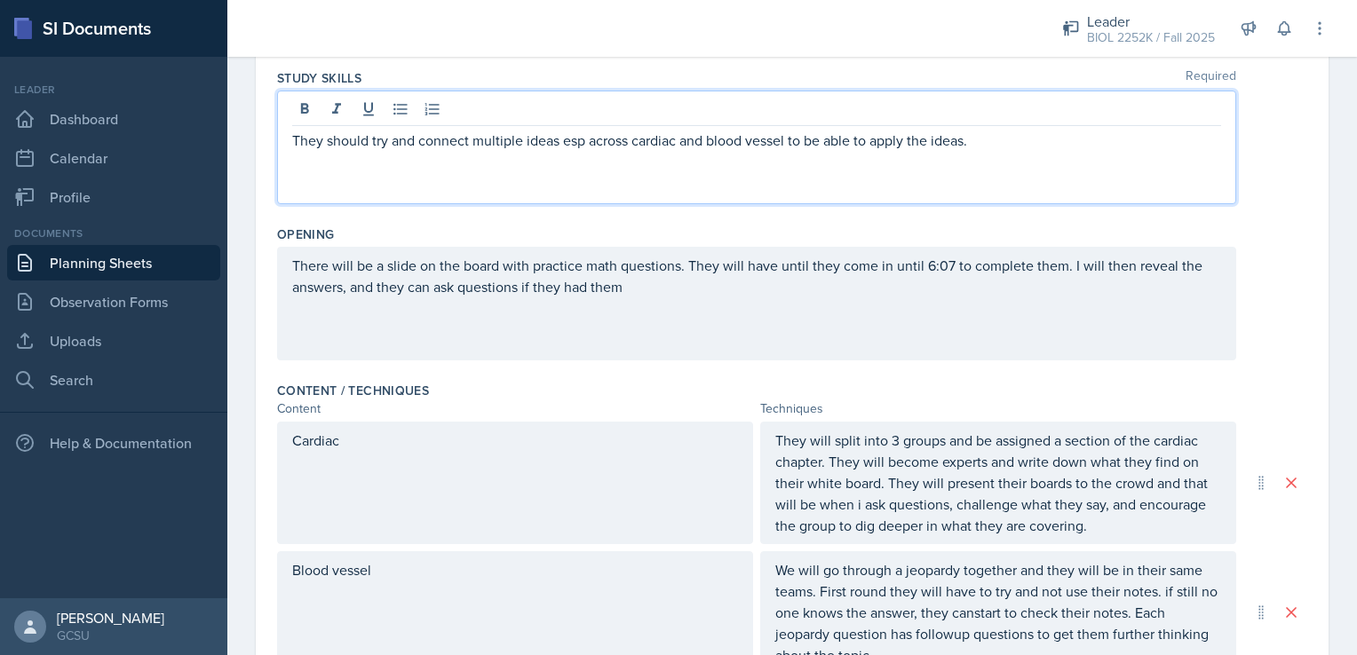
scroll to position [0, 0]
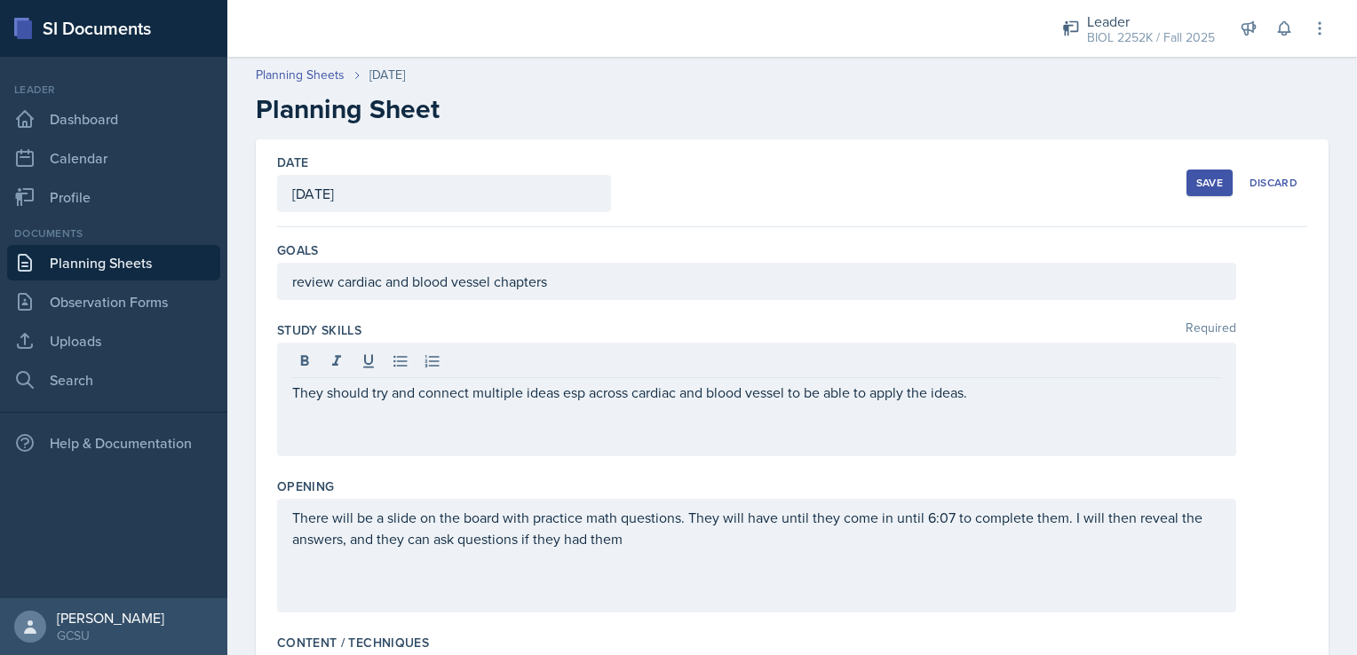
click at [1186, 188] on button "Save" at bounding box center [1209, 183] width 46 height 27
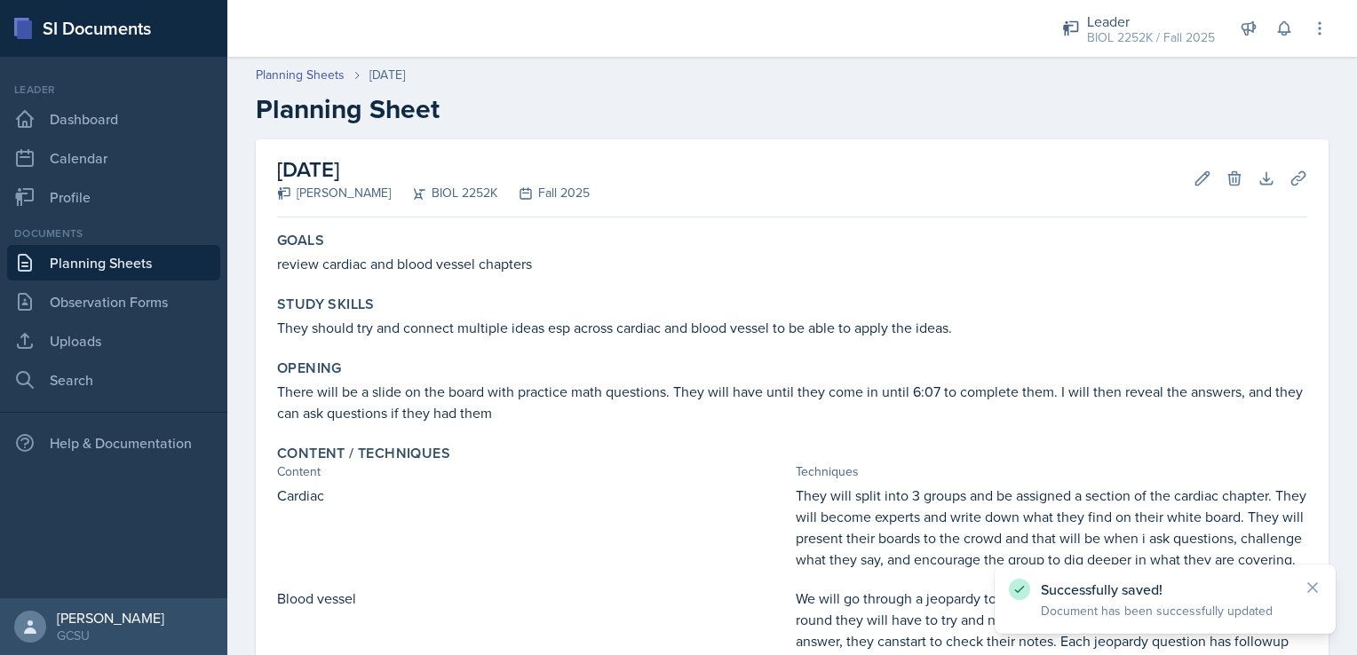
scroll to position [313, 0]
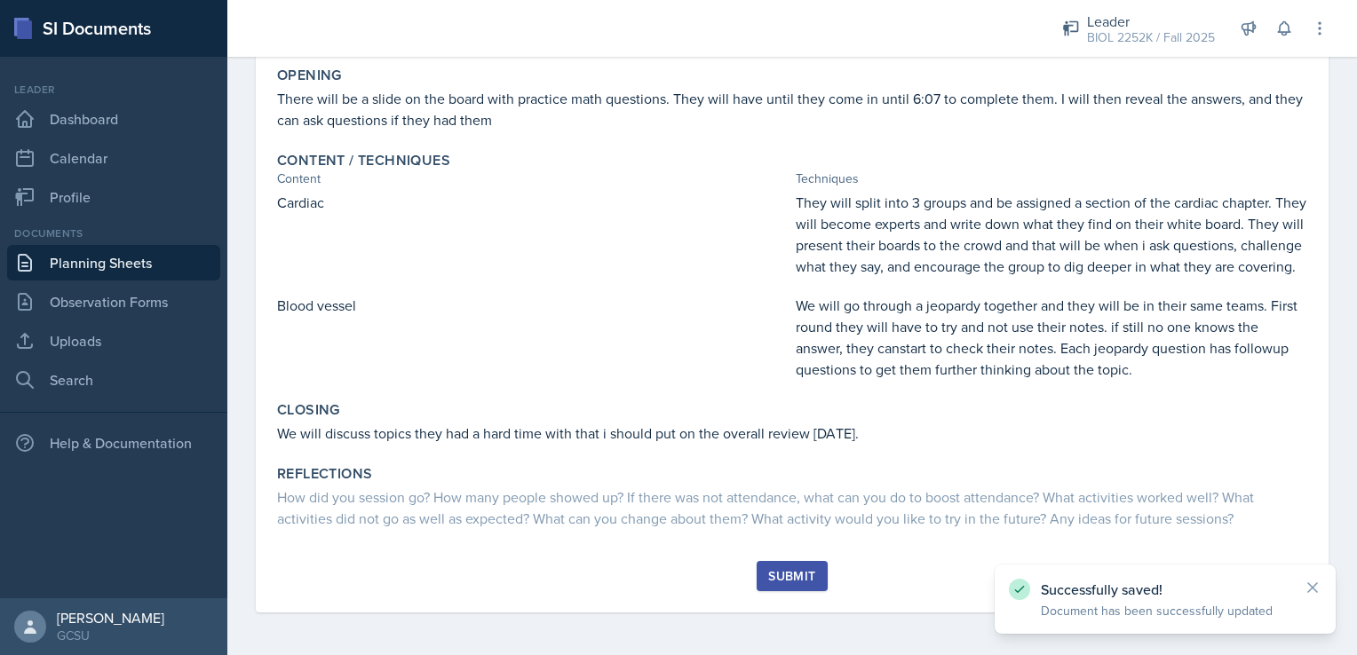
click at [791, 578] on div "Submit" at bounding box center [791, 576] width 47 height 14
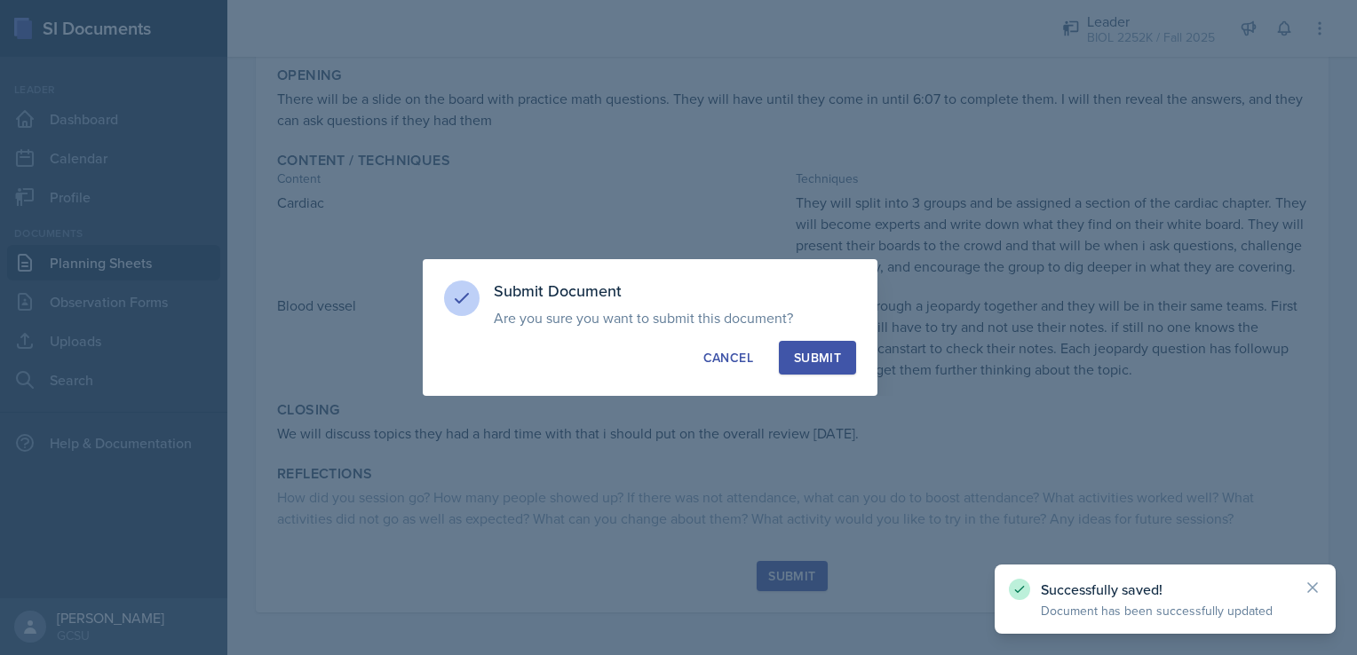
click at [816, 368] on button "Submit" at bounding box center [817, 358] width 77 height 34
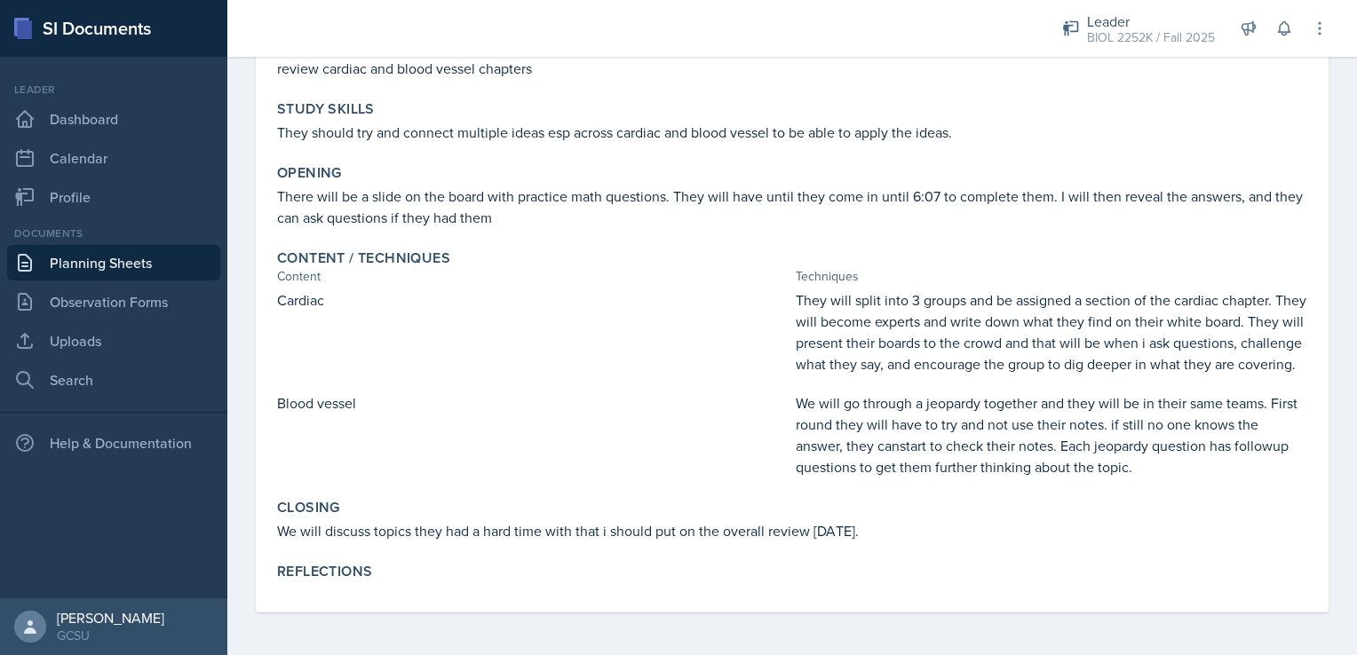
scroll to position [0, 0]
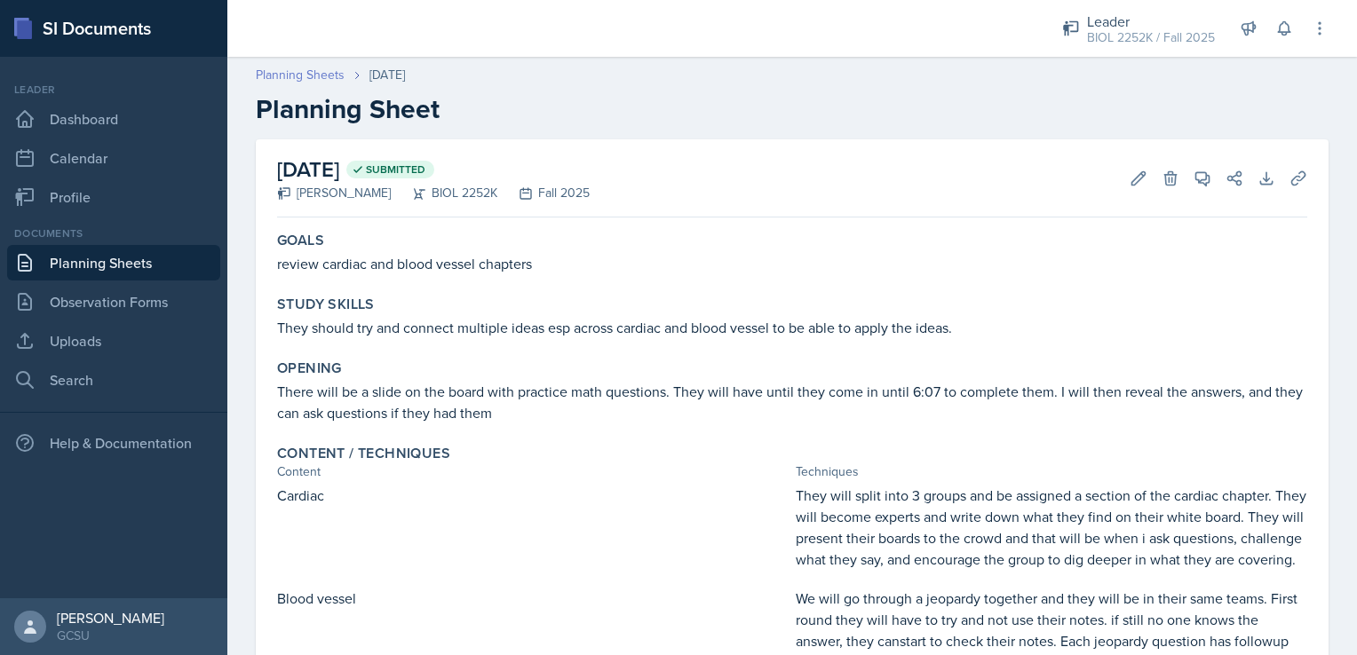
click at [302, 80] on link "Planning Sheets" at bounding box center [300, 75] width 89 height 19
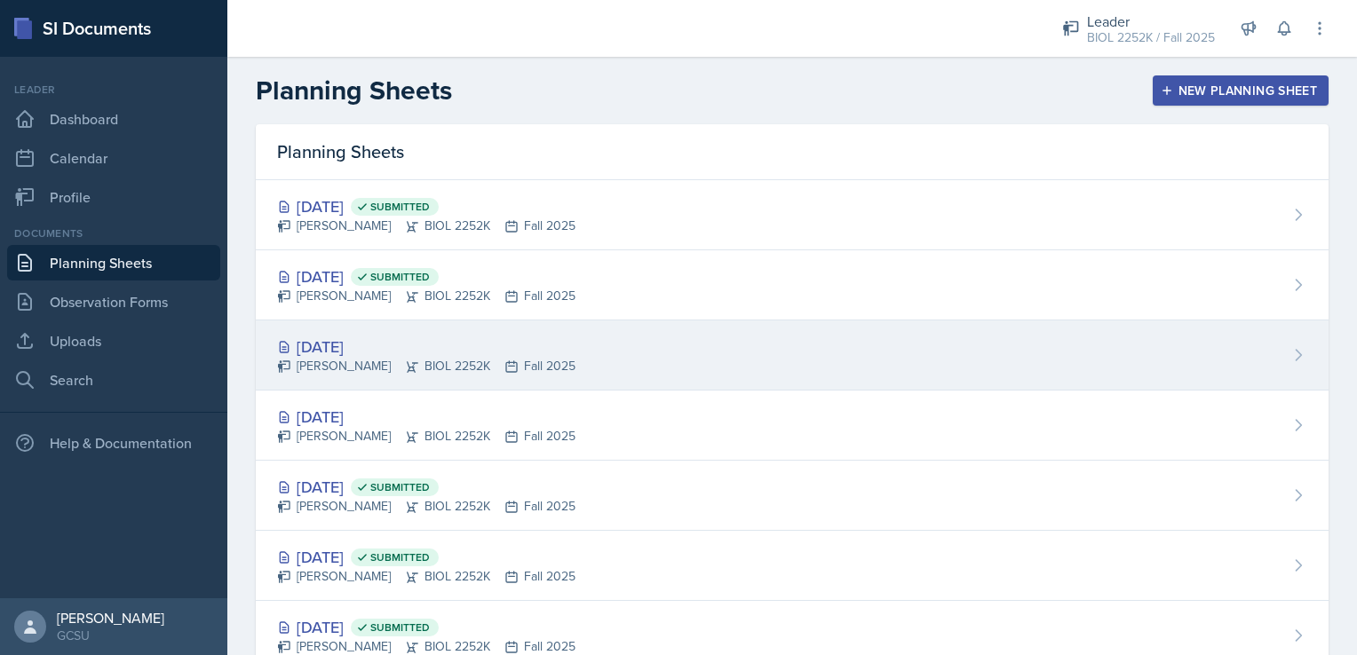
click at [425, 368] on div "[PERSON_NAME] BIOL 2252K Fall 2025" at bounding box center [426, 366] width 298 height 19
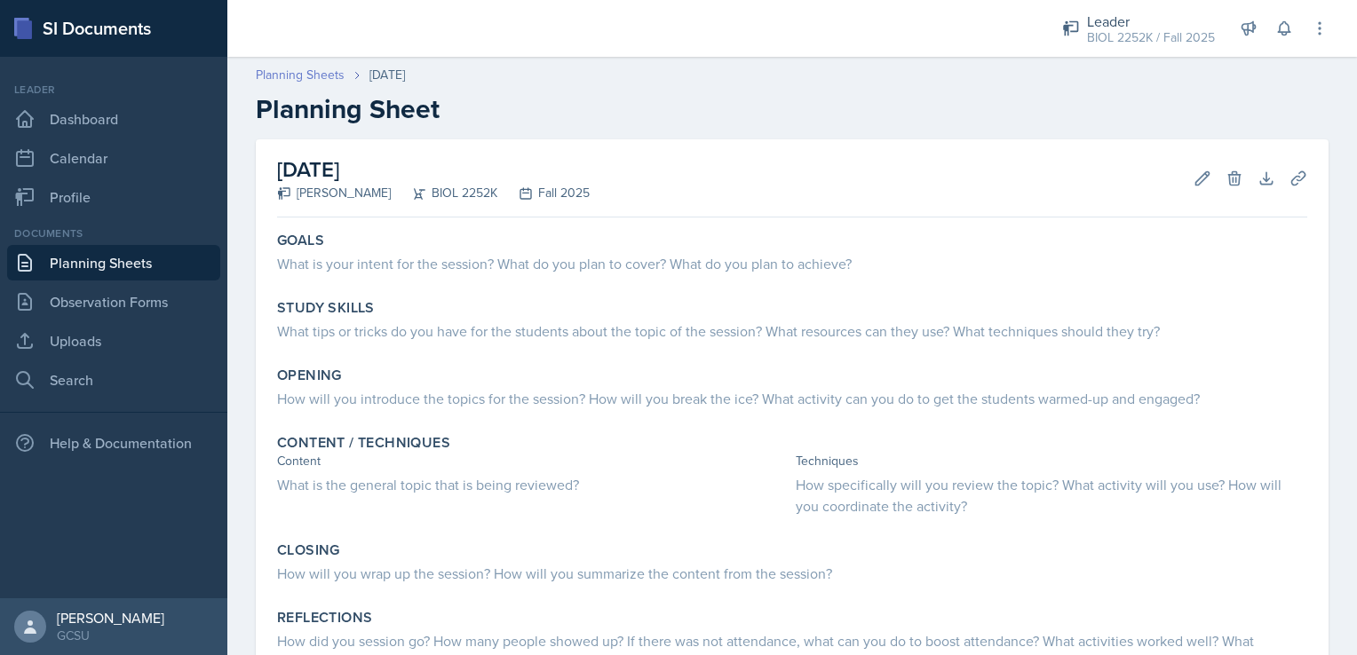
click at [281, 67] on link "Planning Sheets" at bounding box center [300, 75] width 89 height 19
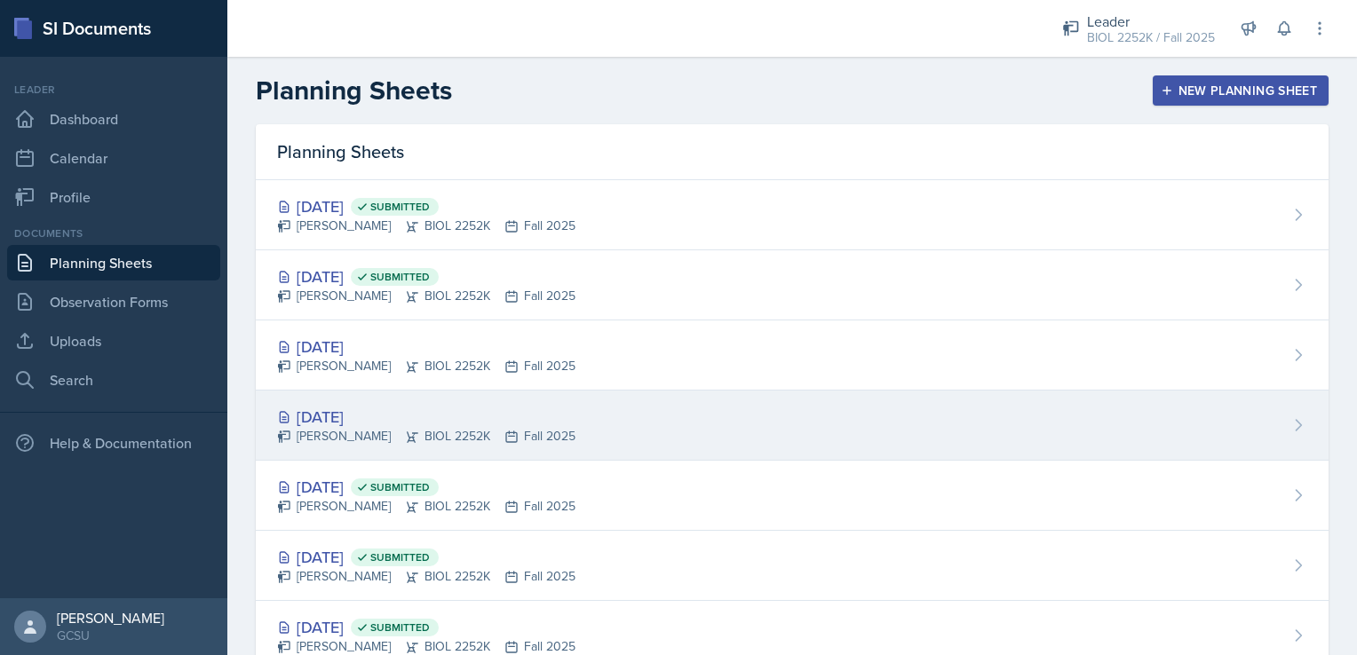
click at [433, 459] on div "[DATE] [PERSON_NAME] BIOL 2252K Fall 2025" at bounding box center [792, 426] width 1073 height 70
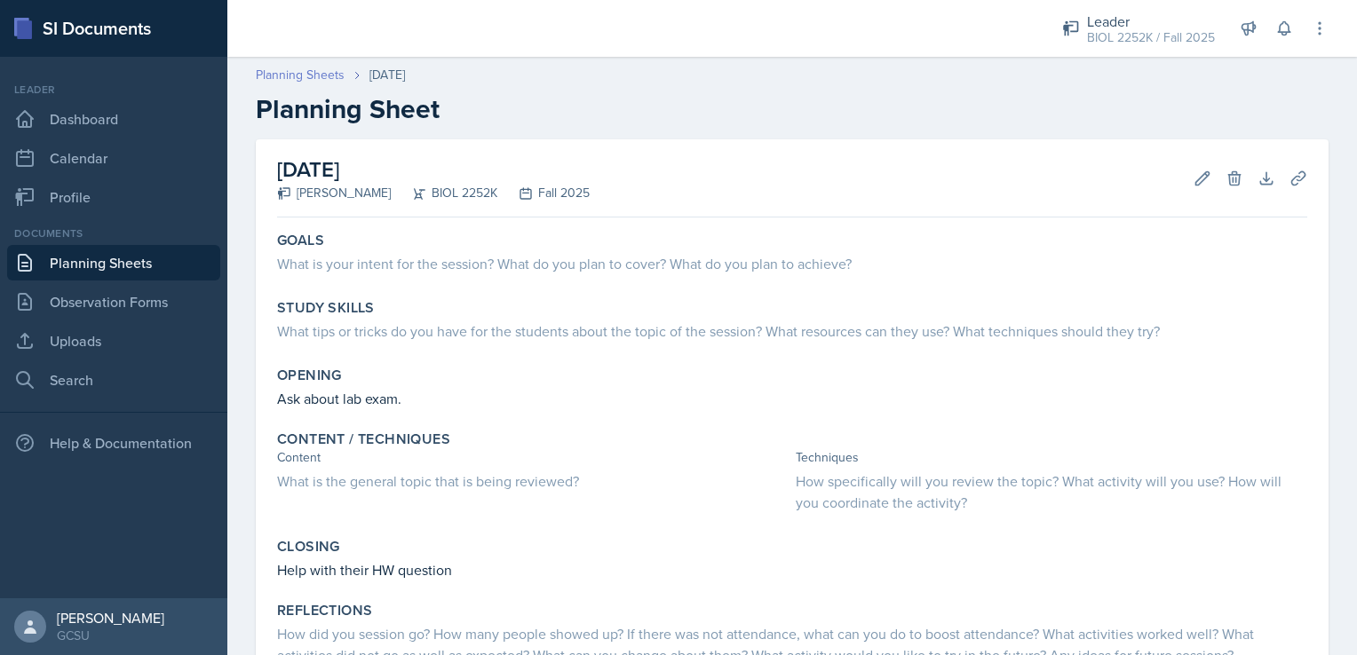
click at [296, 66] on link "Planning Sheets" at bounding box center [300, 75] width 89 height 19
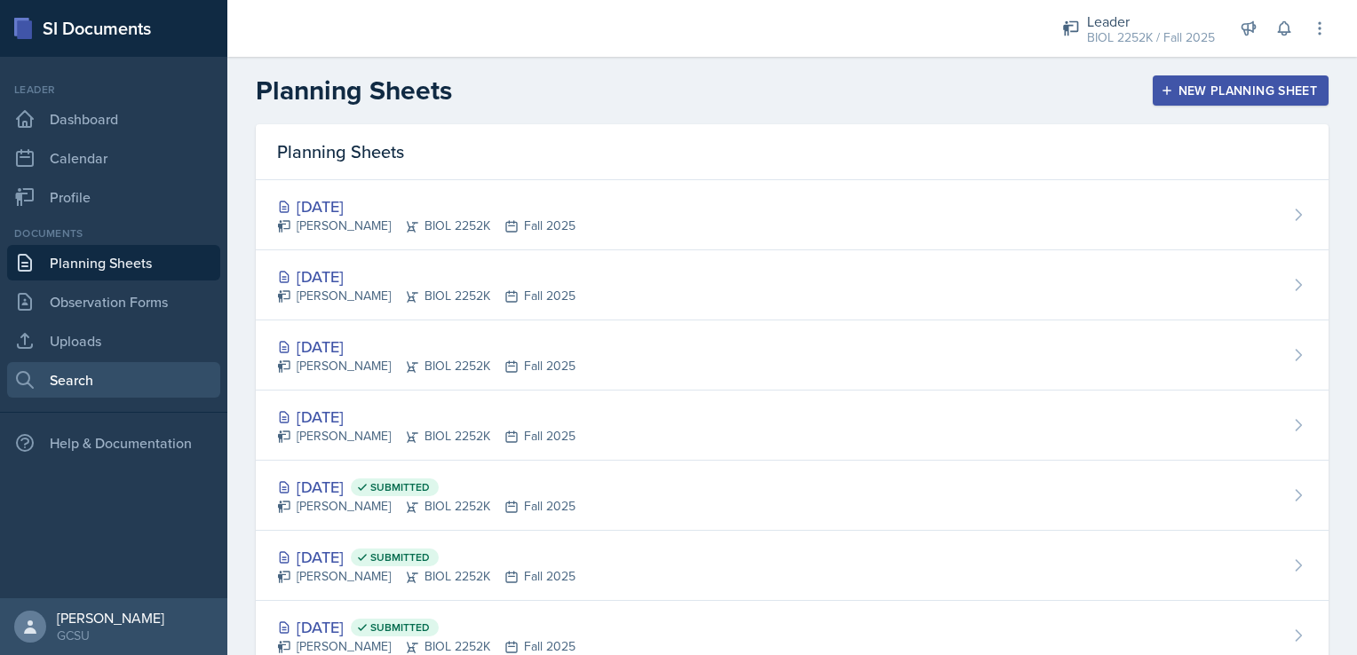
click at [105, 376] on link "Search" at bounding box center [113, 380] width 213 height 36
select select "all"
select select "1"
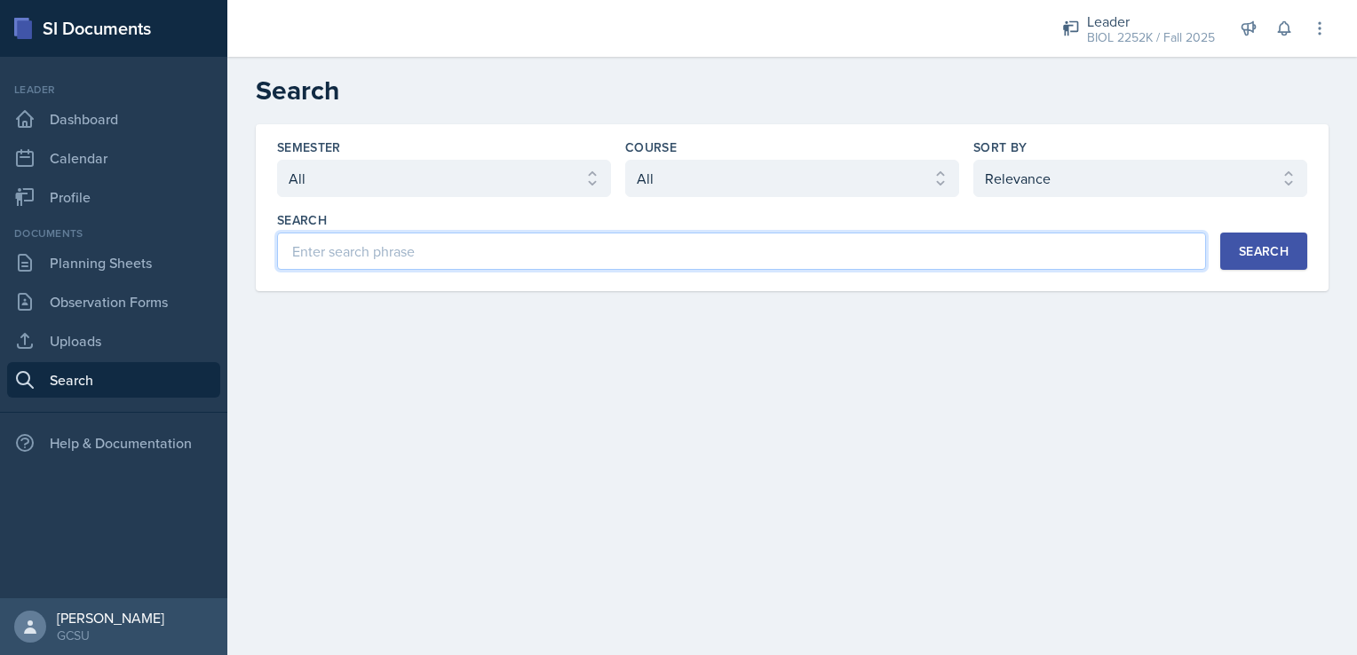
click at [384, 251] on input at bounding box center [741, 251] width 929 height 37
type input "respiratory"
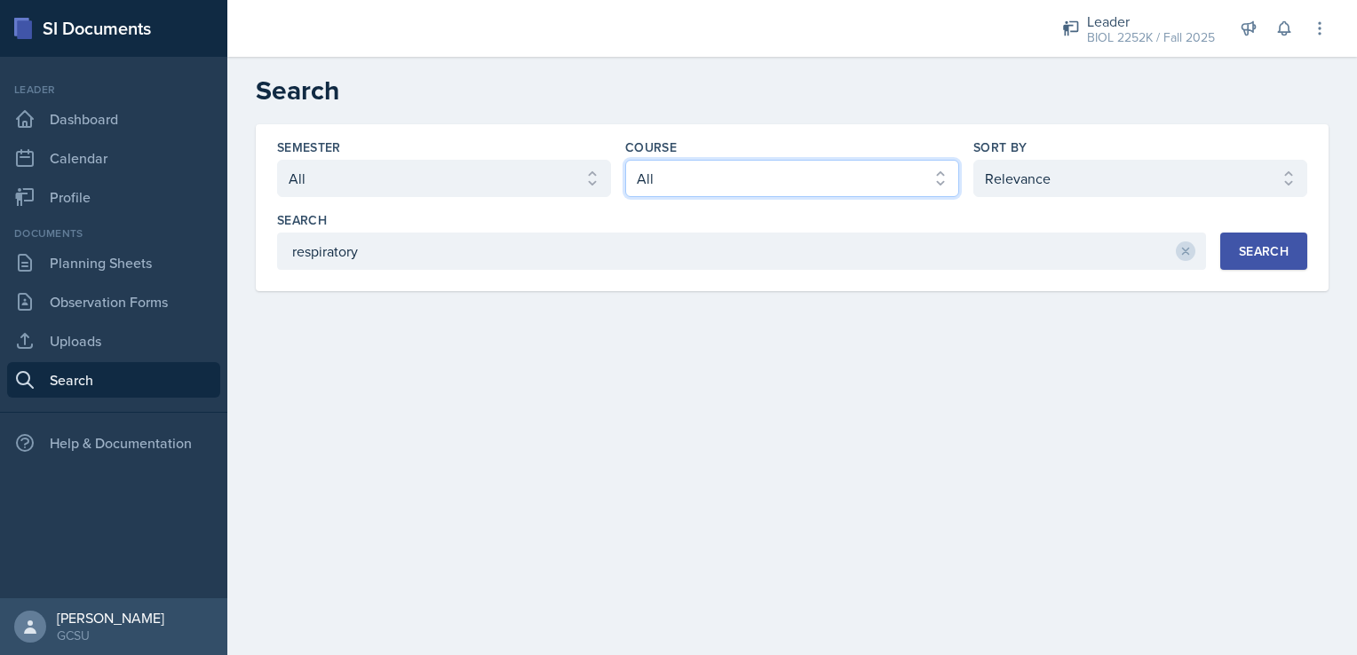
click at [675, 176] on select "Select course All ACCT 3101 ACCT 3102 ASTR 1000 BIOL 1100 BIOL 1107 BIOL 1108 B…" at bounding box center [792, 178] width 334 height 37
select select "06a42934-aea8-4ddc-96e0-9f3b6242b8f8"
click at [625, 160] on select "Select course All ACCT 3101 ACCT 3102 ASTR 1000 BIOL 1100 BIOL 1107 BIOL 1108 B…" at bounding box center [792, 178] width 334 height 37
click at [509, 173] on select "Select semester All Fall 2025 Spring 2025 Fall 2024 Spring 2024 Fall 2023 Sprin…" at bounding box center [444, 178] width 334 height 37
select select "838c426c-7ba8-4b05-94c8-22f19dd4c5cc"
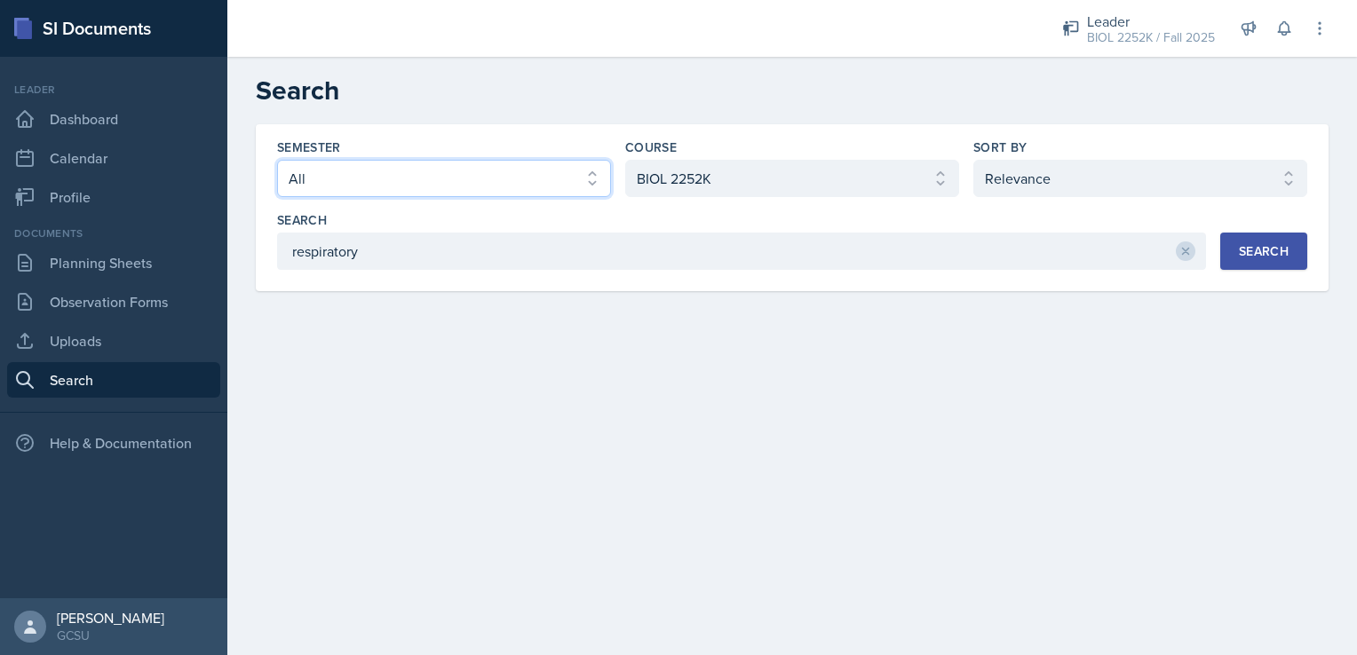
click at [277, 160] on select "Select semester All Fall 2025 Spring 2025 Fall 2024 Spring 2024 Fall 2023 Sprin…" at bounding box center [444, 178] width 334 height 37
click at [1300, 246] on button "Search" at bounding box center [1263, 251] width 87 height 37
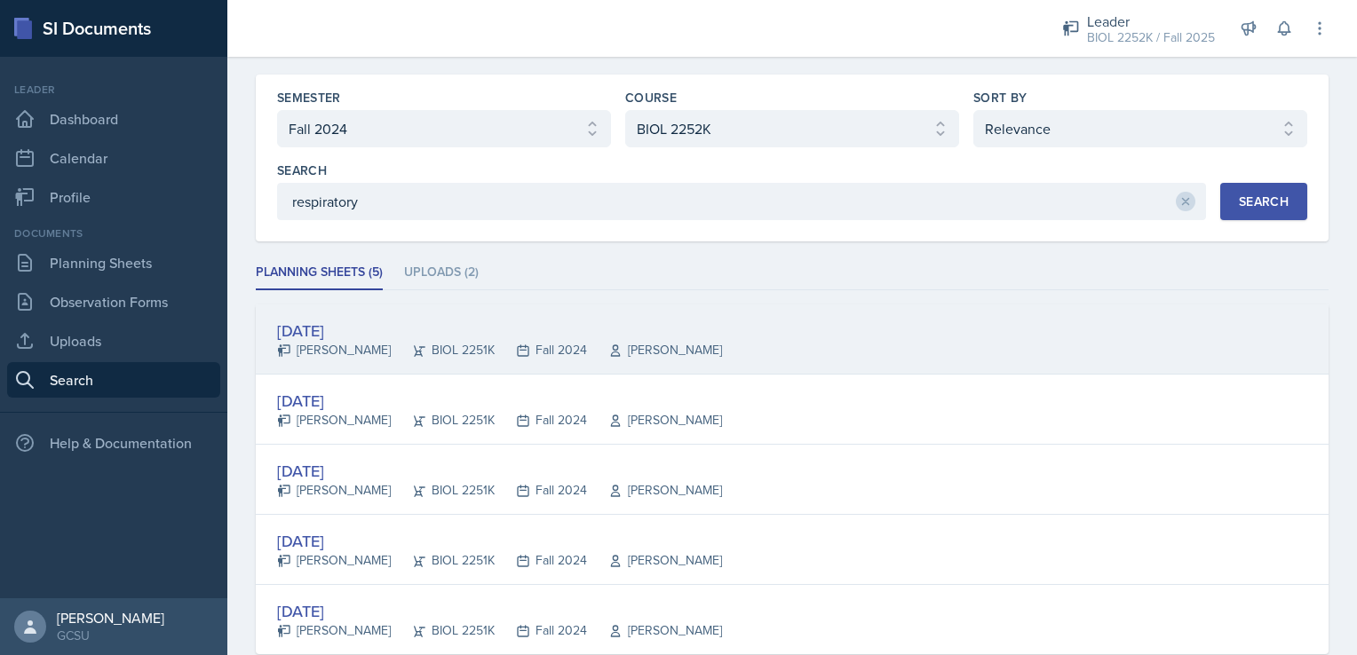
scroll to position [60, 0]
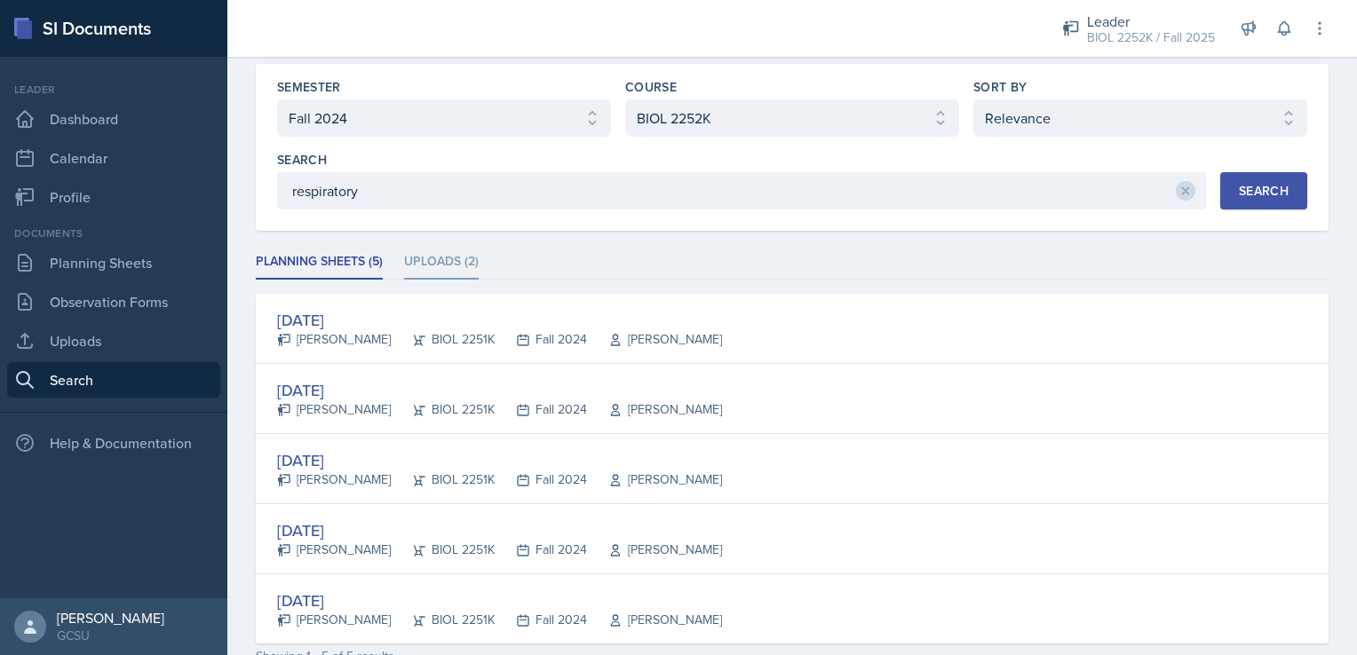
click at [426, 258] on li "Uploads (2)" at bounding box center [441, 262] width 75 height 35
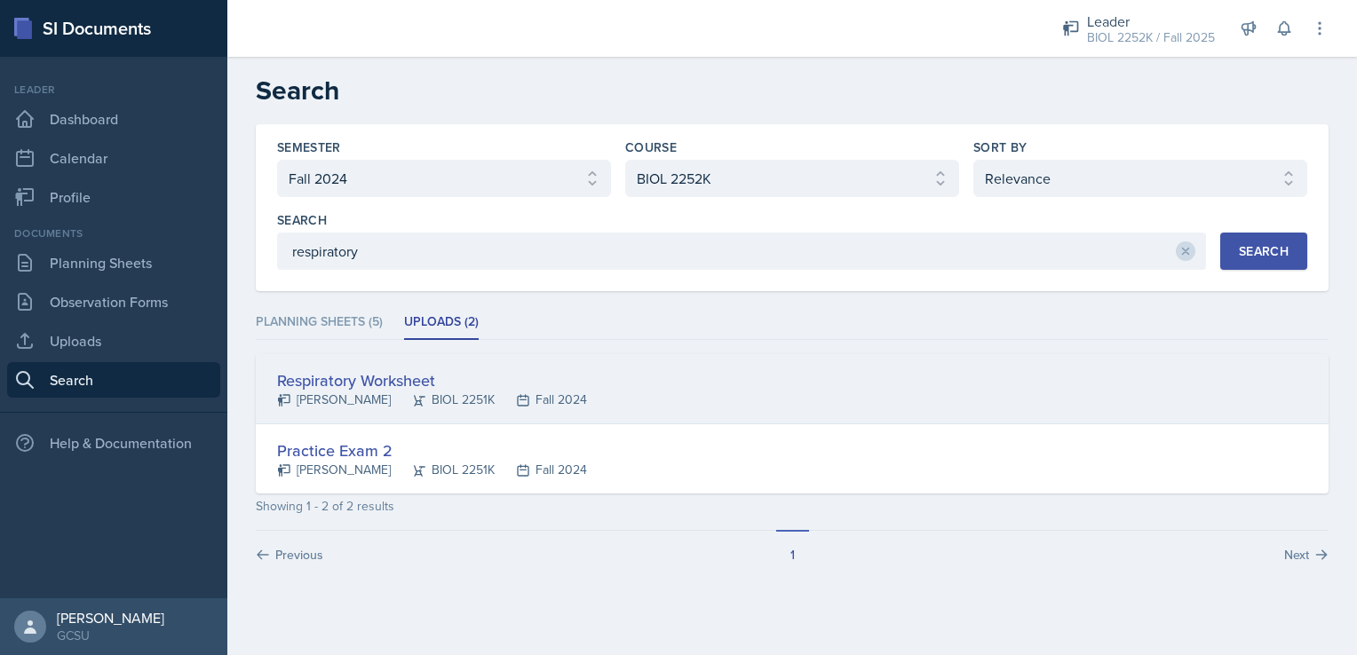
click at [373, 385] on div "Respiratory Worksheet" at bounding box center [432, 381] width 310 height 24
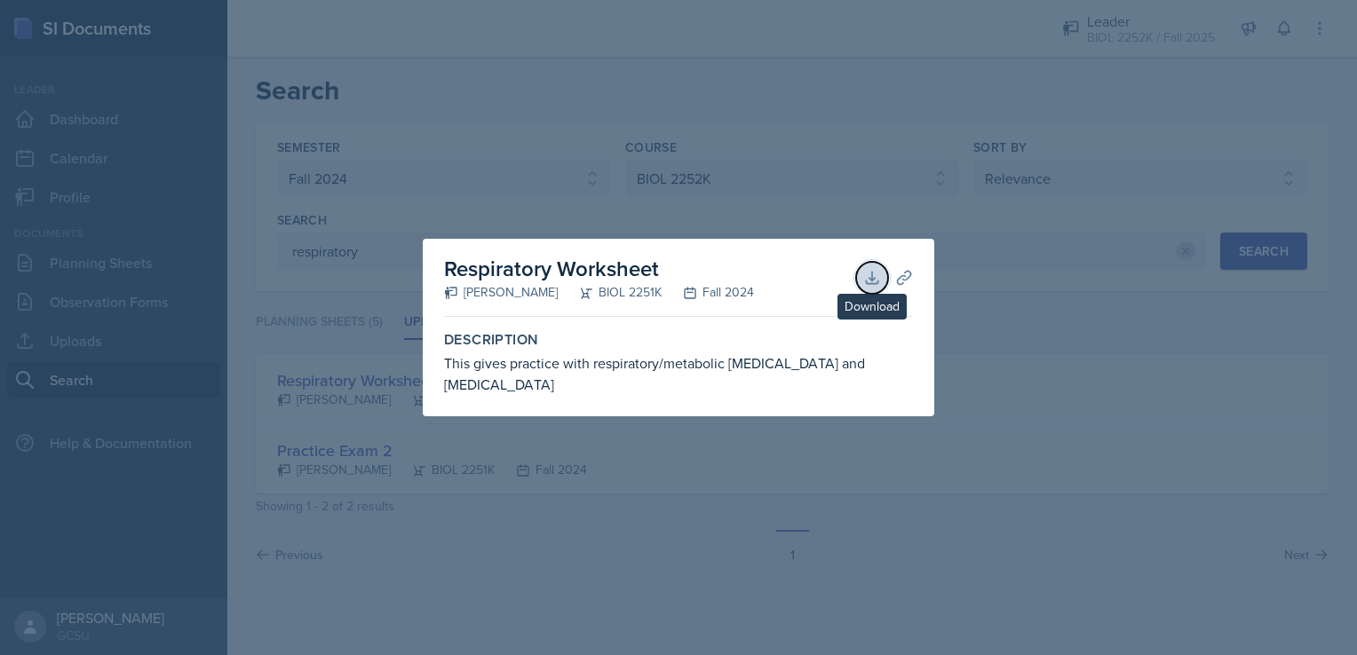
click at [871, 283] on icon at bounding box center [872, 278] width 12 height 12
